Goal: Contribute content: Contribute content

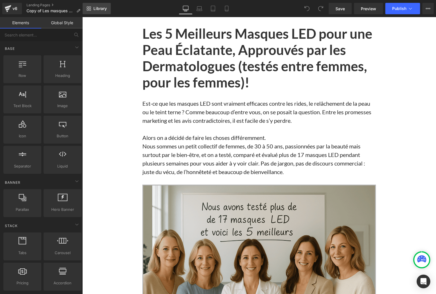
click at [89, 7] on icon at bounding box center [90, 8] width 2 height 2
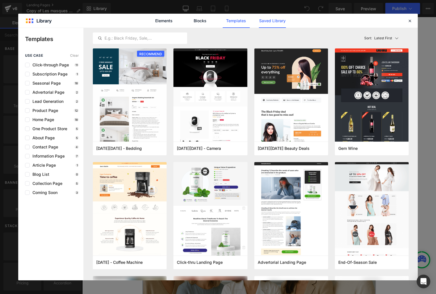
click at [264, 18] on link "Saved Library" at bounding box center [272, 21] width 27 height 14
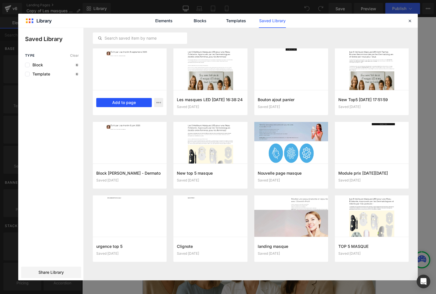
click at [124, 102] on button "Add to page" at bounding box center [124, 102] width 56 height 9
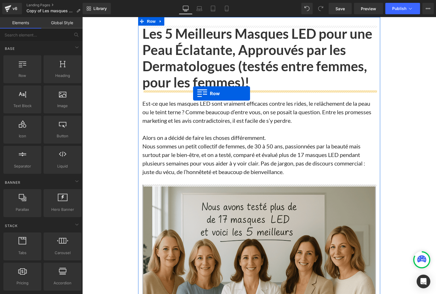
drag, startPoint x: 93, startPoint y: 192, endPoint x: 194, endPoint y: 94, distance: 140.7
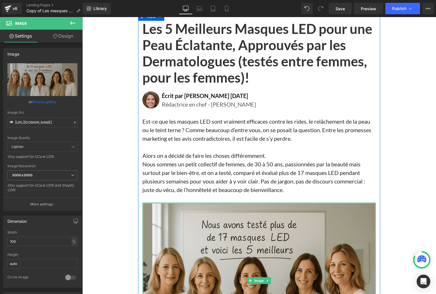
scroll to position [22, 0]
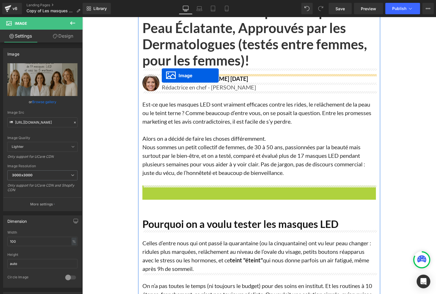
drag, startPoint x: 249, startPoint y: 279, endPoint x: 162, endPoint y: 75, distance: 221.0
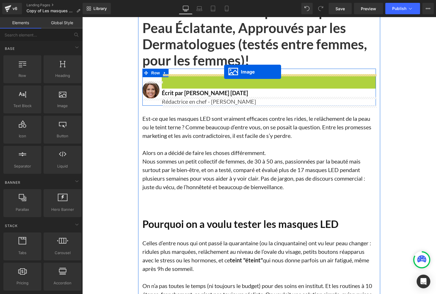
drag, startPoint x: 258, startPoint y: 145, endPoint x: 224, endPoint y: 72, distance: 80.9
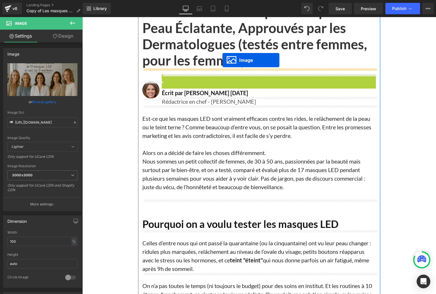
drag, startPoint x: 260, startPoint y: 146, endPoint x: 222, endPoint y: 60, distance: 93.6
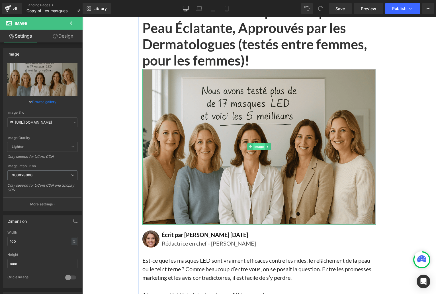
click at [258, 147] on span "Image" at bounding box center [259, 146] width 12 height 7
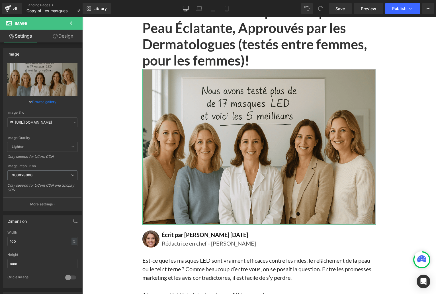
click at [65, 38] on link "Design" at bounding box center [62, 36] width 41 height 13
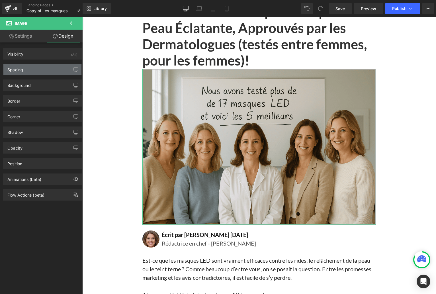
click at [17, 70] on div "Spacing" at bounding box center [15, 68] width 16 height 8
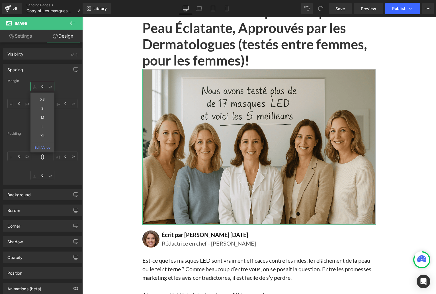
drag, startPoint x: 42, startPoint y: 87, endPoint x: 41, endPoint y: 90, distance: 3.2
click at [42, 87] on input "0" at bounding box center [42, 86] width 24 height 9
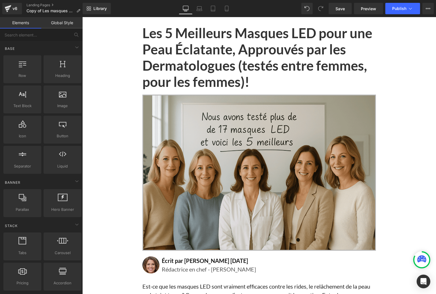
scroll to position [0, 0]
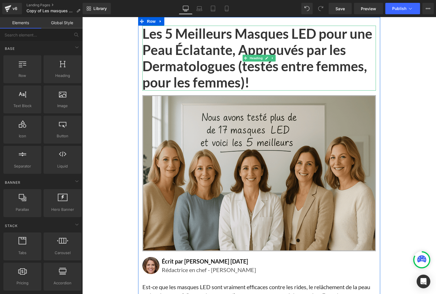
click at [175, 54] on h1 "Les 5 Meilleurs Masques LED pour une Peau Éclatante, Approuvés par les Dermatol…" at bounding box center [258, 58] width 233 height 65
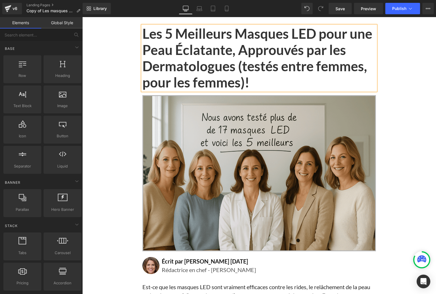
scroll to position [2, 0]
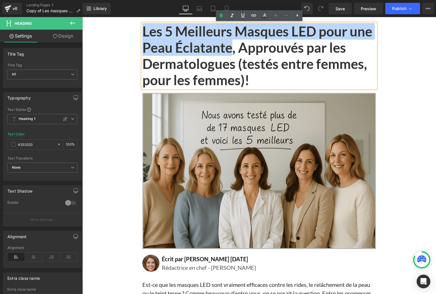
drag, startPoint x: 143, startPoint y: 31, endPoint x: 233, endPoint y: 48, distance: 91.0
click at [233, 48] on h1 "Les 5 Meilleurs Masques LED pour une Peau Éclatante, Approuvés par les Dermatol…" at bounding box center [258, 55] width 233 height 65
paste div
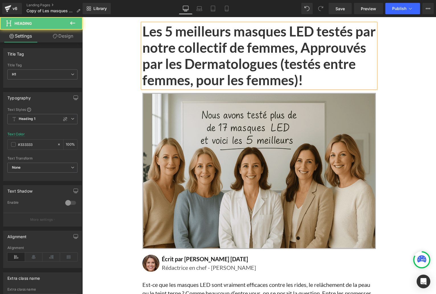
click at [321, 54] on h1 "Les 5 meilleurs masques LED testés par notre collectif de femmes, Approuvés par…" at bounding box center [258, 55] width 233 height 65
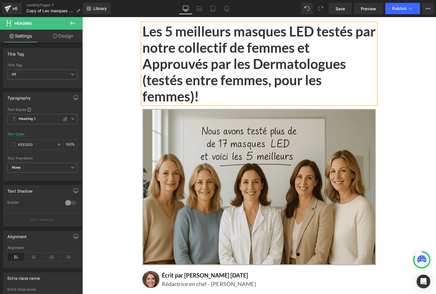
click at [150, 64] on h1 "Les 5 meilleurs masques LED testés par notre collectif de femmes et Approuvés p…" at bounding box center [258, 63] width 233 height 81
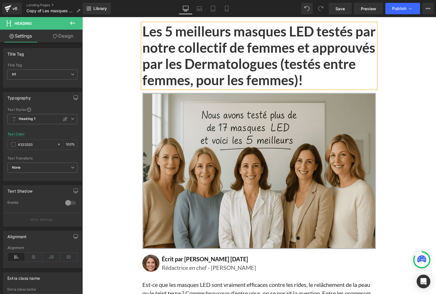
click at [256, 67] on h1 "Les 5 meilleurs masques LED testés par notre collectif de femmes et approuvés p…" at bounding box center [258, 55] width 233 height 65
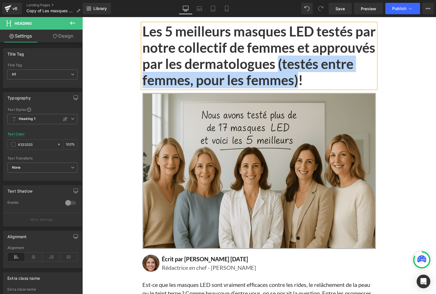
drag, startPoint x: 142, startPoint y: 79, endPoint x: 193, endPoint y: 94, distance: 52.5
click at [193, 88] on h1 "Les 5 meilleurs masques LED testés par notre collectif de femmes et approuvés p…" at bounding box center [258, 55] width 233 height 65
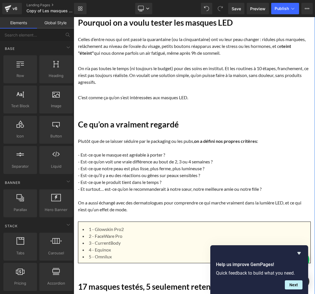
scroll to position [317, 0]
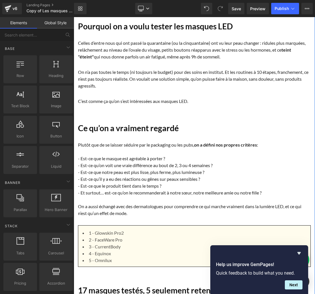
click at [143, 143] on p "Plutôt que de se laisser séduire par le packaging ou les pubs, on a défini nos …" at bounding box center [194, 144] width 233 height 7
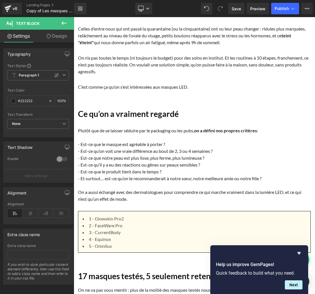
scroll to position [331, 0]
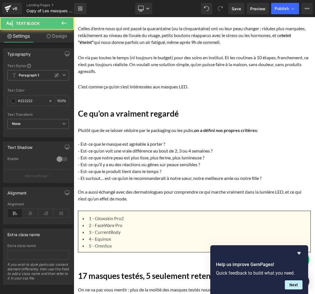
click at [110, 173] on p "- Est-ce que le produit tient dans le temps ?" at bounding box center [194, 171] width 233 height 7
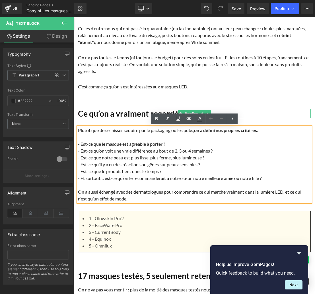
click at [90, 115] on h1 "Ce qu’on a vraiment regardé" at bounding box center [194, 113] width 233 height 10
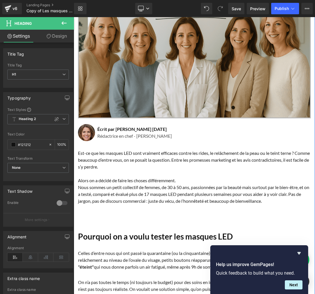
scroll to position [102, 0]
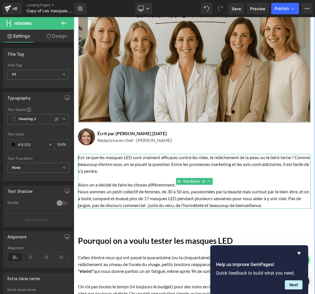
click at [93, 163] on p "Est-ce que les masques LED sont vraiment efficaces contre les rides, le relâche…" at bounding box center [194, 164] width 233 height 20
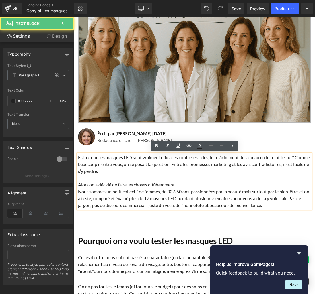
click at [93, 163] on p "Est-ce que les masques LED sont vraiment efficaces contre les rides, le relâche…" at bounding box center [194, 164] width 233 height 20
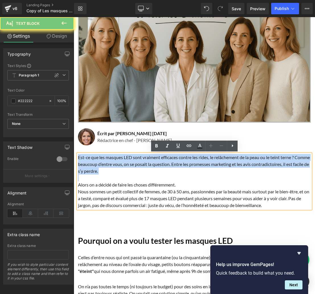
click at [93, 163] on p "Est-ce que les masques LED sont vraiment efficaces contre les rides, le relâche…" at bounding box center [194, 164] width 233 height 20
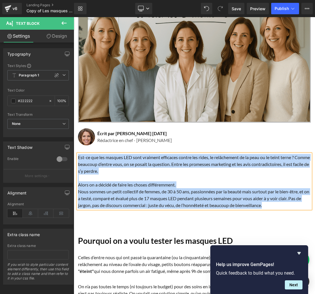
paste div
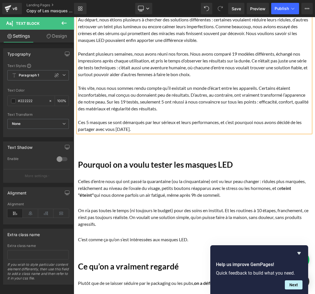
scroll to position [268, 0]
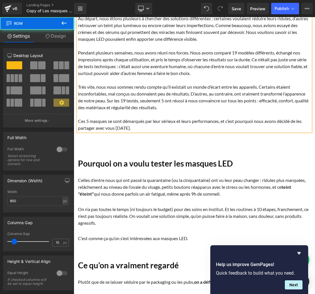
click at [108, 138] on div "Les 5 meilleurs masques LED testés par notre collectif de femmes et approuvés p…" at bounding box center [194, 126] width 241 height 738
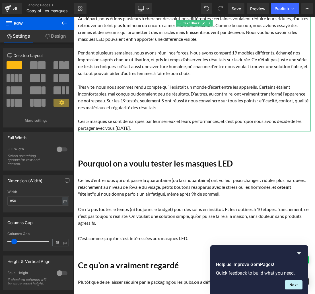
click at [114, 122] on p "Ces 5 masques se sont démarqués par leur sérieux et leurs performances, et c’es…" at bounding box center [194, 125] width 233 height 14
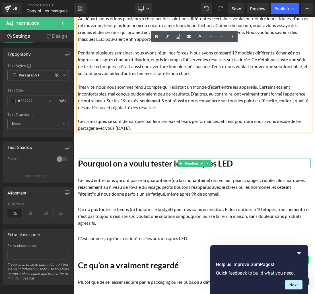
click at [119, 163] on h1 "Pourquoi on a voulu tester les masques LED" at bounding box center [194, 163] width 233 height 10
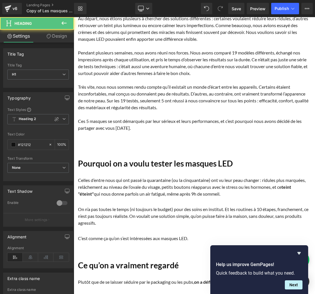
drag, startPoint x: 58, startPoint y: 35, endPoint x: 53, endPoint y: 54, distance: 19.6
click at [59, 35] on link "Design" at bounding box center [56, 36] width 37 height 13
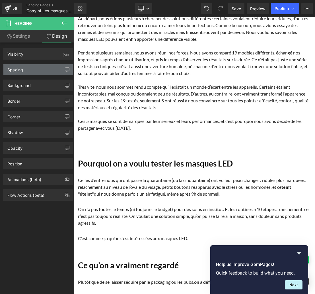
click at [22, 74] on div "Spacing" at bounding box center [37, 69] width 69 height 11
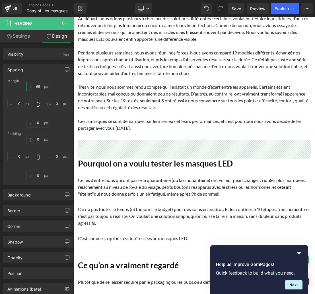
click at [36, 87] on input "text" at bounding box center [38, 86] width 24 height 9
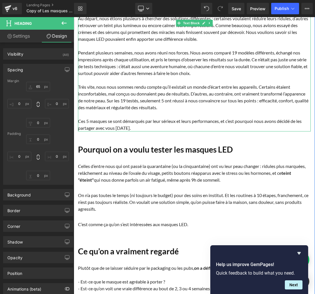
click at [125, 77] on p at bounding box center [194, 80] width 233 height 7
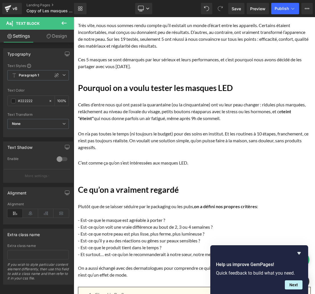
scroll to position [331, 0]
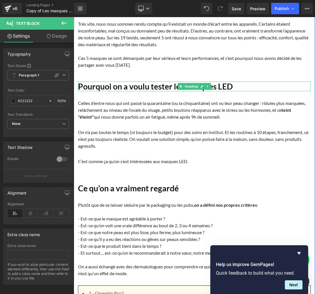
click at [89, 87] on h1 "Pourquoi on a voulu tester les masques LED" at bounding box center [194, 86] width 233 height 10
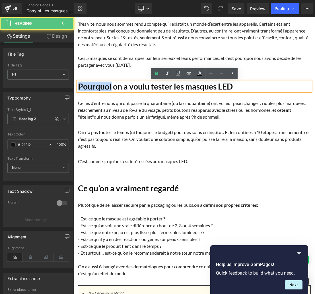
click at [89, 87] on h1 "Pourquoi on a voulu tester les masques LED" at bounding box center [194, 86] width 233 height 10
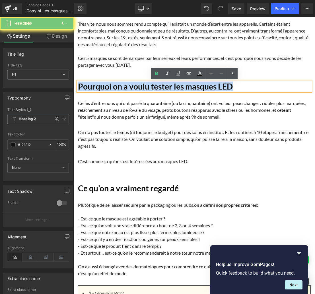
click at [89, 87] on h1 "Pourquoi on a voulu tester les masques LED" at bounding box center [194, 86] width 233 height 10
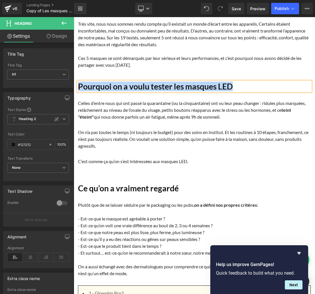
paste div
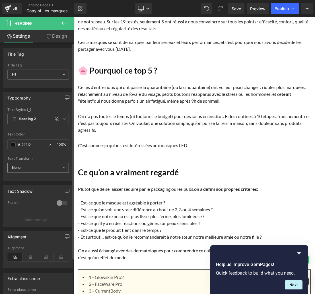
scroll to position [350, 0]
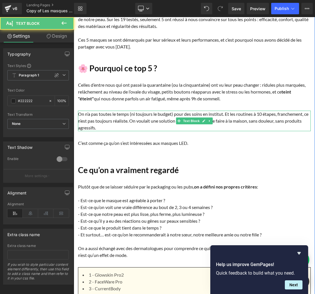
click at [100, 125] on p "On n’a pas toutes le temps (ni toujours le budget) pour des soins en institut. …" at bounding box center [194, 120] width 233 height 20
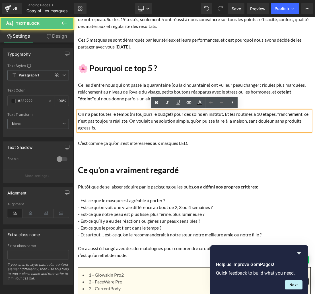
click at [105, 146] on div "Les 5 meilleurs masques LED testés par notre collectif de femmes et approuvés p…" at bounding box center [194, 38] width 241 height 724
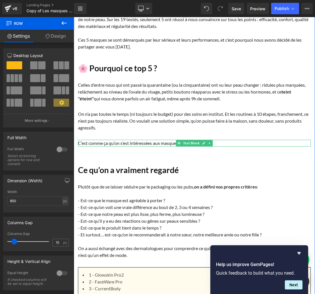
click at [105, 143] on p "C’est comme ça qu’on s’est intéressées aux masques LED." at bounding box center [194, 143] width 233 height 7
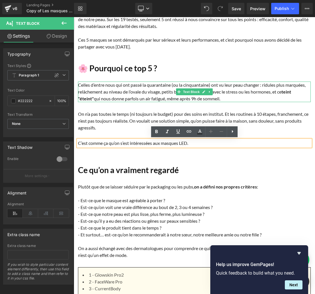
click at [118, 88] on p "Celles d’entre nous qui ont passé la quarantaine (ou la cinquantaine) ont vu le…" at bounding box center [194, 91] width 233 height 20
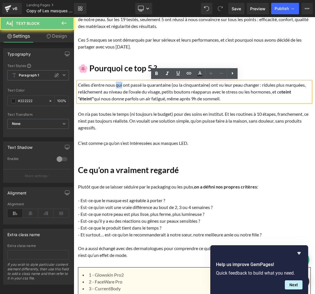
click at [118, 88] on p "Celles d’entre nous qui ont passé la quarantaine (ou la cinquantaine) ont vu le…" at bounding box center [194, 91] width 233 height 20
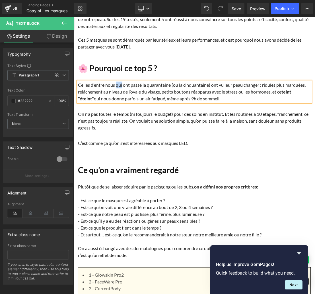
paste div
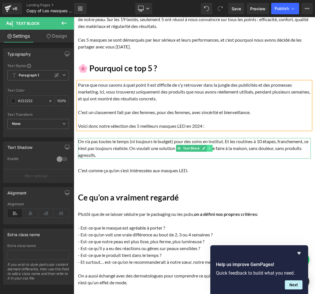
click at [209, 148] on icon at bounding box center [209, 148] width 1 height 2
click at [212, 148] on icon at bounding box center [212, 148] width 3 height 3
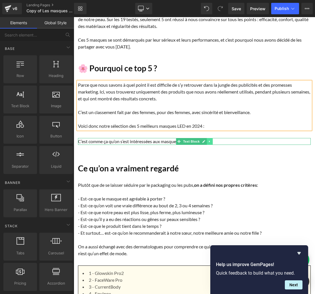
click at [210, 140] on icon at bounding box center [209, 141] width 3 height 3
click at [212, 141] on icon at bounding box center [212, 141] width 3 height 3
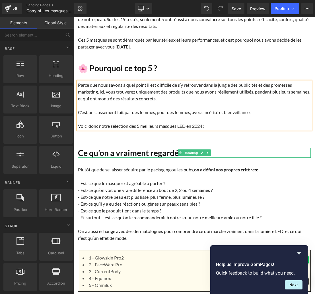
click at [211, 153] on h1 "Ce qu’on a vraiment regardé" at bounding box center [194, 153] width 233 height 10
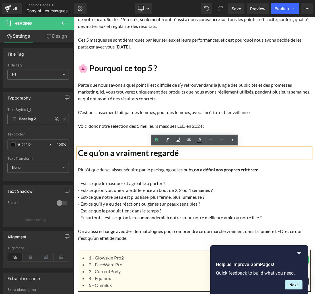
click at [120, 133] on div "Les 5 meilleurs masques LED testés par notre collectif de femmes et approuvés p…" at bounding box center [194, 29] width 241 height 707
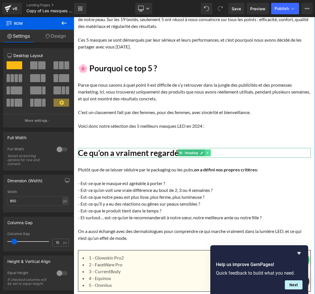
click at [208, 152] on icon at bounding box center [207, 152] width 3 height 3
click at [211, 153] on icon at bounding box center [211, 152] width 3 height 3
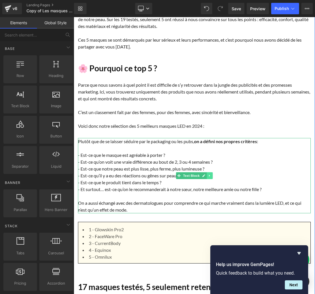
click at [211, 174] on icon at bounding box center [209, 175] width 3 height 3
click at [213, 175] on icon at bounding box center [212, 175] width 3 height 3
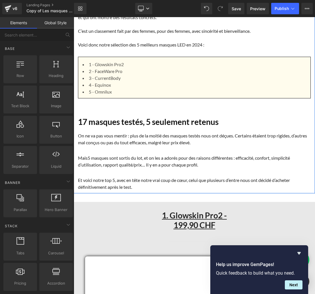
scroll to position [432, 0]
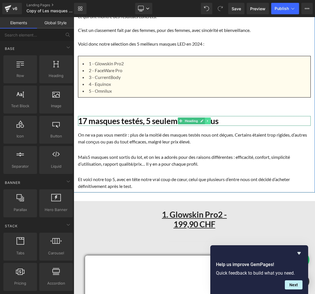
click at [209, 121] on icon at bounding box center [207, 120] width 3 height 3
click at [212, 121] on icon at bounding box center [211, 120] width 3 height 3
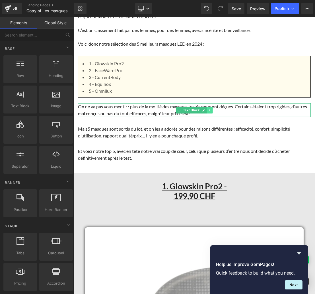
click at [211, 110] on icon at bounding box center [209, 109] width 3 height 3
click at [214, 110] on icon at bounding box center [212, 109] width 3 height 3
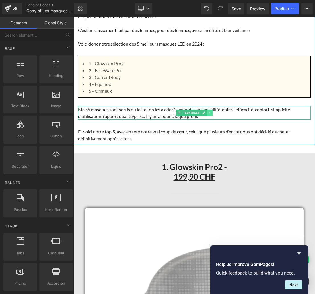
click at [211, 112] on link at bounding box center [210, 112] width 6 height 7
click at [214, 113] on icon at bounding box center [212, 112] width 3 height 3
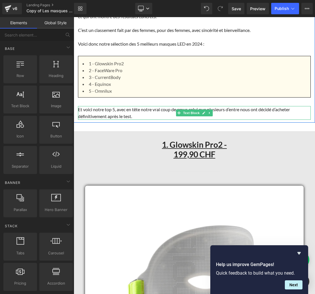
click at [93, 112] on p "Et voici notre top 5, avec en tête notre vrai coup de cœur, celui que plusieurs…" at bounding box center [194, 113] width 233 height 14
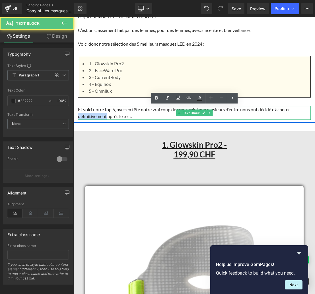
click at [93, 112] on p "Et voici notre top 5, avec en tête notre vrai coup de cœur, celui que plusieurs…" at bounding box center [194, 113] width 233 height 14
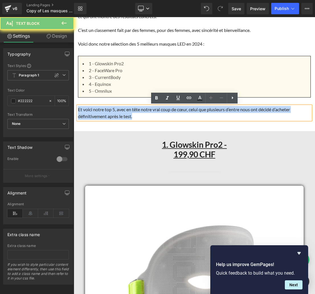
click at [93, 112] on p "Et voici notre top 5, avec en tête notre vrai coup de cœur, celui que plusieurs…" at bounding box center [194, 113] width 233 height 14
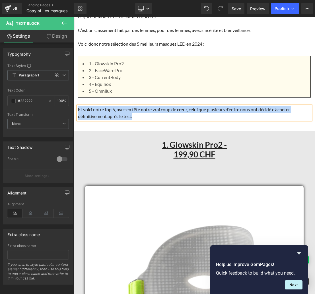
paste div
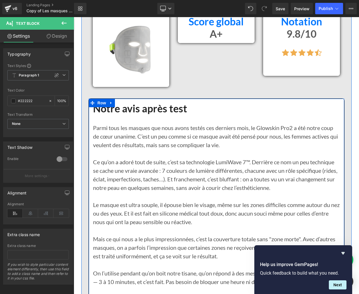
scroll to position [702, 0]
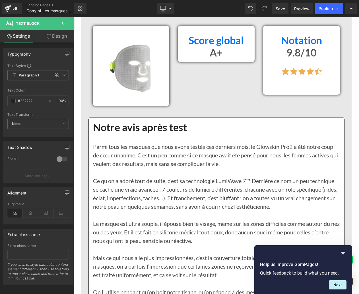
click at [116, 128] on h1 "Notre avis après test" at bounding box center [216, 127] width 247 height 12
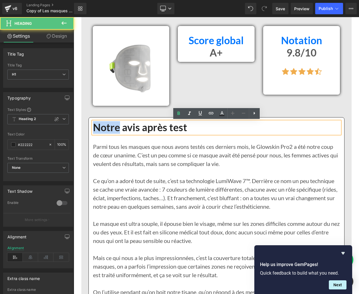
click at [116, 128] on h1 "Notre avis après test" at bounding box center [216, 127] width 247 height 12
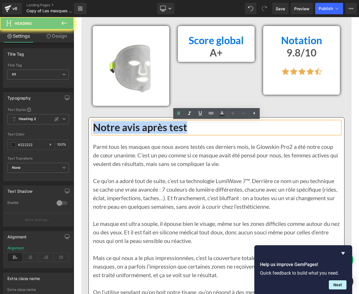
click at [116, 128] on h1 "Notre avis après test" at bounding box center [216, 127] width 247 height 12
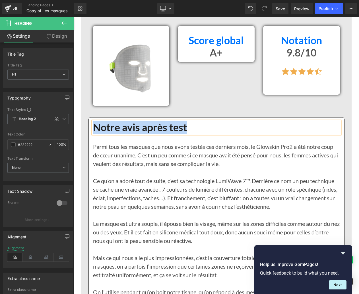
paste div
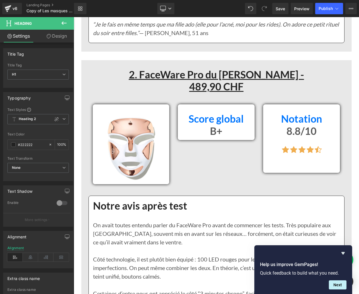
scroll to position [1618, 0]
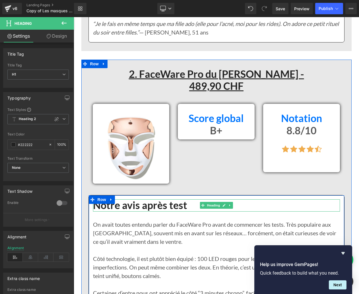
click at [124, 211] on h1 "Notre avis après test" at bounding box center [216, 205] width 247 height 12
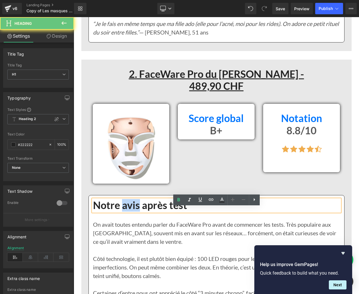
click at [124, 211] on h1 "Notre avis après test" at bounding box center [216, 205] width 247 height 12
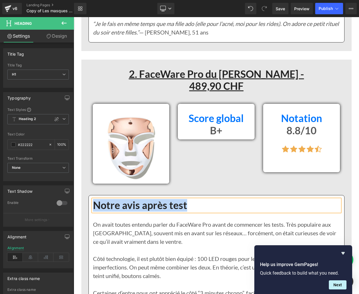
paste div
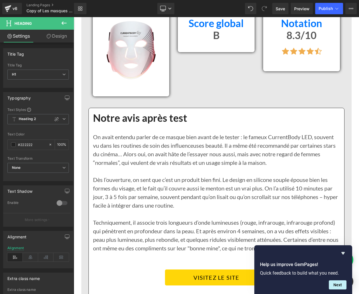
scroll to position [2545, 0]
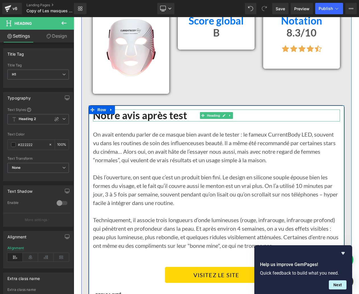
click at [106, 122] on h1 "Notre avis après test" at bounding box center [216, 115] width 247 height 12
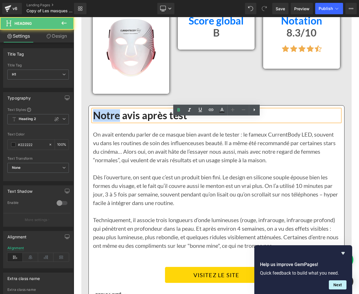
click at [106, 122] on h1 "Notre avis après test" at bounding box center [216, 115] width 247 height 12
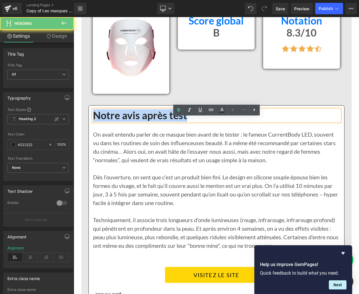
click at [106, 122] on h1 "Notre avis après test" at bounding box center [216, 115] width 247 height 12
paste div
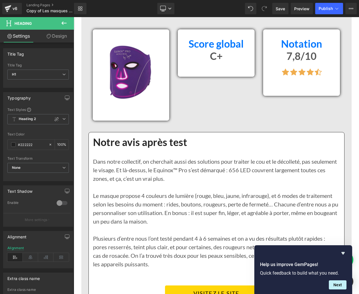
scroll to position [3395, 0]
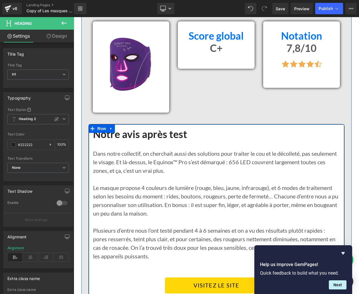
click at [105, 140] on h1 "Notre avis après test" at bounding box center [216, 134] width 247 height 12
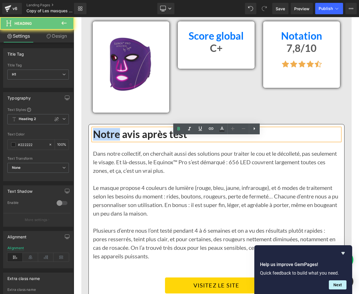
click at [105, 140] on h1 "Notre avis après test" at bounding box center [216, 134] width 247 height 12
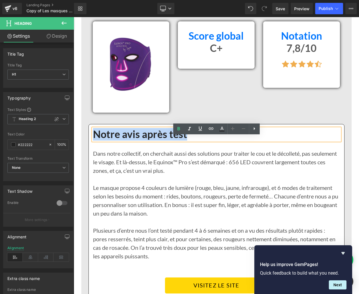
paste div
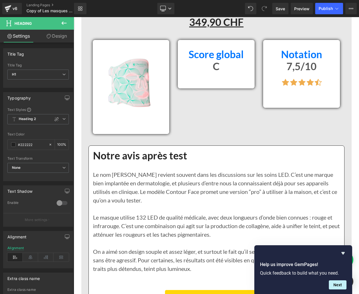
scroll to position [4241, 0]
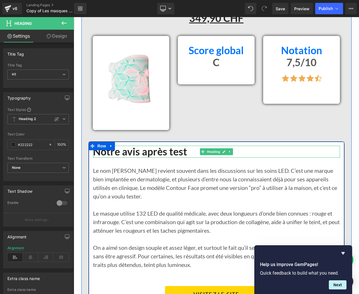
click at [106, 158] on h1 "Notre avis après test" at bounding box center [216, 151] width 247 height 12
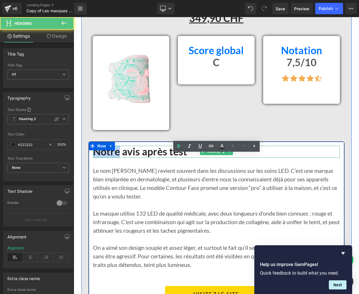
click at [106, 158] on h1 "Notre avis après test" at bounding box center [216, 151] width 247 height 12
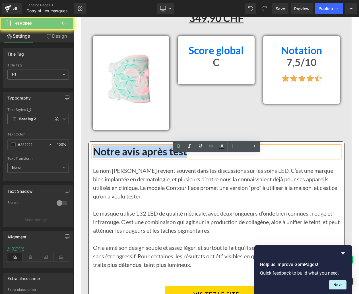
click at [106, 158] on h1 "Notre avis après test" at bounding box center [216, 151] width 247 height 12
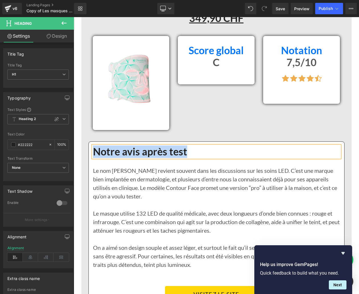
paste div
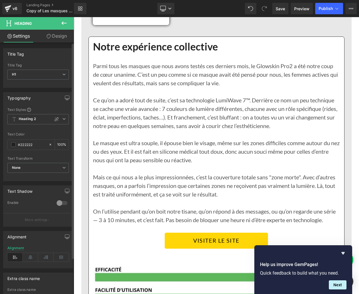
scroll to position [792, 0]
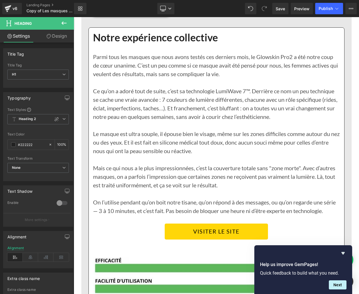
click at [139, 127] on div "Le masque est ultra souple, il épouse bien le visage, même sur les zones diffic…" at bounding box center [216, 155] width 247 height 68
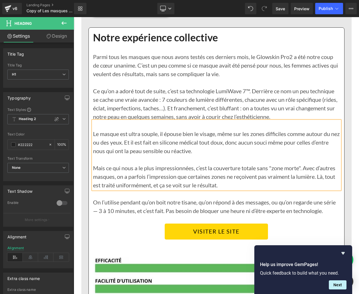
click at [139, 127] on div "Le masque est ultra souple, il épouse bien le visage, même sur les zones diffic…" at bounding box center [216, 155] width 247 height 68
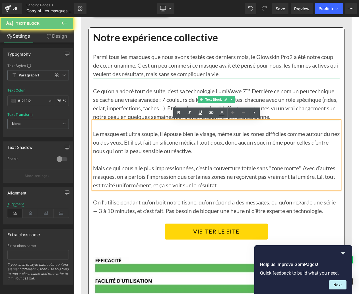
click at [118, 97] on p "Ce qu’on a adoré tout de suite, c’est sa technologie LumiWave 7™. Derrière ce n…" at bounding box center [216, 104] width 247 height 34
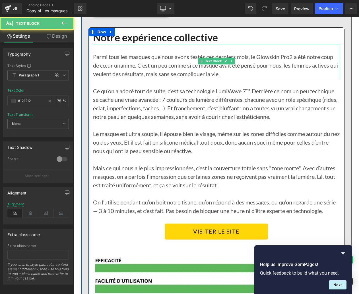
click at [132, 65] on p "Parmi tous les masques que nous avons testés ces derniers mois, le Glowskin Pro…" at bounding box center [216, 65] width 247 height 26
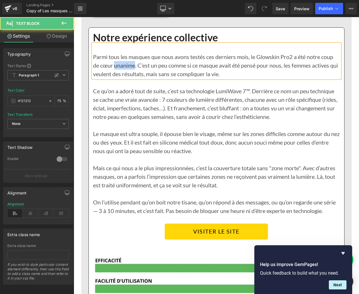
click at [132, 65] on p "Parmi tous les masques que nous avons testés ces derniers mois, le Glowskin Pro…" at bounding box center [216, 65] width 247 height 26
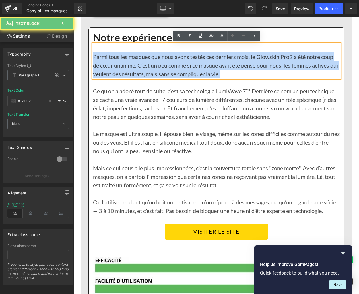
click at [132, 65] on p "Parmi tous les masques que nous avons testés ces derniers mois, le Glowskin Pro…" at bounding box center [216, 65] width 247 height 26
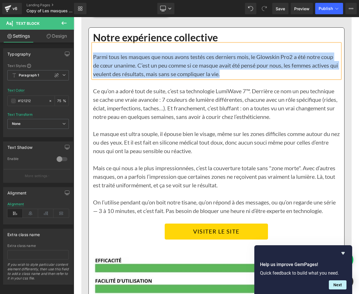
paste div
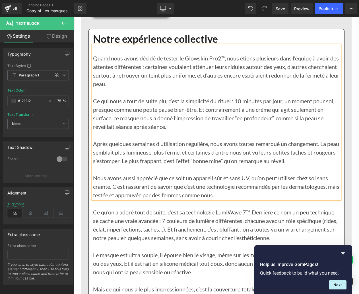
click at [237, 218] on p "Ce qu’on a adoré tout de suite, c’est sa technologie LumiWave 7™. Derrière ce n…" at bounding box center [216, 225] width 247 height 34
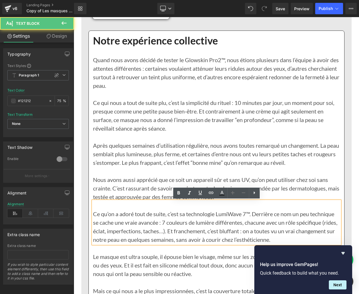
scroll to position [789, 0]
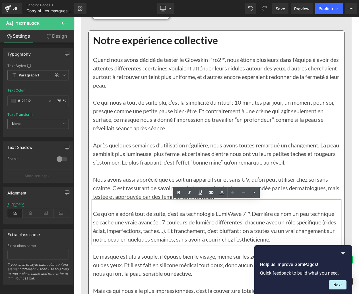
click at [158, 173] on p at bounding box center [216, 170] width 247 height 9
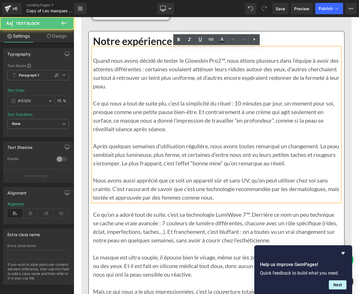
click at [213, 225] on div "Ce qu’on a adoré tout de suite, c’est sa technologie LumiWave 7™. Derrière ce n…" at bounding box center [216, 222] width 247 height 43
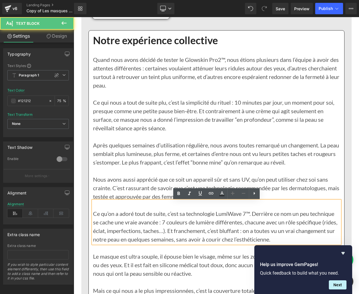
click at [232, 244] on div "Le masque est ultra souple, il épouse bien le visage, même sur les zones diffic…" at bounding box center [216, 277] width 247 height 68
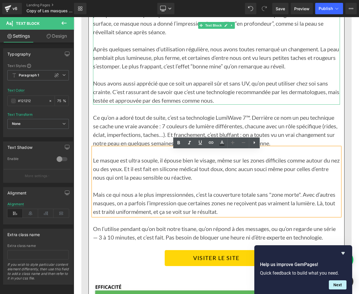
scroll to position [889, 0]
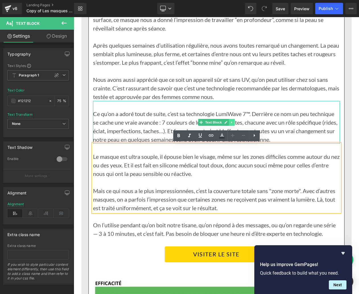
click at [233, 122] on link at bounding box center [232, 122] width 6 height 7
click at [235, 122] on icon at bounding box center [234, 122] width 3 height 3
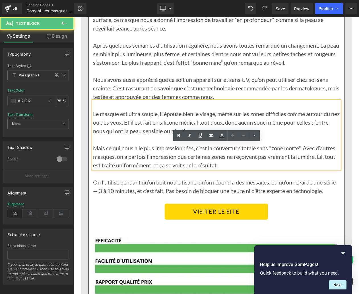
click at [278, 136] on p "Mais ce qui nous a le plus impressionnées, c’est la couverture totale sans "zon…" at bounding box center [216, 152] width 247 height 34
click at [211, 75] on p "Nous avons aussi apprécié que ce soit un appareil sûr et sans UV, qu’on peut ut…" at bounding box center [216, 88] width 247 height 26
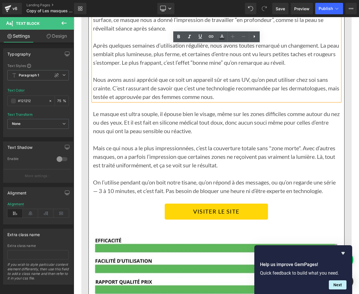
click at [214, 151] on p "Mais ce qui nous a le plus impressionnées, c’est la couverture totale sans "zon…" at bounding box center [216, 152] width 247 height 34
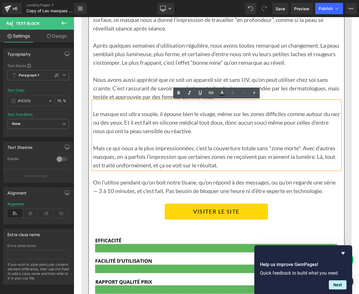
click at [134, 89] on p "Nous avons aussi apprécié que ce soit un appareil sûr et sans UV, qu’on peut ut…" at bounding box center [216, 88] width 247 height 26
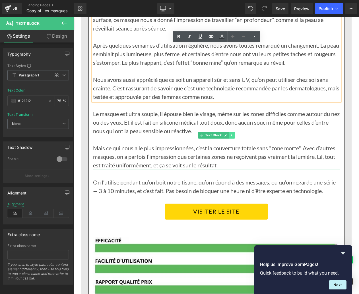
click at [232, 134] on icon at bounding box center [231, 135] width 1 height 2
click at [235, 134] on icon at bounding box center [234, 135] width 3 height 3
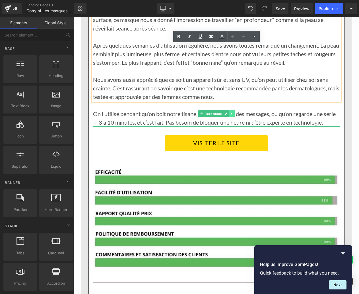
click at [232, 113] on icon at bounding box center [231, 113] width 3 height 3
click at [234, 113] on icon at bounding box center [234, 113] width 3 height 3
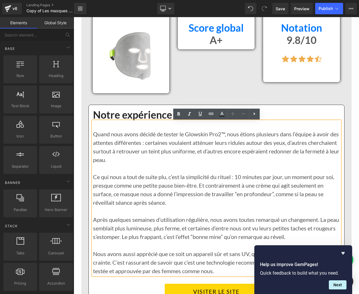
scroll to position [713, 0]
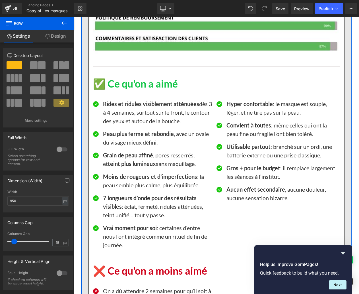
scroll to position [1081, 0]
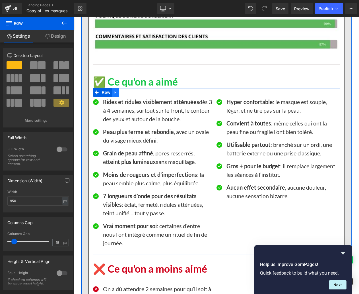
click at [116, 91] on icon at bounding box center [116, 92] width 4 height 4
click at [123, 93] on icon at bounding box center [123, 92] width 4 height 4
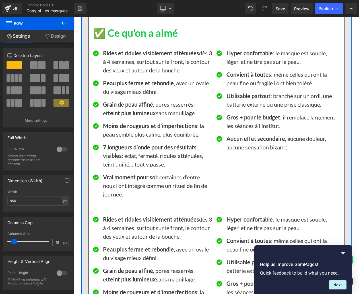
scroll to position [1082, 0]
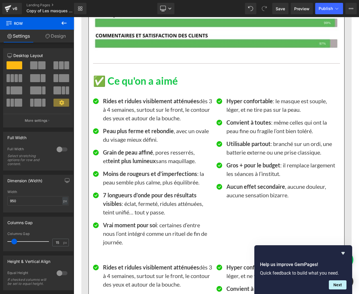
click at [122, 109] on p "Rides et ridules visiblement atténuées dès 3 à 4 semaines, surtout sur le front…" at bounding box center [157, 110] width 109 height 26
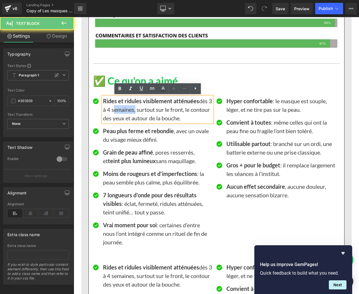
click at [122, 109] on p "Rides et ridules visiblement atténuées dès 3 à 4 semaines, surtout sur le front…" at bounding box center [157, 110] width 109 height 26
paste div
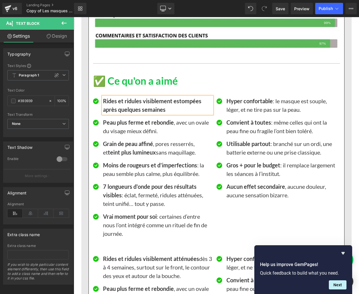
click at [122, 109] on b "Rides et ridules visiblement estompées après quelques semaines" at bounding box center [152, 104] width 99 height 15
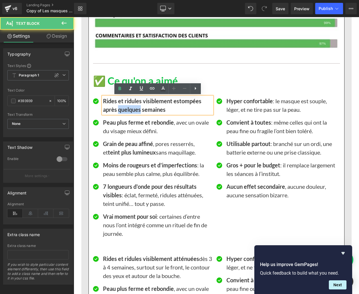
click at [122, 109] on b "Rides et ridules visiblement estompées après quelques semaines" at bounding box center [152, 104] width 99 height 15
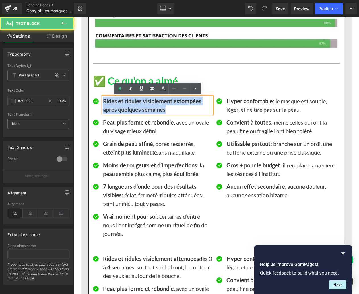
click at [122, 109] on b "Rides et ridules visiblement estompées après quelques semaines" at bounding box center [152, 104] width 99 height 15
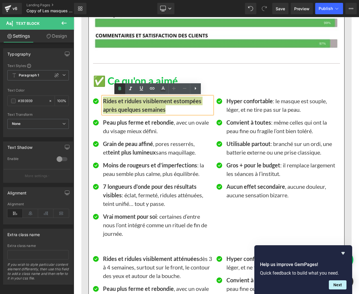
drag, startPoint x: 120, startPoint y: 89, endPoint x: 117, endPoint y: 93, distance: 5.9
click at [120, 89] on icon at bounding box center [119, 88] width 7 height 7
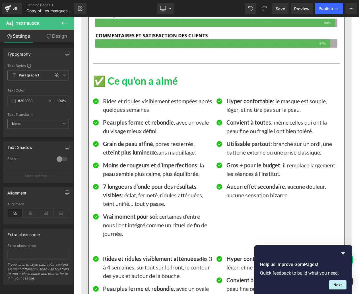
click at [127, 126] on p "Peau plus ferme et rebondie , avec un ovale du visage mieux défini." at bounding box center [157, 126] width 109 height 17
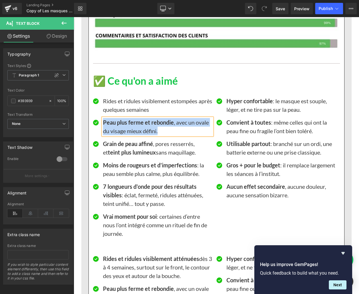
click at [127, 126] on p "Peau plus ferme et rebondie , avec un ovale du visage mieux défini." at bounding box center [157, 126] width 109 height 17
paste div
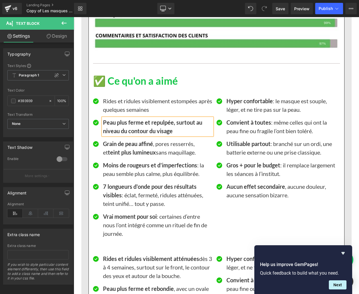
click at [127, 126] on p "Peau plus ferme et repulpée, surtout au niveau du contour du visage" at bounding box center [157, 126] width 109 height 17
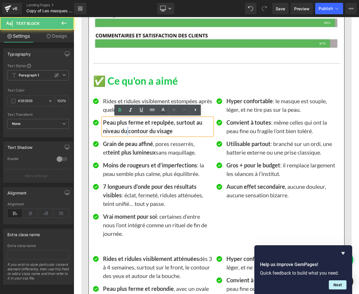
click at [127, 126] on p "Peau plus ferme et repulpée, surtout au niveau du contour du visage" at bounding box center [157, 126] width 109 height 17
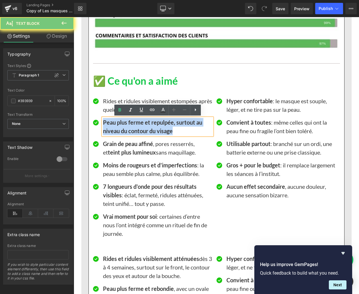
click at [127, 126] on p "Peau plus ferme et repulpée, surtout au niveau du contour du visage" at bounding box center [157, 126] width 109 height 17
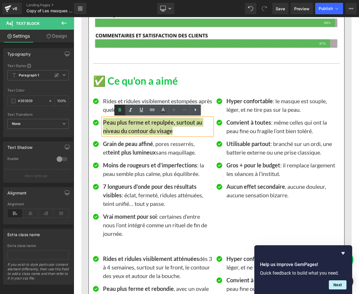
drag, startPoint x: 120, startPoint y: 109, endPoint x: 24, endPoint y: 103, distance: 96.2
click at [120, 109] on icon at bounding box center [119, 109] width 3 height 3
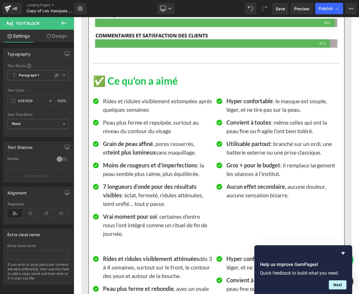
scroll to position [0, 0]
click at [115, 146] on strong "Grain de peau affiné" at bounding box center [128, 143] width 50 height 7
paste div
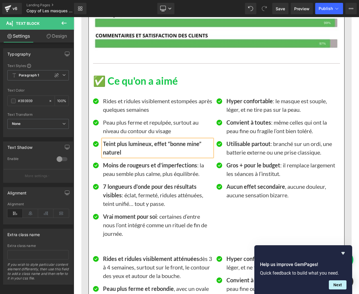
click at [115, 146] on b "Teint plus lumineux, effet “bonne mine” naturel" at bounding box center [152, 147] width 99 height 15
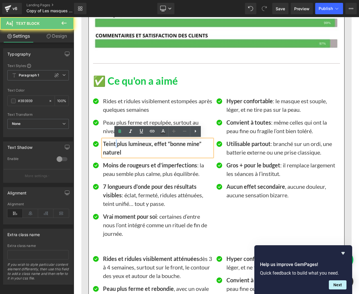
click at [115, 146] on b "Teint plus lumineux, effet “bonne mine” naturel" at bounding box center [152, 147] width 99 height 15
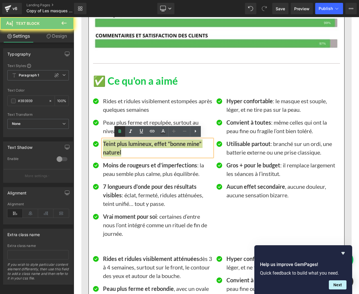
click at [119, 132] on icon at bounding box center [119, 130] width 3 height 3
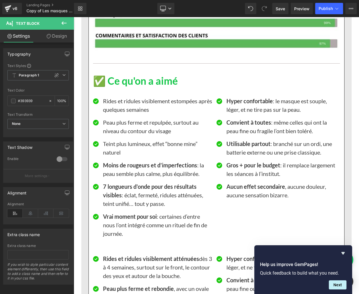
click at [116, 169] on p "Moins de rougeurs et d’imperfections : la peau semble plus calme, plus équilibr…" at bounding box center [157, 169] width 109 height 17
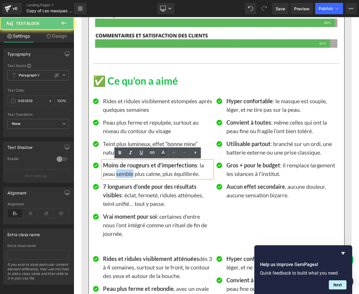
click at [116, 169] on p "Moins de rougeurs et d’imperfections : la peau semble plus calme, plus équilibr…" at bounding box center [157, 169] width 109 height 17
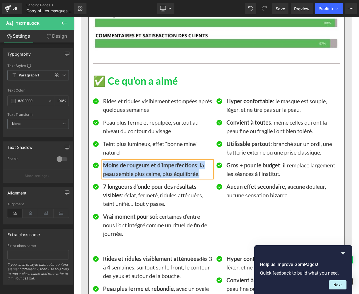
paste div
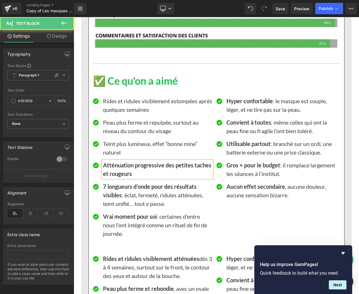
click at [116, 169] on p "Atténuation progressive des petites taches et rougeurs" at bounding box center [157, 169] width 109 height 17
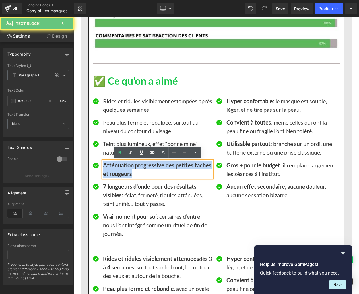
click at [116, 169] on p "Atténuation progressive des petites taches et rougeurs" at bounding box center [157, 169] width 109 height 17
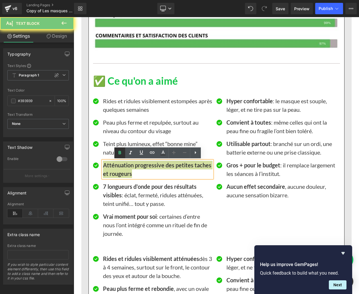
click at [119, 150] on icon at bounding box center [119, 152] width 7 height 7
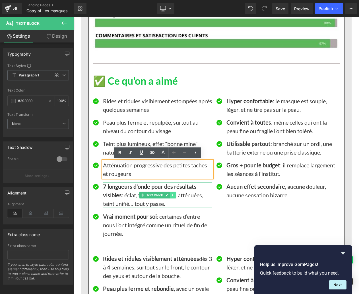
click at [173, 194] on icon at bounding box center [172, 195] width 1 height 2
click at [176, 194] on icon at bounding box center [175, 194] width 3 height 3
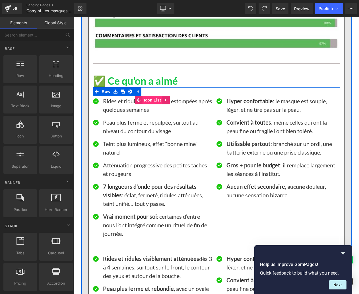
click at [151, 101] on span "Icon List" at bounding box center [153, 100] width 20 height 9
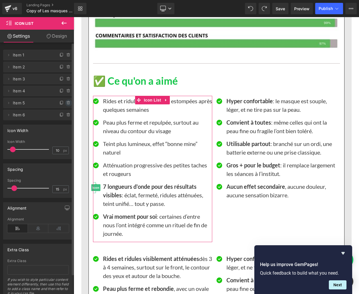
click at [67, 103] on icon at bounding box center [68, 103] width 2 height 3
click at [64, 104] on button "Delete" at bounding box center [63, 102] width 18 height 7
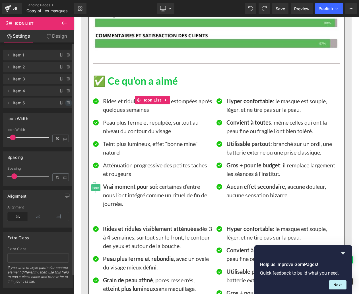
click at [66, 103] on icon at bounding box center [68, 102] width 5 height 5
click at [66, 104] on button "Delete" at bounding box center [63, 102] width 18 height 7
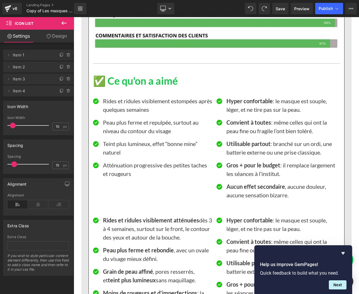
click at [248, 105] on p "Hyper confortable : le masque est souple, léger, et ne tire pas sur la peau." at bounding box center [281, 105] width 109 height 17
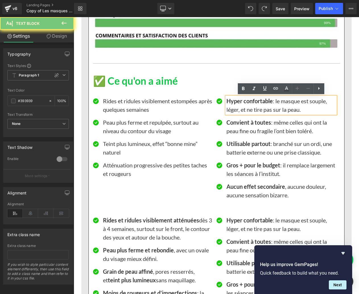
click at [248, 105] on p "Hyper confortable : le masque est souple, léger, et ne tire pas sur la peau." at bounding box center [281, 105] width 109 height 17
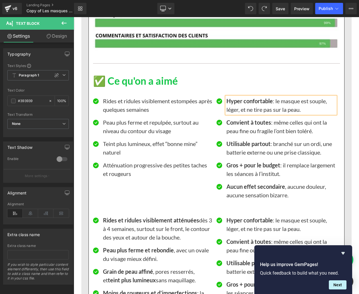
paste div
click at [248, 105] on p "Facile à intégrer dans la routine quotidienne (10 minutes seulement)" at bounding box center [281, 105] width 109 height 17
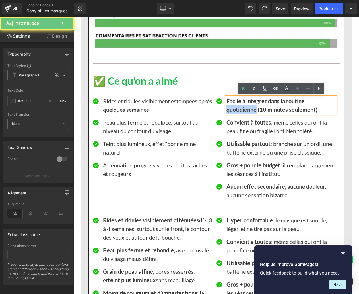
click at [248, 105] on p "Facile à intégrer dans la routine quotidienne (10 minutes seulement)" at bounding box center [281, 105] width 109 height 17
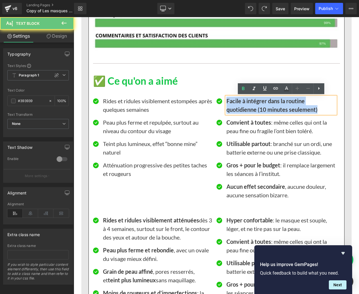
click at [248, 105] on p "Facile à intégrer dans la routine quotidienne (10 minutes seulement)" at bounding box center [281, 105] width 109 height 17
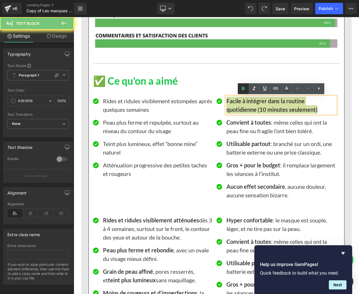
drag, startPoint x: 242, startPoint y: 89, endPoint x: 158, endPoint y: 77, distance: 85.2
click at [242, 89] on icon at bounding box center [243, 88] width 3 height 3
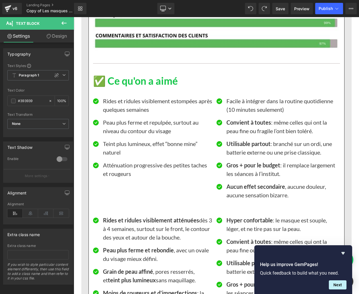
click at [232, 124] on strong "Convient à toutes" at bounding box center [249, 122] width 45 height 7
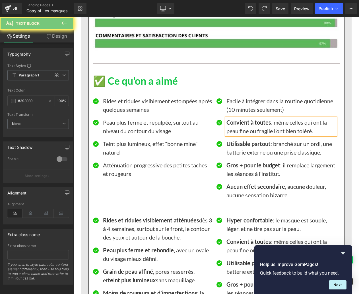
paste div
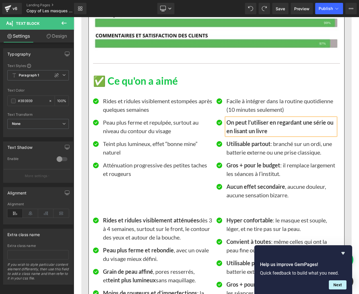
click at [232, 124] on b "On peut l’utiliser en regardant une série ou en lisant un livre" at bounding box center [280, 126] width 107 height 15
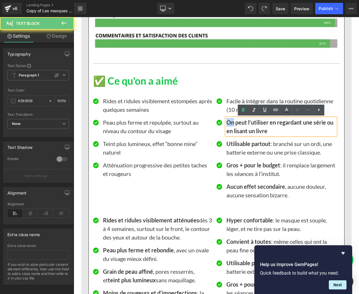
click at [232, 124] on b "On peut l’utiliser en regardant une série ou en lisant un livre" at bounding box center [280, 126] width 107 height 15
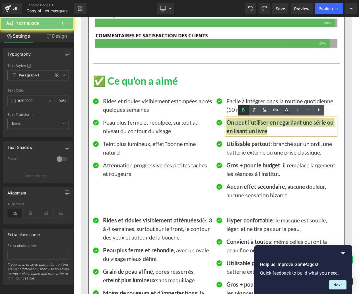
click at [245, 109] on icon at bounding box center [243, 109] width 7 height 7
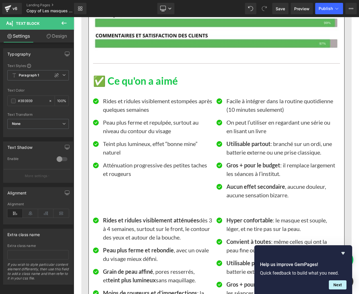
click at [249, 144] on strong "Utilisable partout" at bounding box center [249, 143] width 44 height 7
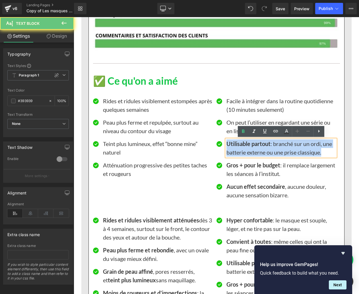
click at [249, 144] on strong "Utilisable partout" at bounding box center [249, 143] width 44 height 7
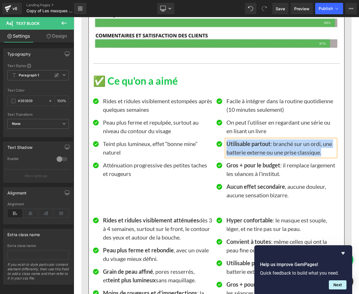
paste div
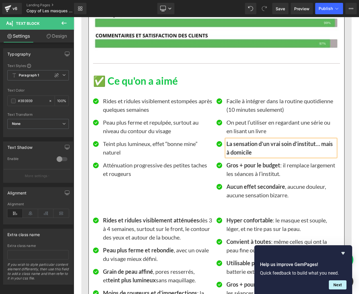
click at [249, 144] on b "La sensation d’un vrai soin d’institut… mais à domicile" at bounding box center [280, 147] width 106 height 15
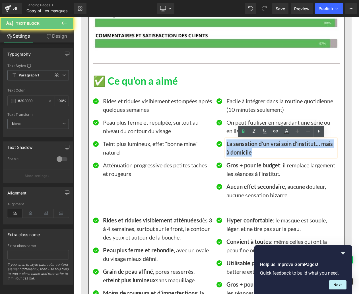
click at [249, 144] on b "La sensation d’un vrai soin d’institut… mais à domicile" at bounding box center [280, 147] width 106 height 15
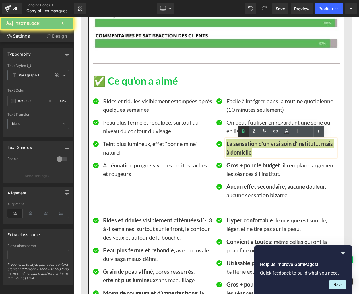
click at [239, 130] on link at bounding box center [243, 131] width 11 height 11
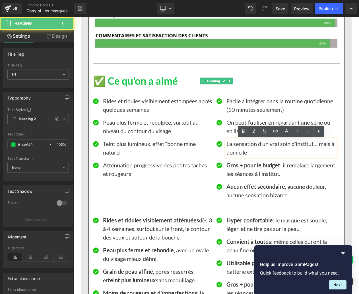
click at [278, 83] on h1 "✅ Ce qu'on a aimé" at bounding box center [216, 81] width 247 height 12
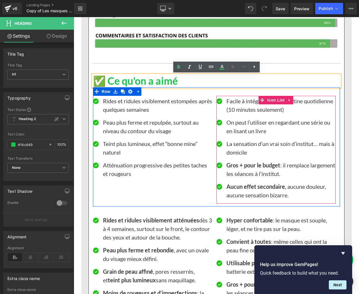
drag, startPoint x: 276, startPoint y: 97, endPoint x: 254, endPoint y: 98, distance: 22.2
click at [276, 97] on span "Icon List" at bounding box center [276, 100] width 20 height 9
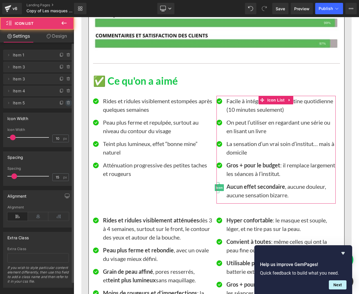
click at [66, 104] on icon at bounding box center [68, 102] width 5 height 5
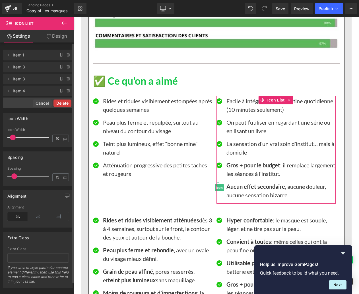
click at [65, 104] on button "Delete" at bounding box center [63, 102] width 18 height 7
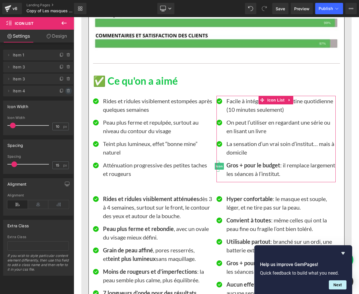
click at [66, 91] on icon at bounding box center [68, 91] width 5 height 5
click at [65, 93] on button "Delete" at bounding box center [63, 90] width 18 height 7
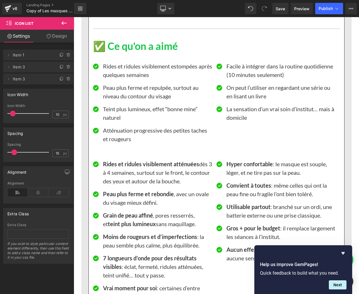
scroll to position [1119, 0]
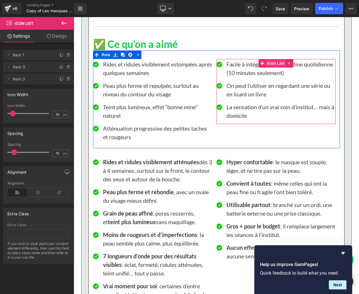
click at [280, 64] on span "Icon List" at bounding box center [276, 63] width 20 height 9
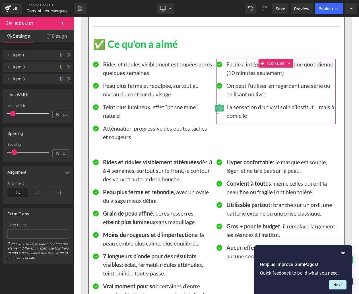
click at [60, 78] on icon at bounding box center [62, 79] width 5 height 5
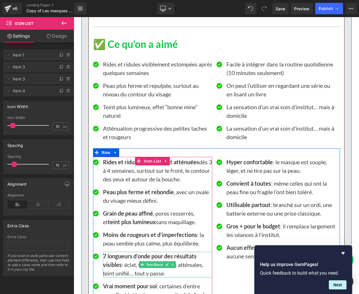
click at [108, 256] on strong "7 longueurs d’onde pour des résultats visibles" at bounding box center [150, 259] width 94 height 15
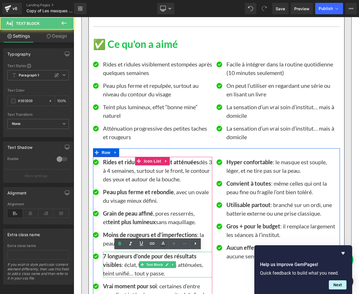
click at [108, 256] on strong "7 longueurs d’onde pour des résultats visibles" at bounding box center [150, 259] width 94 height 15
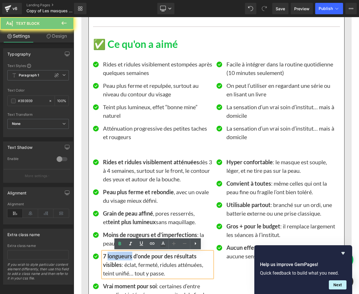
click at [108, 256] on strong "7 longueurs d’onde pour des résultats visibles" at bounding box center [150, 259] width 94 height 15
copy p "7 longueurs d’onde pour des résultats visibles : éclat, fermeté, ridules atténu…"
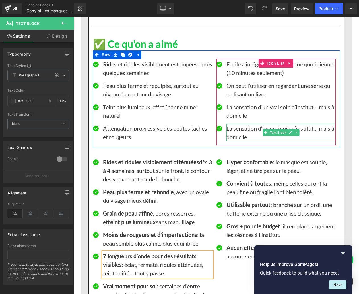
click at [234, 129] on p "La sensation d’un vrai soin d’institut… mais à domicile" at bounding box center [281, 132] width 109 height 17
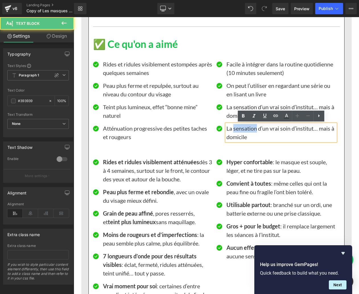
click at [234, 129] on p "La sensation d’un vrai soin d’institut… mais à domicile" at bounding box center [281, 132] width 109 height 17
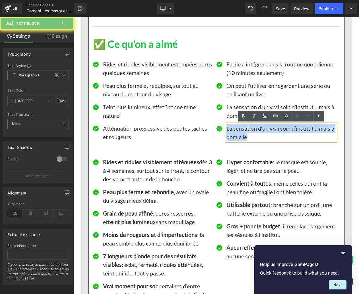
click at [234, 129] on p "La sensation d’un vrai soin d’institut… mais à domicile" at bounding box center [281, 132] width 109 height 17
paste div
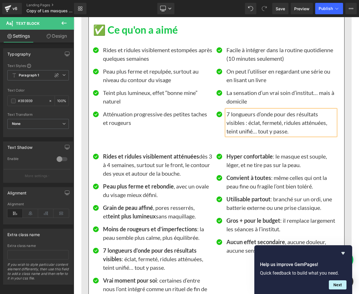
scroll to position [1139, 0]
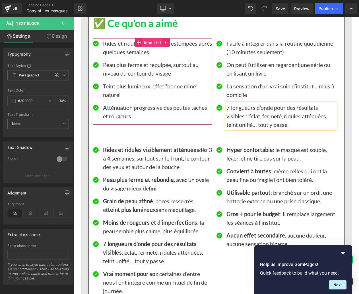
click at [150, 41] on span "Icon List" at bounding box center [153, 42] width 20 height 9
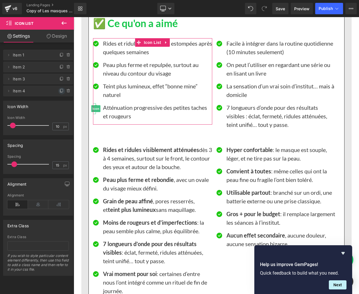
click at [60, 90] on icon at bounding box center [62, 91] width 5 height 5
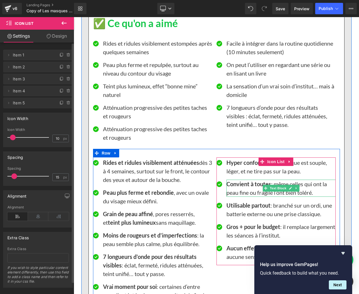
click at [235, 184] on strong "Convient à toutes" at bounding box center [249, 183] width 45 height 7
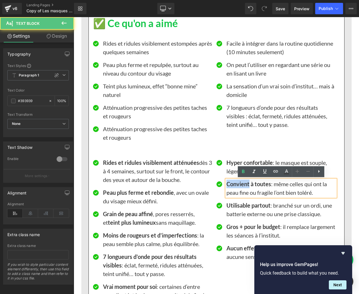
click at [235, 184] on strong "Convient à toutes" at bounding box center [249, 183] width 45 height 7
copy p "Convient à toutes : même celles qui ont la peau fine ou fragile l’ont bien tolé…"
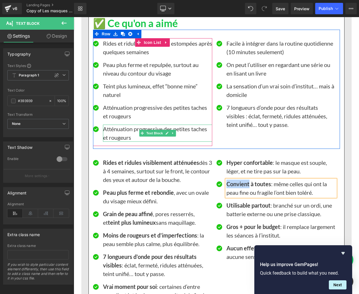
click at [120, 132] on p "Atténuation progressive des petites taches et rougeurs" at bounding box center [157, 132] width 109 height 17
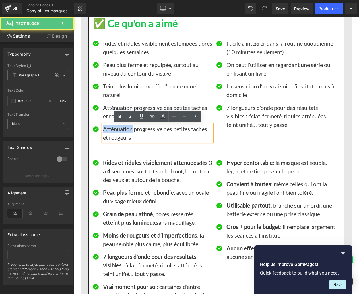
click at [120, 132] on p "Atténuation progressive des petites taches et rougeurs" at bounding box center [157, 132] width 109 height 17
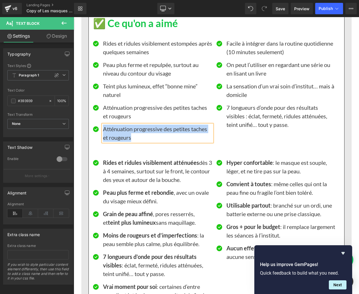
paste div
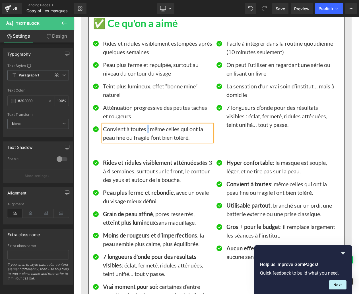
click at [149, 129] on p "Convient à toutes : même celles qui ont la peau fine ou fragile l’ont bien tolé…" at bounding box center [157, 132] width 109 height 17
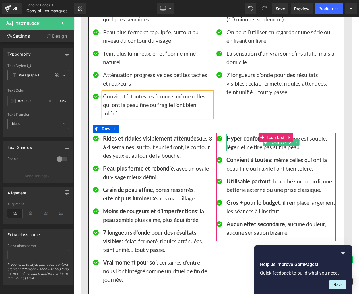
scroll to position [1173, 0]
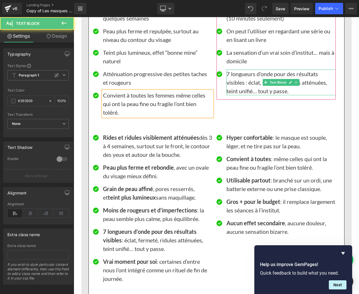
click at [248, 77] on p "7 longueurs d’onde pour des résultats visibles : éclat, fermeté, ridules atténu…" at bounding box center [281, 82] width 109 height 26
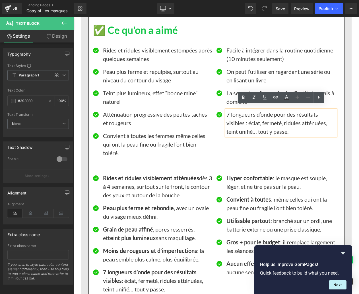
scroll to position [1130, 0]
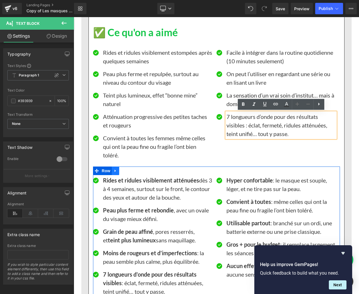
click at [115, 170] on icon at bounding box center [115, 170] width 1 height 3
click at [128, 170] on icon at bounding box center [130, 171] width 4 height 4
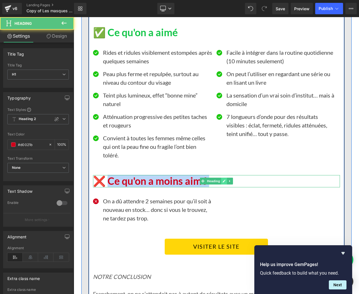
drag, startPoint x: 107, startPoint y: 181, endPoint x: 222, endPoint y: 180, distance: 114.7
click at [222, 180] on div "❌ Ce qu'on a moins aimé Heading" at bounding box center [216, 181] width 247 height 12
click at [118, 180] on h1 "❌ Ce qu'on a moins aimé" at bounding box center [216, 181] width 247 height 12
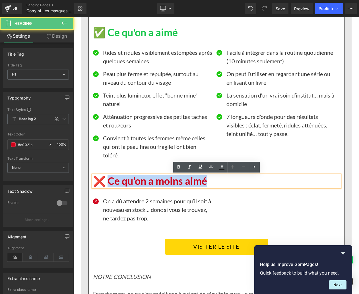
drag, startPoint x: 106, startPoint y: 181, endPoint x: 203, endPoint y: 178, distance: 96.6
click at [203, 178] on h1 "❌ Ce qu'on a moins aimé" at bounding box center [216, 181] width 247 height 12
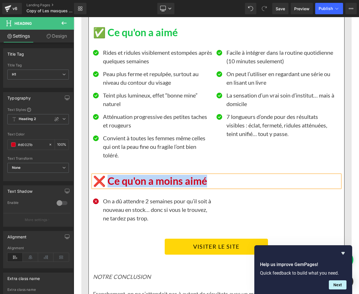
paste div
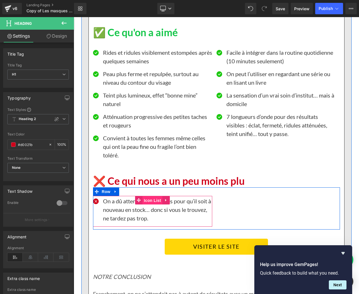
click at [155, 199] on span "Icon List" at bounding box center [153, 200] width 20 height 9
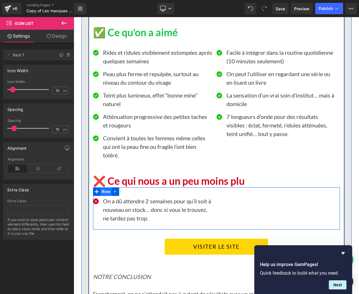
click at [108, 192] on span "Row" at bounding box center [105, 191] width 11 height 9
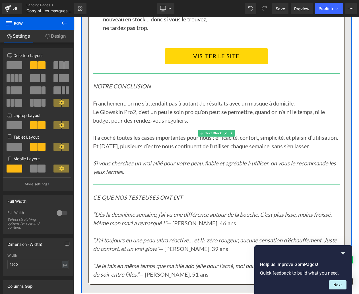
scroll to position [1321, 0]
click at [95, 102] on p "Franchement, on ne s’attendait pas à autant de résultats avec un masque à domic…" at bounding box center [216, 103] width 247 height 9
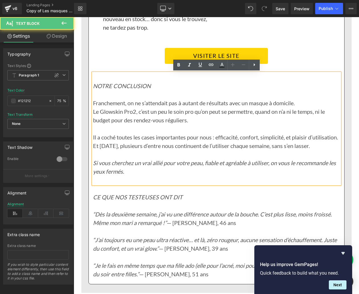
click at [93, 102] on div "NOTRE CONCLUSION Franchement, on ne s’attendait pas à autant de résultats avec …" at bounding box center [216, 128] width 247 height 111
click at [95, 102] on p "Franchement, on ne s’attendait pas à autant de résultats avec un masque à domic…" at bounding box center [216, 103] width 247 height 9
click at [94, 102] on p "Franchement, on ne s’attendait pas à autant de résultats avec un masque à domic…" at bounding box center [216, 103] width 247 height 9
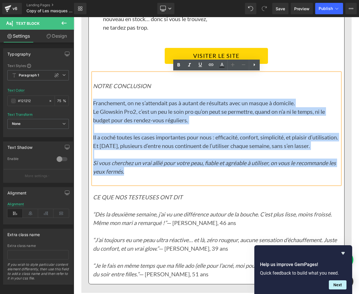
click at [126, 175] on p "Si vous cherchez un vrai allié pour votre peau, fiable et agréable à utiliser, …" at bounding box center [216, 163] width 247 height 26
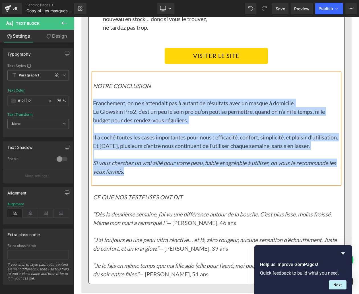
paste div
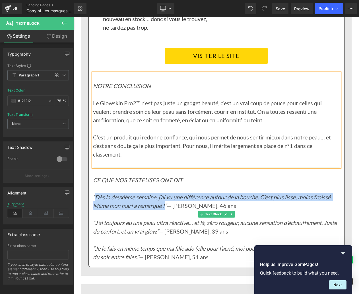
drag, startPoint x: 96, startPoint y: 195, endPoint x: 167, endPoint y: 203, distance: 71.0
click at [167, 203] on icon "“Dès la deuxième semaine, j’ai vu une différence autour de la bouche. C’est plu…" at bounding box center [212, 200] width 239 height 15
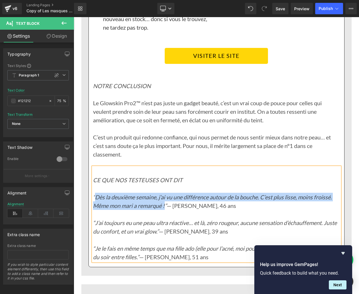
paste div
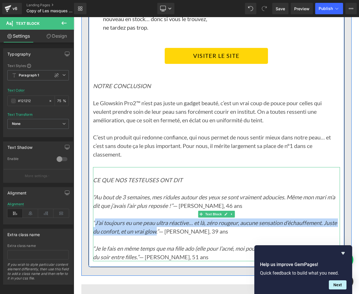
drag, startPoint x: 96, startPoint y: 221, endPoint x: 173, endPoint y: 229, distance: 77.6
click at [173, 229] on icon "“J’ai toujours eu une peau ultra réactive… et là, zéro rougeur, aucune sensatio…" at bounding box center [215, 226] width 244 height 15
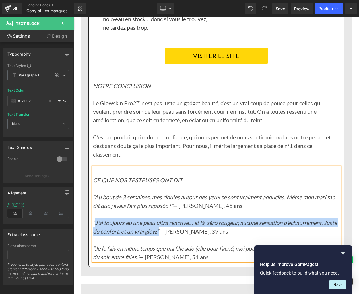
drag, startPoint x: 96, startPoint y: 221, endPoint x: 173, endPoint y: 229, distance: 77.2
click at [173, 229] on icon "“J’ai toujours eu une peau ultra réactive… et là, zéro rougeur, aucune sensatio…" at bounding box center [215, 226] width 244 height 15
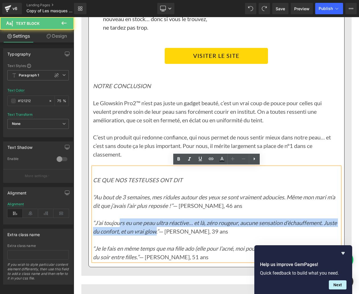
drag, startPoint x: 173, startPoint y: 231, endPoint x: 120, endPoint y: 221, distance: 54.0
click at [119, 221] on icon "“J’ai toujours eu une peau ultra réactive… et là, zéro rougeur, aucune sensatio…" at bounding box center [215, 226] width 244 height 15
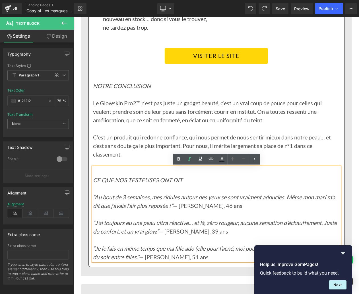
click at [163, 234] on p "“J’ai toujours eu une peau ultra réactive… et là, zéro rougeur, aucune sensatio…" at bounding box center [216, 231] width 247 height 26
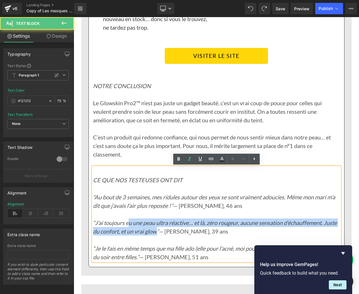
drag, startPoint x: 173, startPoint y: 231, endPoint x: 140, endPoint y: 227, distance: 32.6
click at [129, 224] on icon "“J’ai toujours eu une peau ultra réactive… et là, zéro rougeur, aucune sensatio…" at bounding box center [215, 226] width 244 height 15
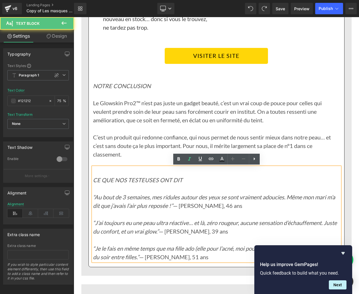
click at [175, 236] on p "“J’ai toujours eu une peau ultra réactive… et là, zéro rougeur, aucune sensatio…" at bounding box center [216, 231] width 247 height 26
drag, startPoint x: 172, startPoint y: 232, endPoint x: 176, endPoint y: 251, distance: 19.9
click at [172, 232] on icon "“J’ai toujours eu une peau ultra réactive… et là, zéro rougeur, aucune sensatio…" at bounding box center [215, 226] width 244 height 15
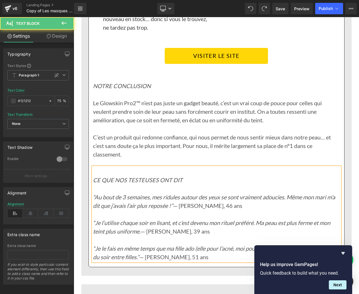
click at [154, 254] on p "“Je le fais en même temps que ma fille ado (elle pour l’acné, moi pour les ride…" at bounding box center [216, 252] width 247 height 17
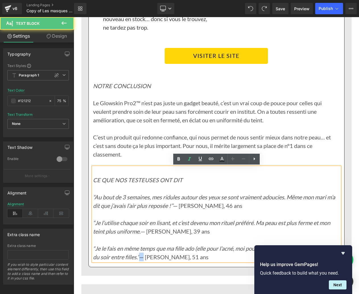
click at [154, 255] on p "“Je le fais en même temps que ma fille ado (elle pour l’acné, moi pour les ride…" at bounding box center [216, 252] width 247 height 17
click at [156, 256] on p "“Je le fais en même temps que ma fille ado (elle pour l’acné, moi pour les ride…" at bounding box center [216, 252] width 247 height 17
click at [154, 255] on p "“Je le fais en même temps que ma fille ado (elle pour l’acné, moi pour les ride…" at bounding box center [216, 252] width 247 height 17
click at [156, 255] on p "“Je le fais en même temps que ma fille ado (elle pour l’acné, moi pour les ride…" at bounding box center [216, 252] width 247 height 17
copy p "”"
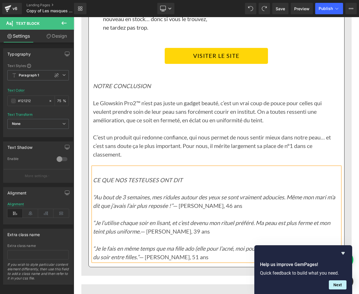
click at [142, 231] on p "“Je l’utilise chaque soir en lisant, et c’est devenu mon rituel préféré. Ma pea…" at bounding box center [216, 231] width 247 height 26
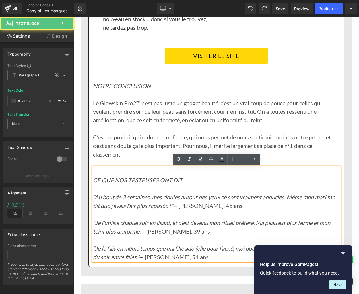
click at [141, 232] on p "“Je l’utilise chaque soir en lisant, et c’est devenu mon rituel préféré. Ma pea…" at bounding box center [216, 231] width 247 height 26
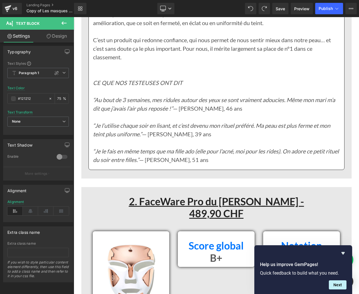
scroll to position [1427, 0]
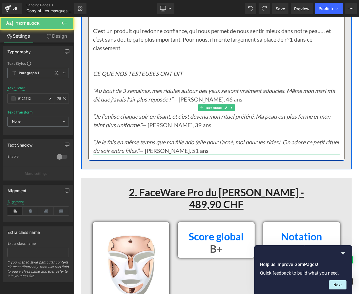
click at [97, 142] on icon "“Je le fais en même temps que ma fille ado (elle pour l’acné, moi pour les ride…" at bounding box center [216, 145] width 246 height 15
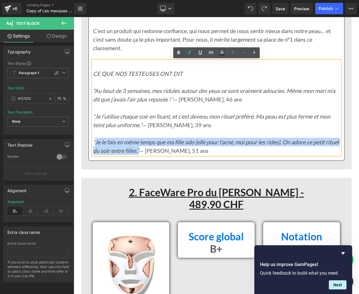
drag, startPoint x: 96, startPoint y: 141, endPoint x: 153, endPoint y: 147, distance: 57.5
click at [153, 147] on icon "“Je le fais en même temps que ma fille ado (elle pour l’acné, moi pour les ride…" at bounding box center [216, 145] width 246 height 15
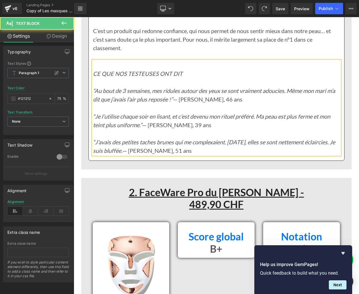
drag, startPoint x: 144, startPoint y: 124, endPoint x: 141, endPoint y: 127, distance: 4.3
click at [142, 124] on p "“Je l’utilise chaque soir en lisant, et c’est devenu mon rituel préféré. Ma pea…" at bounding box center [216, 125] width 247 height 26
drag, startPoint x: 142, startPoint y: 130, endPoint x: 143, endPoint y: 127, distance: 3.1
click at [142, 130] on p "“Je l’utilise chaque soir en lisant, et c’est devenu mon rituel préféré. Ma pea…" at bounding box center [216, 125] width 247 height 26
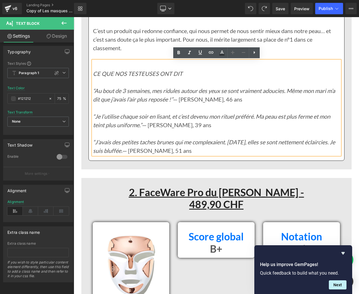
click at [141, 124] on p "“Je l’utilise chaque soir en lisant, et c’est devenu mon rituel préféré. Ma pea…" at bounding box center [216, 125] width 247 height 26
copy icon "”"
click at [155, 150] on p "“J’avais des petites taches brunes qui me complexaient. Après un mois, elles se…" at bounding box center [216, 146] width 247 height 17
click at [203, 151] on p "“J’avais des petites taches brunes qui me complexaient. Après un mois, elles se…" at bounding box center [216, 146] width 247 height 17
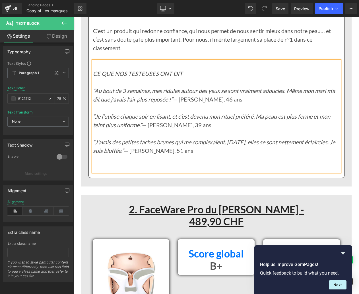
scroll to position [1430, 0]
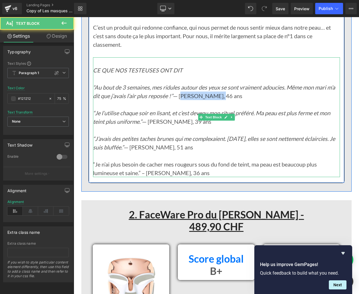
drag, startPoint x: 182, startPoint y: 94, endPoint x: 214, endPoint y: 93, distance: 31.9
click at [215, 93] on p "“Au bout de 3 semaines, mes ridules autour des yeux se sont vraiment adoucies. …" at bounding box center [216, 96] width 247 height 26
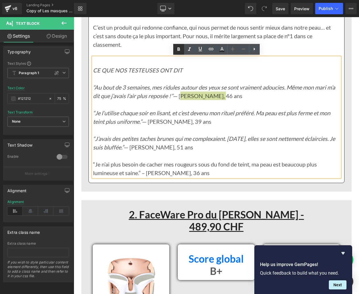
drag, startPoint x: 177, startPoint y: 50, endPoint x: 177, endPoint y: 52, distance: 2.9
click at [177, 50] on icon at bounding box center [178, 49] width 7 height 7
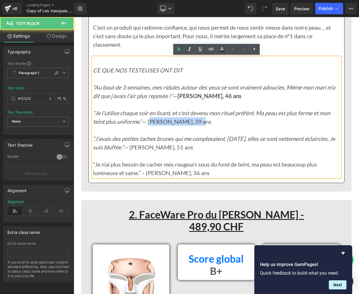
drag, startPoint x: 151, startPoint y: 121, endPoint x: 199, endPoint y: 118, distance: 48.7
click at [199, 118] on p "“Je l’utilise chaque soir en lisant, et c’est devenu mon rituel préféré. Ma pea…" at bounding box center [216, 121] width 247 height 26
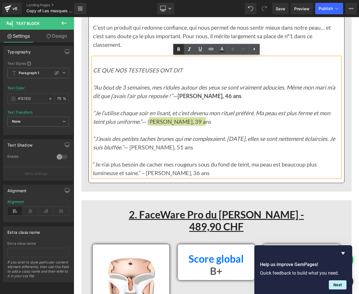
drag, startPoint x: 179, startPoint y: 48, endPoint x: 177, endPoint y: 54, distance: 7.0
click at [179, 48] on icon at bounding box center [178, 48] width 3 height 3
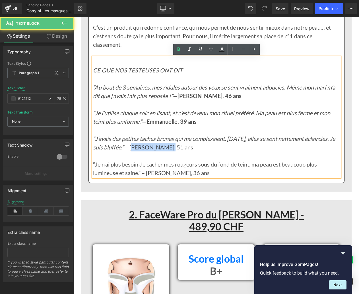
drag, startPoint x: 165, startPoint y: 147, endPoint x: 194, endPoint y: 146, distance: 29.6
click at [194, 146] on p "“J’avais des petites taches brunes qui me complexaient. Après un mois, elles se…" at bounding box center [216, 142] width 247 height 17
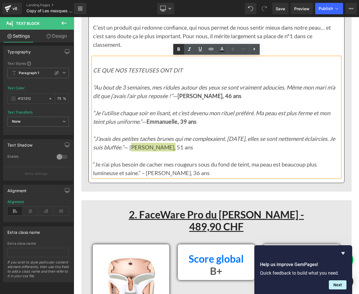
click at [180, 52] on icon at bounding box center [178, 49] width 7 height 7
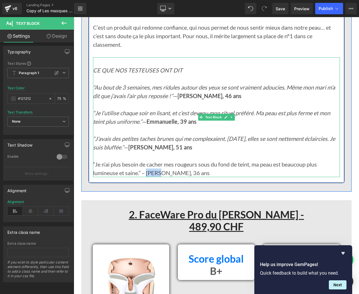
drag, startPoint x: 148, startPoint y: 173, endPoint x: 157, endPoint y: 173, distance: 9.1
click at [157, 173] on p "“Je n’ai plus besoin de cacher mes rougeurs sous du fond de teint, ma peau est …" at bounding box center [216, 168] width 247 height 17
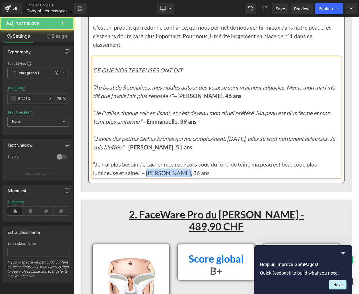
drag, startPoint x: 146, startPoint y: 172, endPoint x: 179, endPoint y: 170, distance: 32.8
click at [179, 170] on p "“Je n’ai plus besoin de cacher mes rougeurs sous du fond de teint, ma peau est …" at bounding box center [216, 168] width 247 height 17
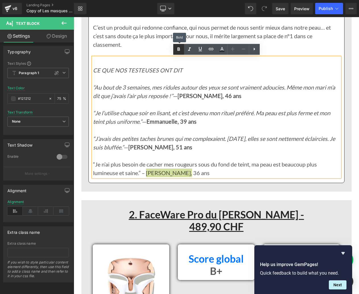
click at [179, 45] on link at bounding box center [178, 49] width 11 height 11
click at [144, 101] on p "“Au bout de 3 semaines, mes ridules autour des yeux se sont vraiment adoucies. …" at bounding box center [216, 96] width 247 height 26
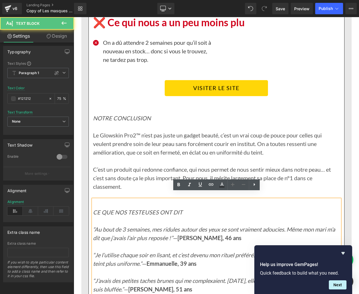
scroll to position [1287, 0]
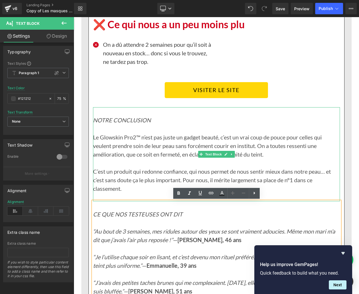
drag, startPoint x: 148, startPoint y: 117, endPoint x: 151, endPoint y: 118, distance: 3.5
click at [148, 117] on icon "NOTRE CONCLUSION" at bounding box center [122, 119] width 58 height 7
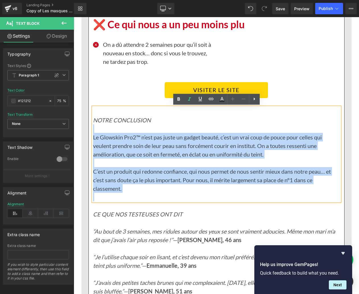
drag, startPoint x: 152, startPoint y: 118, endPoint x: 92, endPoint y: 118, distance: 59.5
click at [93, 118] on div "NOTRE CONCLUSION Le Glowskin Pro2™ n’est pas juste un gadget beauté, c’est un v…" at bounding box center [216, 154] width 247 height 94
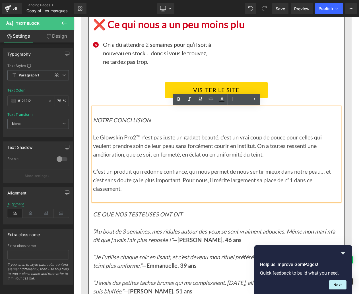
click at [95, 118] on icon "NOTRE CONCLUSION" at bounding box center [122, 119] width 58 height 7
drag, startPoint x: 93, startPoint y: 118, endPoint x: 155, endPoint y: 116, distance: 61.8
click at [151, 117] on p "NOTRE CONCLUSION" at bounding box center [216, 120] width 247 height 9
click at [183, 98] on link at bounding box center [178, 99] width 11 height 11
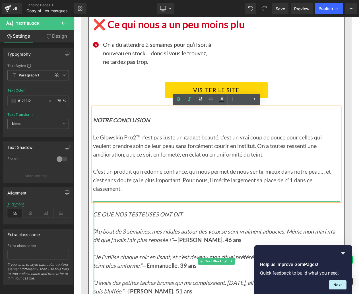
click at [94, 213] on div at bounding box center [93, 261] width 1 height 120
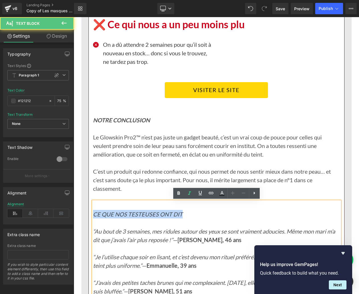
drag, startPoint x: 94, startPoint y: 213, endPoint x: 181, endPoint y: 212, distance: 87.7
click at [181, 212] on icon "CE QUE NOS TESTEUSES ONT DIT" at bounding box center [138, 213] width 90 height 7
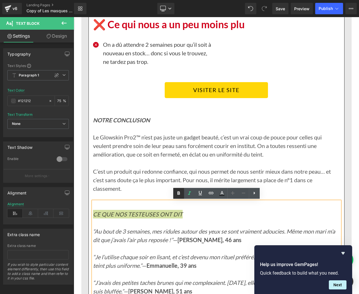
click at [179, 193] on icon at bounding box center [178, 193] width 7 height 7
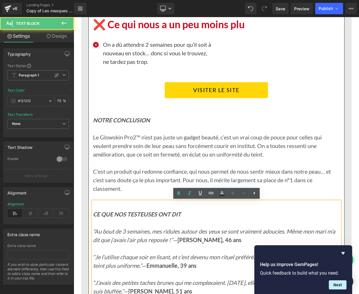
click at [107, 228] on icon "“Au bout de 3 semaines, mes ridules autour des yeux se sont vraiment adoucies. …" at bounding box center [214, 234] width 242 height 15
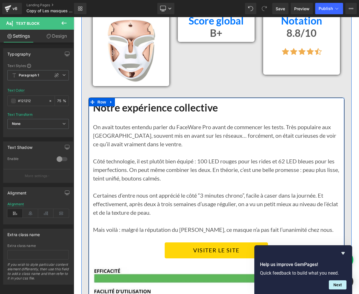
scroll to position [1674, 0]
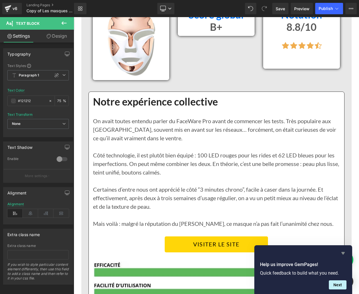
click at [345, 253] on icon "Hide survey" at bounding box center [343, 252] width 7 height 7
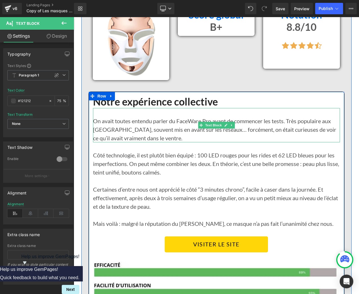
click at [98, 122] on p "On avait toutes entendu parler du FaceWare Pro avant de commencer les tests. Tr…" at bounding box center [216, 129] width 247 height 26
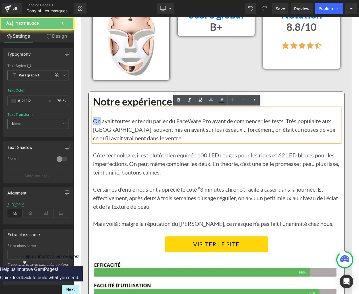
click at [98, 122] on p "On avait toutes entendu parler du FaceWare Pro avant de commencer les tests. Tr…" at bounding box center [216, 129] width 247 height 26
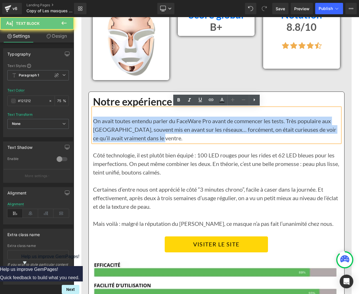
click at [98, 122] on p "On avait toutes entendu parler du FaceWare Pro avant de commencer les tests. Tr…" at bounding box center [216, 129] width 247 height 26
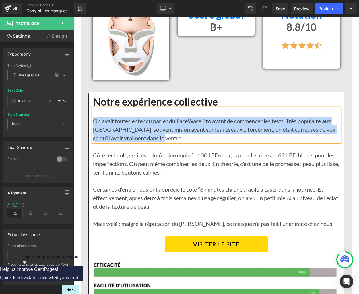
paste div
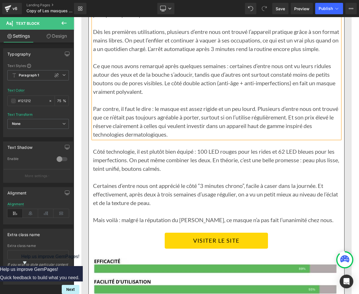
scroll to position [1809, 0]
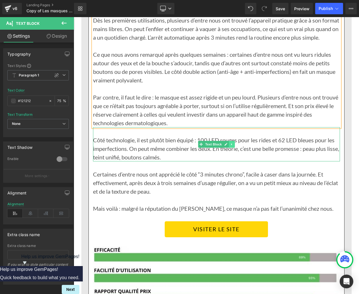
click at [233, 146] on icon at bounding box center [231, 143] width 3 height 3
click at [235, 145] on icon at bounding box center [234, 143] width 3 height 3
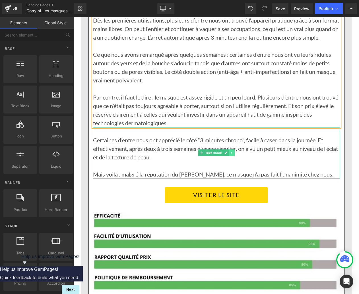
click at [234, 156] on link at bounding box center [232, 152] width 6 height 7
click at [236, 154] on icon at bounding box center [234, 152] width 3 height 3
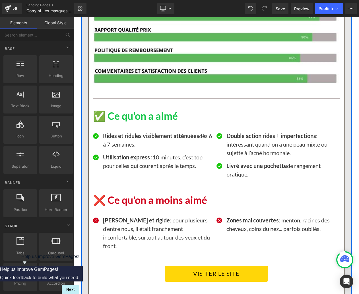
scroll to position [1997, 0]
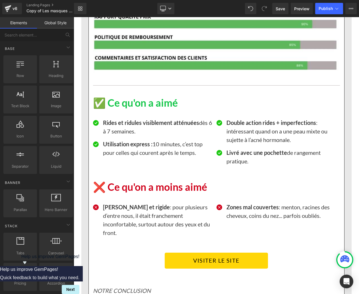
click at [133, 126] on strong "Rides et ridules visiblement atténuées" at bounding box center [151, 122] width 96 height 7
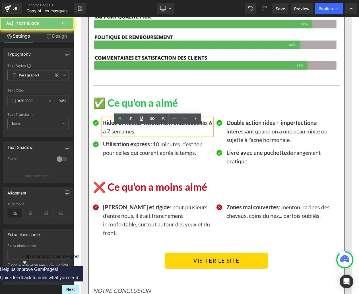
click at [133, 126] on strong "Rides et ridules visiblement atténuées" at bounding box center [151, 122] width 96 height 7
paste div
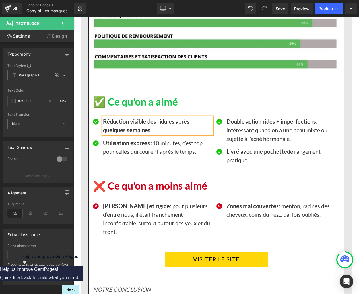
click at [131, 131] on b "Réduction visible des ridules après quelques semaines" at bounding box center [146, 125] width 87 height 15
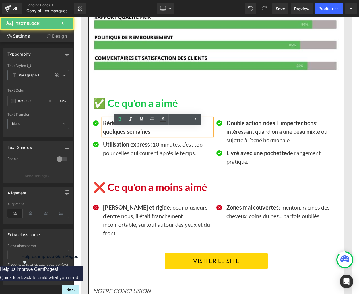
click at [131, 131] on b "Réduction visible des ridules après quelques semaines" at bounding box center [146, 126] width 87 height 15
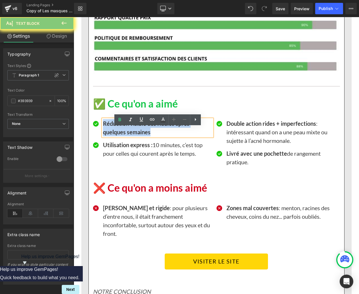
click at [131, 131] on b "Réduction visible des ridules après quelques semaines" at bounding box center [146, 127] width 87 height 15
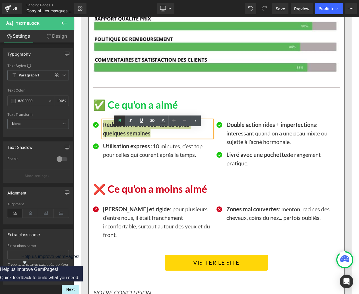
drag, startPoint x: 120, startPoint y: 123, endPoint x: 46, endPoint y: 110, distance: 75.5
click at [120, 123] on icon at bounding box center [119, 120] width 7 height 7
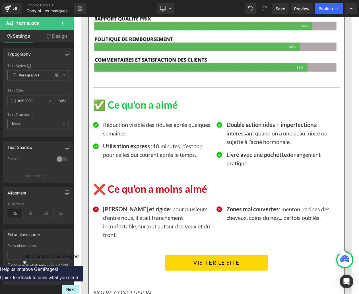
click at [117, 149] on strong "Utilisation express :" at bounding box center [128, 145] width 50 height 7
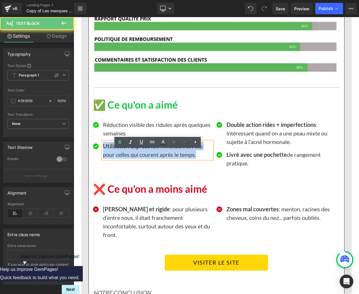
click at [117, 149] on strong "Utilisation express :" at bounding box center [128, 145] width 50 height 7
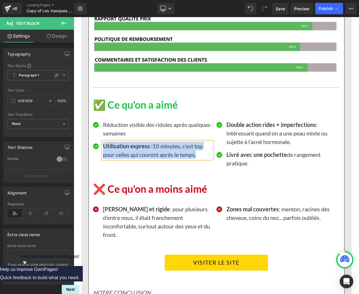
paste div
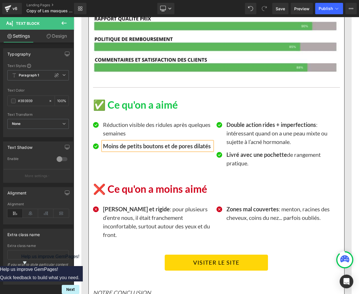
click at [110, 149] on b "Moins de petits boutons et de pores dilatés" at bounding box center [157, 145] width 108 height 7
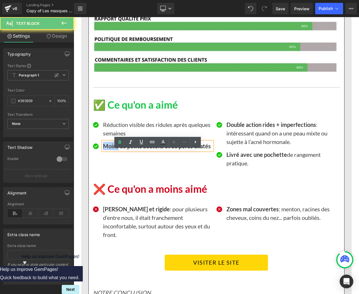
click at [110, 149] on b "Moins de petits boutons et de pores dilatés" at bounding box center [157, 145] width 108 height 7
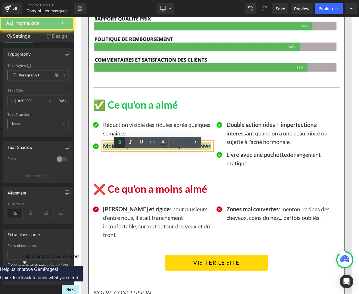
click at [119, 145] on icon at bounding box center [119, 142] width 7 height 7
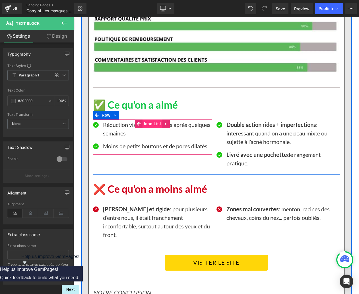
click at [156, 128] on span "Icon List" at bounding box center [153, 123] width 20 height 9
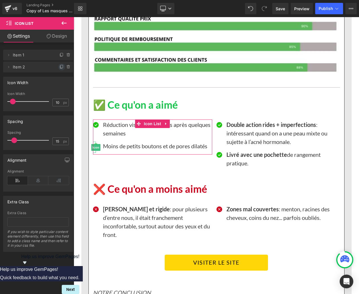
click at [60, 68] on icon at bounding box center [61, 67] width 2 height 3
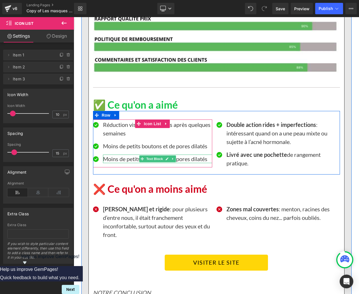
click at [124, 163] on p "Moins de petits boutons et de pores dilatés" at bounding box center [157, 158] width 109 height 9
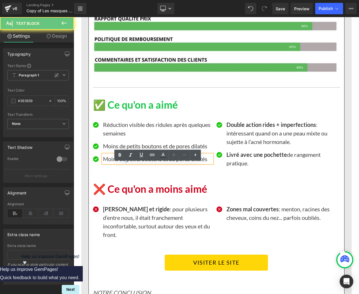
click at [124, 163] on p "Moins de petits boutons et de pores dilatés" at bounding box center [157, 158] width 109 height 9
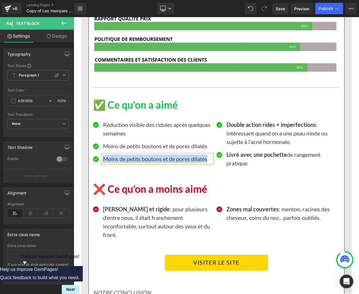
paste div
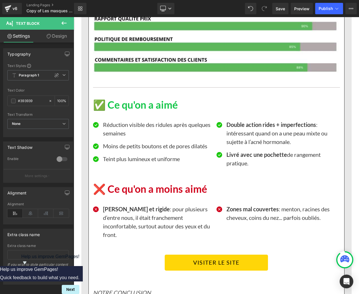
click at [256, 128] on strong "Double action rides + imperfections" at bounding box center [272, 124] width 90 height 7
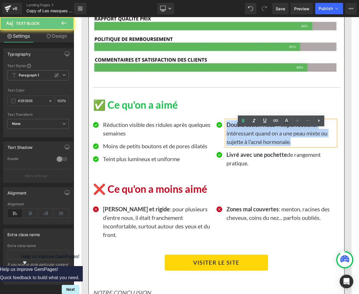
click at [256, 128] on strong "Double action rides + imperfections" at bounding box center [272, 124] width 90 height 7
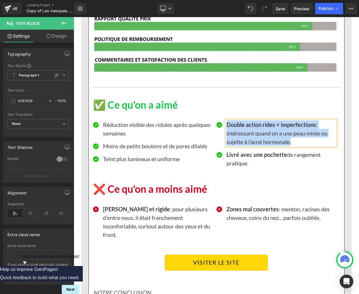
paste div
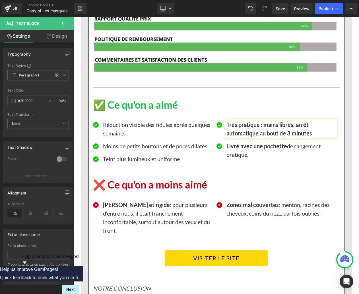
click at [256, 133] on b "Très pratique : mains libres, arrêt automatique au bout de 3 minutes" at bounding box center [270, 128] width 86 height 15
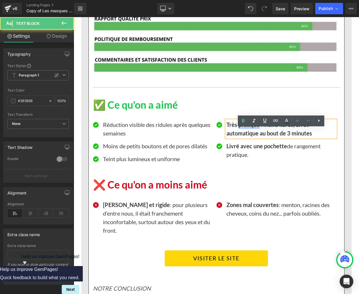
click at [256, 133] on b "Très pratique : mains libres, arrêt automatique au bout de 3 minutes" at bounding box center [270, 128] width 86 height 15
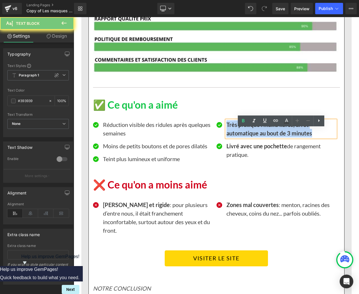
click at [256, 133] on b "Très pratique : mains libres, arrêt automatique au bout de 3 minutes" at bounding box center [270, 128] width 86 height 15
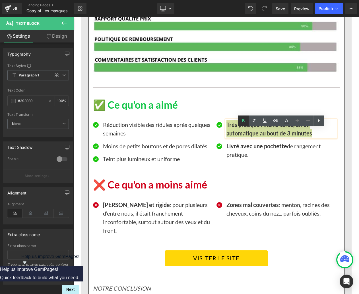
click at [245, 124] on icon at bounding box center [243, 120] width 7 height 7
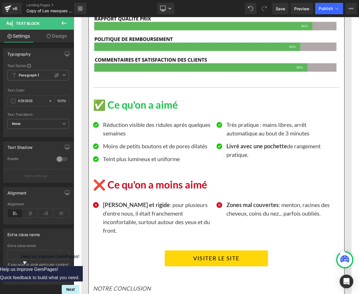
click at [233, 149] on strong "Livré avec une pochette" at bounding box center [257, 145] width 61 height 7
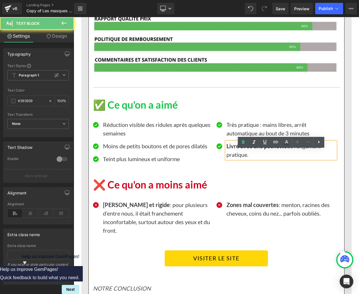
click at [233, 149] on strong "Livré avec une pochette" at bounding box center [257, 145] width 61 height 7
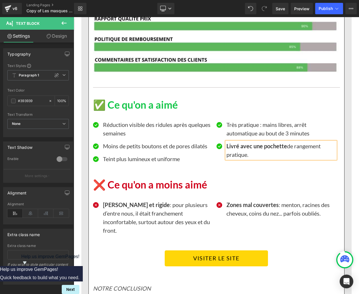
paste div
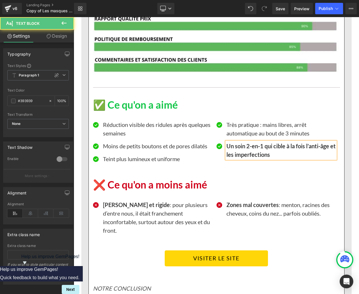
click at [233, 155] on b "Un soin 2-en-1 qui cible à la fois l’anti-âge et les imperfections" at bounding box center [281, 149] width 109 height 15
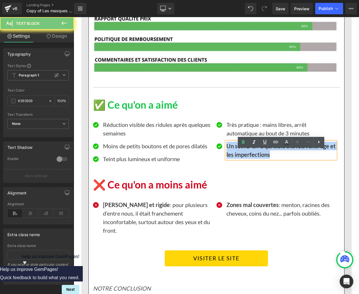
click at [233, 155] on b "Un soin 2-en-1 qui cible à la fois l’anti-âge et les imperfections" at bounding box center [281, 149] width 109 height 15
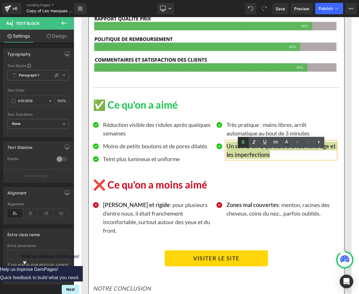
click at [245, 143] on icon at bounding box center [243, 142] width 7 height 7
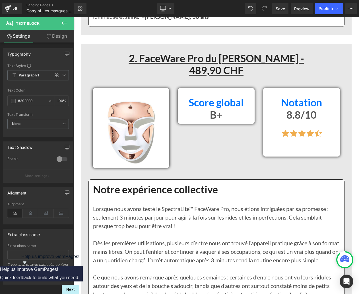
scroll to position [1586, 0]
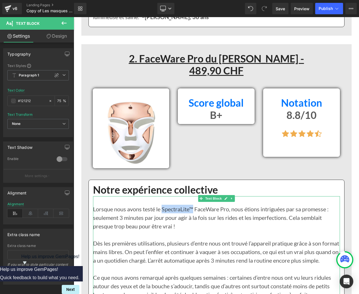
drag, startPoint x: 162, startPoint y: 209, endPoint x: 193, endPoint y: 207, distance: 31.1
click at [193, 207] on p "Lorsque nous avons testé le SpectraLite™ FaceWare Pro, nous étions intriguées p…" at bounding box center [216, 217] width 247 height 26
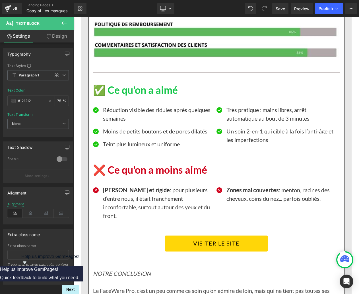
scroll to position [2016, 0]
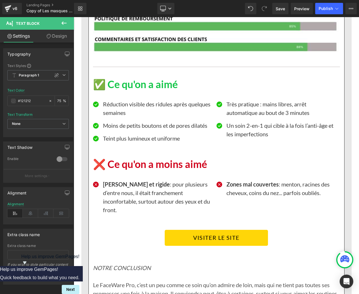
click at [130, 196] on p "Assez lourd et rigide : pour plusieurs d’entre nous, il était franchement incon…" at bounding box center [157, 197] width 109 height 34
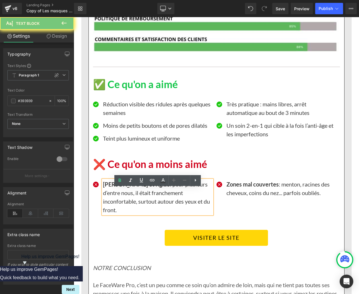
click at [130, 196] on p "Assez lourd et rigide : pour plusieurs d’entre nous, il était franchement incon…" at bounding box center [157, 197] width 109 height 34
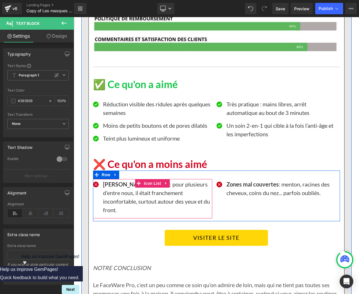
paste div
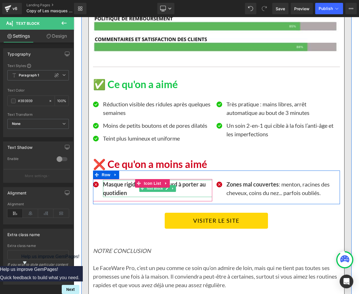
click at [121, 196] on b "Masque rigide et un peu lourd à porter au quotidien" at bounding box center [154, 187] width 103 height 15
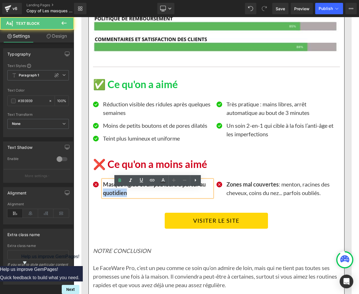
click at [121, 196] on b "Masque rigide et un peu lourd à porter au quotidien" at bounding box center [154, 187] width 103 height 15
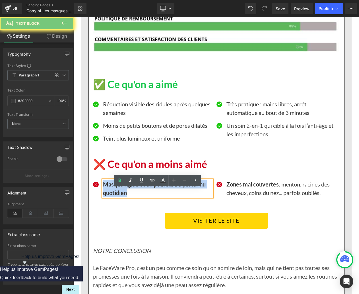
click at [121, 196] on b "Masque rigide et un peu lourd à porter au quotidien" at bounding box center [154, 187] width 103 height 15
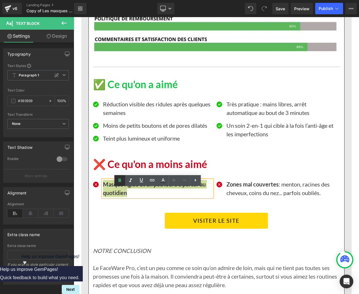
click at [120, 182] on icon at bounding box center [119, 180] width 7 height 7
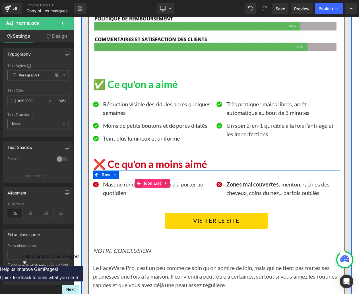
click at [158, 187] on span "Icon List" at bounding box center [153, 183] width 20 height 9
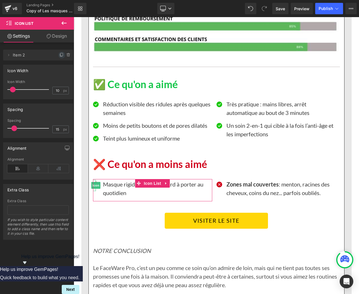
click at [61, 56] on icon at bounding box center [62, 54] width 2 height 3
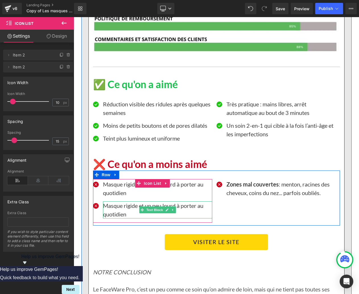
click at [110, 218] on p "Masque rigide et un peu lourd à porter au quotidien" at bounding box center [157, 209] width 109 height 17
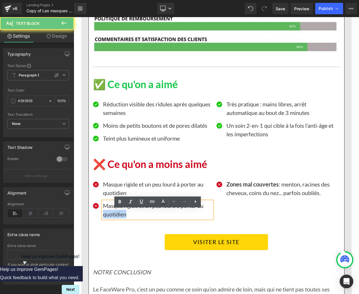
click at [110, 218] on p "Masque rigide et un peu lourd à porter au quotidien" at bounding box center [157, 209] width 109 height 17
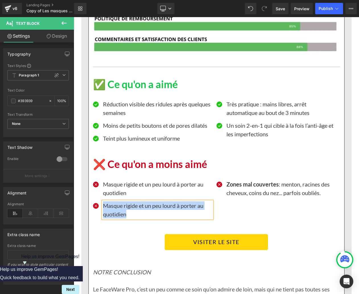
paste div
click at [249, 187] on strong "Zones mal couvertes" at bounding box center [253, 183] width 52 height 7
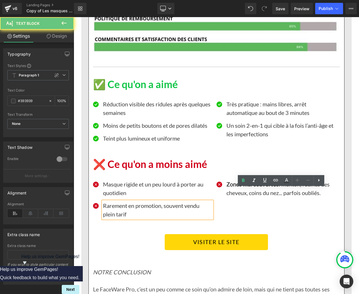
click at [249, 187] on strong "Zones mal couvertes" at bounding box center [253, 183] width 52 height 7
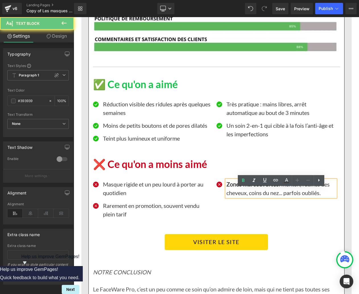
click at [249, 187] on strong "Zones mal couvertes" at bounding box center [253, 183] width 52 height 7
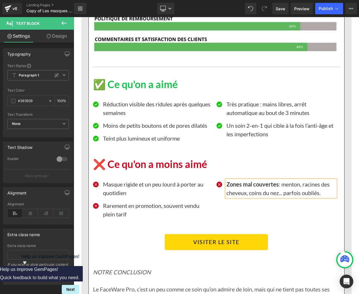
paste div
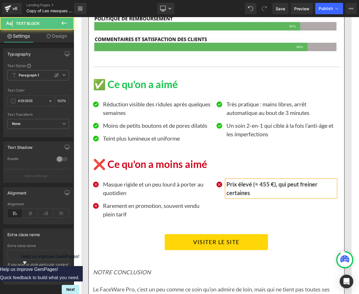
click at [249, 192] on b "Prix élevé (≈ 455 €), qui peut freiner certaines" at bounding box center [272, 187] width 91 height 15
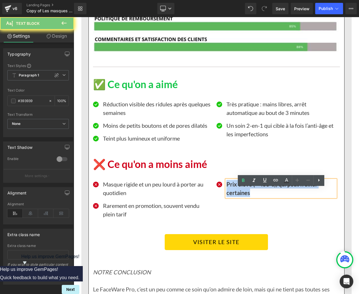
click at [249, 192] on b "Prix élevé (≈ 455 €), qui peut freiner certaines" at bounding box center [272, 187] width 91 height 15
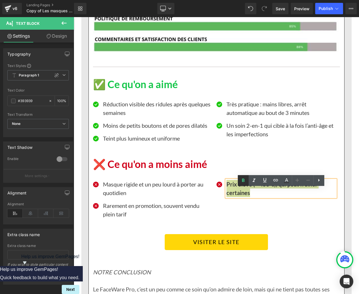
click at [244, 182] on icon at bounding box center [243, 180] width 3 height 3
click at [181, 183] on div "Icon Masque rigide et un peu lourd à porter au quotidien Text Block Icon Rareme…" at bounding box center [216, 197] width 247 height 55
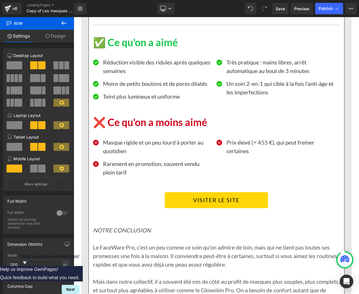
scroll to position [2051, 0]
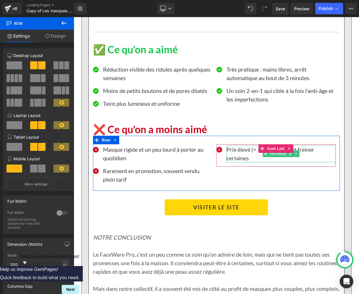
click at [255, 159] on p "Prix élevé (≈ 455 €), qui peut freiner certaines" at bounding box center [281, 153] width 109 height 17
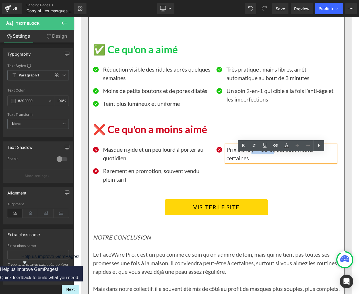
drag, startPoint x: 252, startPoint y: 158, endPoint x: 273, endPoint y: 157, distance: 21.4
click at [273, 157] on p "Prix élevé (≈ 455 €), qui peut freiner certaines" at bounding box center [281, 153] width 109 height 17
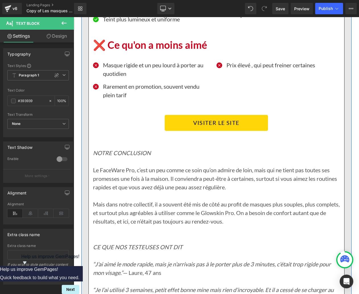
scroll to position [2184, 0]
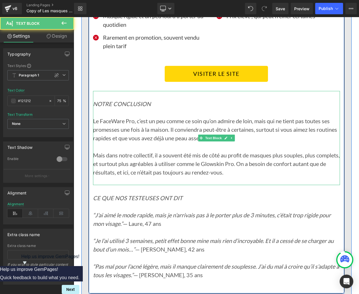
click at [96, 129] on p "Le FaceWare Pro, c’est un peu comme ce soin qu’on admire de loin, mais qui ne t…" at bounding box center [216, 133] width 247 height 34
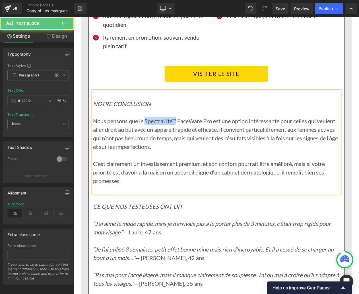
drag, startPoint x: 145, startPoint y: 128, endPoint x: 177, endPoint y: 127, distance: 31.9
click at [177, 127] on p "Nous pensons que le SpectraLite™ FaceWare Pro est une option intéressante pour …" at bounding box center [216, 133] width 247 height 34
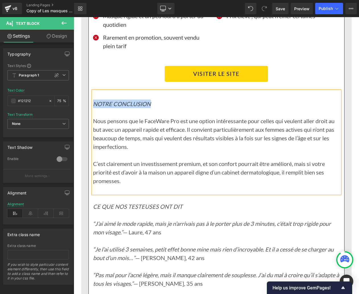
drag, startPoint x: 150, startPoint y: 111, endPoint x: 95, endPoint y: 111, distance: 55.2
click at [95, 107] on icon "NOTRE CONCLUSION" at bounding box center [122, 103] width 58 height 7
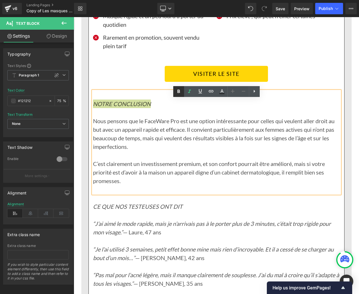
click at [181, 91] on icon at bounding box center [178, 91] width 7 height 7
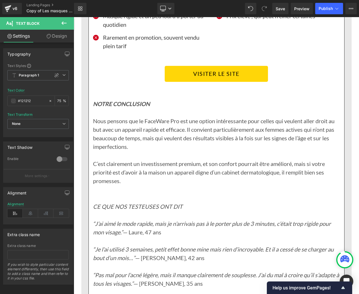
click at [141, 219] on p at bounding box center [216, 214] width 247 height 9
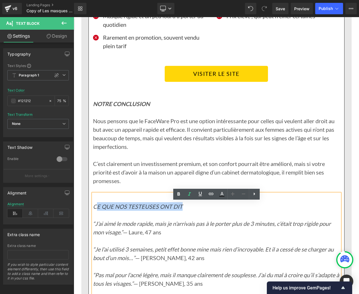
drag, startPoint x: 181, startPoint y: 214, endPoint x: 109, endPoint y: 211, distance: 72.1
click at [96, 210] on icon "CE QUE NOS TESTEUSES ONT DIT" at bounding box center [138, 206] width 90 height 7
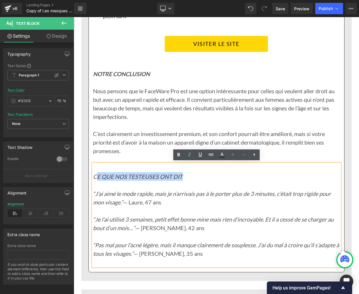
scroll to position [2223, 0]
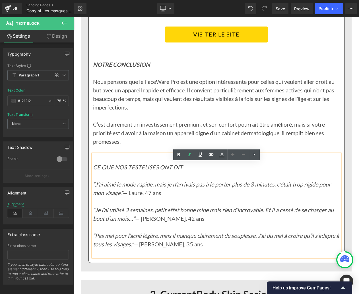
click at [179, 180] on p at bounding box center [216, 175] width 247 height 9
drag, startPoint x: 181, startPoint y: 174, endPoint x: 94, endPoint y: 172, distance: 87.1
click at [94, 170] on icon "CE QUE NOS TESTEUSES ONT DIT" at bounding box center [138, 166] width 90 height 7
click at [180, 157] on icon at bounding box center [178, 154] width 7 height 7
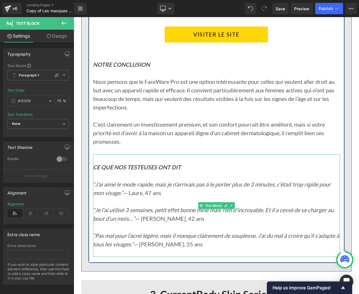
click at [95, 191] on icon "“J’ai aimé le mode rapide, mais je n’arrivais pas à le porter plus de 3 minutes…" at bounding box center [212, 187] width 238 height 15
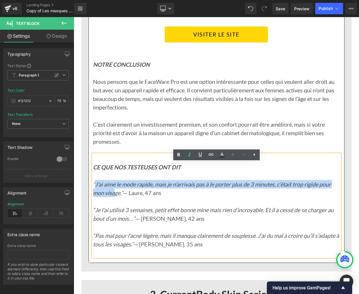
drag, startPoint x: 94, startPoint y: 190, endPoint x: 114, endPoint y: 197, distance: 20.4
click at [116, 196] on icon "“J’ai aimé le mode rapide, mais je n’arrivais pas à le porter plus de 3 minutes…" at bounding box center [212, 187] width 238 height 15
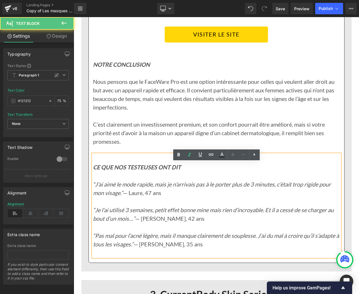
click at [96, 194] on icon "“J’ai aimé le mode rapide, mais je n’arrivais pas à le porter plus de 3 minutes…" at bounding box center [212, 187] width 238 height 15
drag, startPoint x: 95, startPoint y: 192, endPoint x: 124, endPoint y: 201, distance: 31.0
click at [124, 196] on icon "“J’ai aimé le mode rapide, mais je n’arrivais pas à le porter plus de 3 minutes…" at bounding box center [212, 187] width 238 height 15
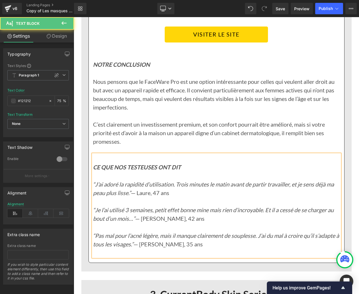
click at [139, 200] on p "“J’ai adoré la rapidité d’utilisation. Trois minutes le matin avant de partir t…" at bounding box center [216, 193] width 247 height 26
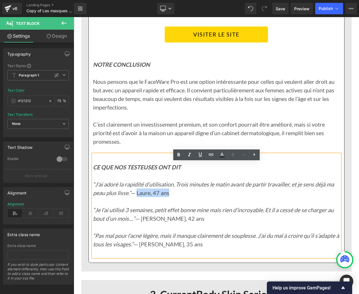
drag, startPoint x: 140, startPoint y: 201, endPoint x: 171, endPoint y: 200, distance: 31.3
click at [171, 200] on p "“J’ai adoré la rapidité d’utilisation. Trois minutes le matin avant de partir t…" at bounding box center [216, 193] width 247 height 26
click at [181, 156] on icon at bounding box center [178, 154] width 7 height 7
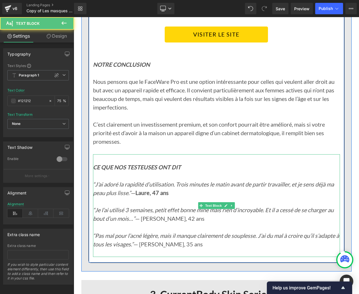
click at [95, 217] on icon "“Je l’ai utilisé 3 semaines, petit effet bonne mine mais rien d’incroyable. Et …" at bounding box center [213, 213] width 241 height 15
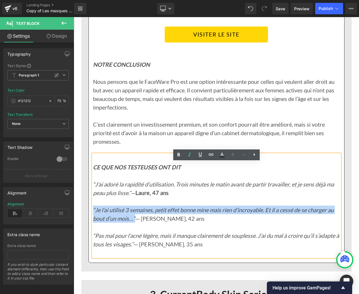
drag, startPoint x: 94, startPoint y: 217, endPoint x: 136, endPoint y: 225, distance: 42.7
click at [136, 225] on p "“Je l’ai utilisé 3 semaines, petit effet bonne mine mais rien d’incroyable. Et …" at bounding box center [216, 218] width 247 height 26
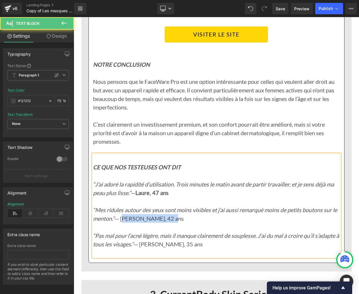
drag, startPoint x: 122, startPoint y: 226, endPoint x: 171, endPoint y: 225, distance: 48.4
click at [171, 225] on p "“Mes ridules autour des yeux sont moins visibles et j’ai aussi remarqué moins d…" at bounding box center [216, 218] width 247 height 26
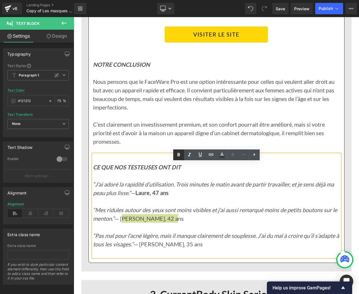
click at [179, 157] on icon at bounding box center [178, 154] width 7 height 7
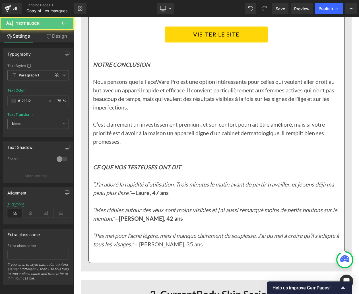
click at [184, 253] on p "“Pas mal pour l’acné légère, mais il manque clairement de souplesse. J’ai du ma…" at bounding box center [216, 244] width 247 height 26
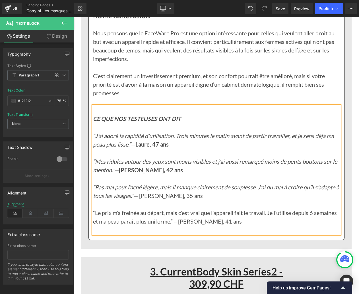
scroll to position [2272, 0]
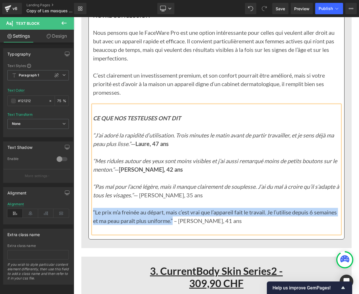
drag, startPoint x: 93, startPoint y: 219, endPoint x: 198, endPoint y: 226, distance: 104.7
click at [198, 226] on p "“Le prix m’a freinée au départ, mais c’est vrai que l’appareil fait le travail.…" at bounding box center [216, 221] width 247 height 26
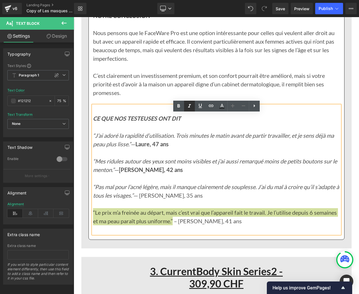
click at [190, 108] on icon at bounding box center [189, 105] width 7 height 7
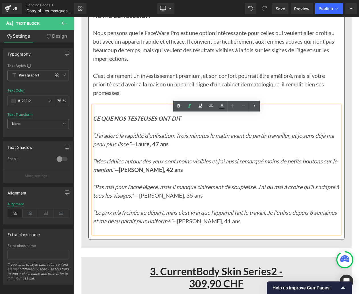
click at [173, 192] on icon "“Pas mal pour l’acné légère, mais il manque clairement de souplesse. J’ai du ma…" at bounding box center [216, 190] width 246 height 15
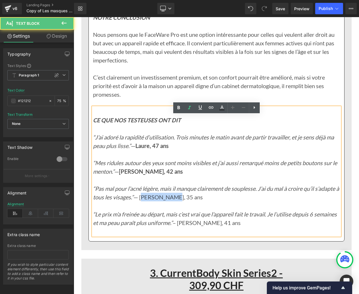
scroll to position [2271, 0]
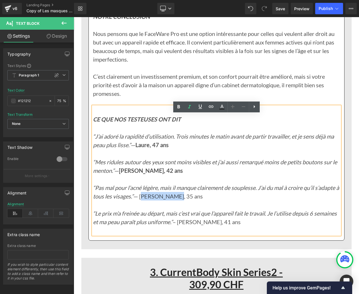
drag, startPoint x: 145, startPoint y: 204, endPoint x: 173, endPoint y: 203, distance: 28.8
click at [174, 200] on p "“Pas mal pour l’acné légère, mais il manque clairement de souplesse. J’ai du ma…" at bounding box center [216, 191] width 247 height 17
click at [181, 110] on icon at bounding box center [178, 106] width 7 height 7
drag, startPoint x: 204, startPoint y: 230, endPoint x: 235, endPoint y: 229, distance: 31.3
click at [235, 229] on p "“Le prix m’a freinée au départ, mais c’est vrai que l’appareil fait le travail.…" at bounding box center [216, 222] width 247 height 26
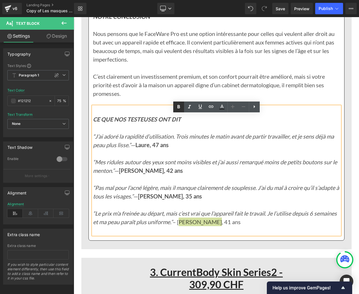
click at [180, 106] on icon at bounding box center [178, 106] width 7 height 7
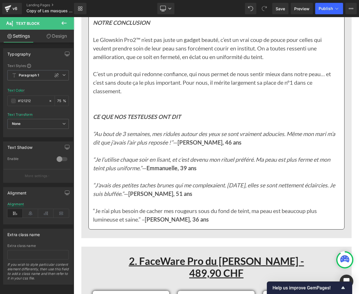
scroll to position [1379, 0]
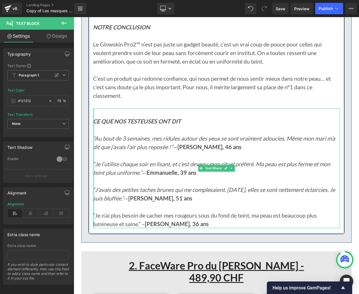
click at [94, 214] on div at bounding box center [93, 168] width 1 height 120
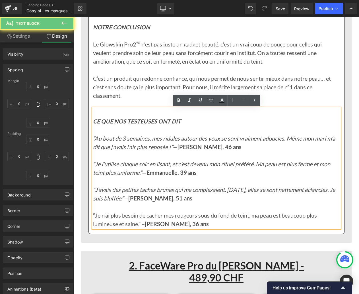
type input "0"
type input "30"
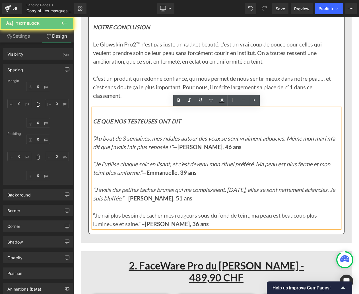
type input "0"
click at [94, 214] on p "“Je n’ai plus besoin de cacher mes rougeurs sous du fond de teint, ma peau est …" at bounding box center [216, 219] width 247 height 17
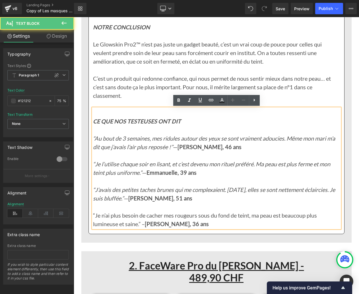
click at [93, 214] on p "“Je n’ai plus besoin de cacher mes rougeurs sous du fond de teint, ma peau est …" at bounding box center [216, 219] width 247 height 17
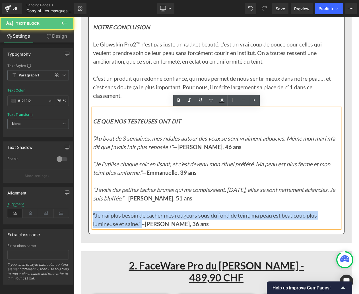
click at [142, 222] on p "“Je n’ai plus besoin de cacher mes rougeurs sous du fond de teint, ma peau est …" at bounding box center [216, 219] width 247 height 17
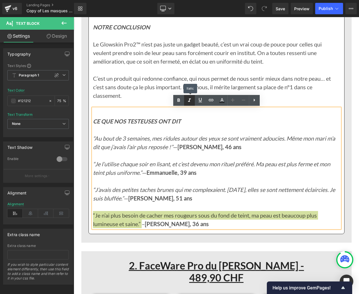
click at [193, 102] on link at bounding box center [189, 100] width 11 height 11
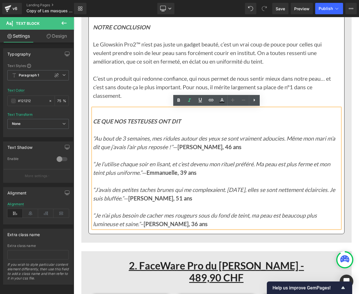
click at [139, 204] on p at bounding box center [216, 206] width 247 height 9
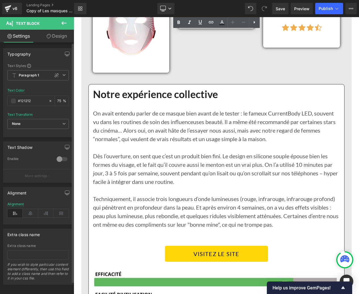
scroll to position [2580, 0]
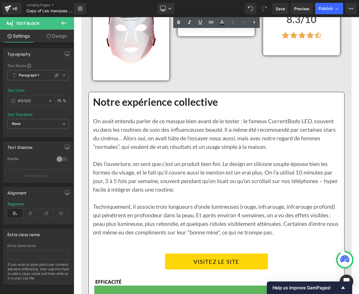
click at [139, 150] on p "On avait entendu parler de ce masque bien avant de le tester : le fameux Curren…" at bounding box center [216, 133] width 247 height 34
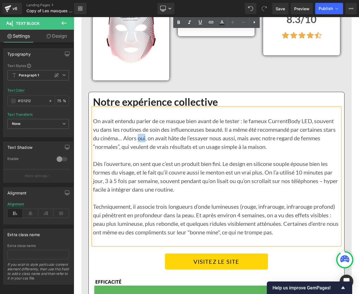
click at [139, 150] on p "On avait entendu parler de ce masque bien avant de le tester : le fameux Curren…" at bounding box center [216, 133] width 247 height 34
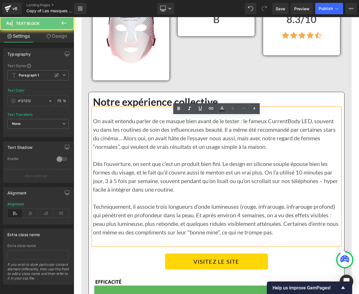
click at [114, 147] on p "On avait entendu parler de ce masque bien avant de le tester : le fameux Curren…" at bounding box center [216, 133] width 247 height 34
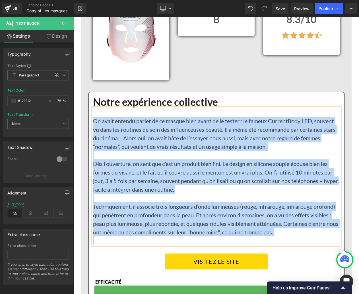
paste div
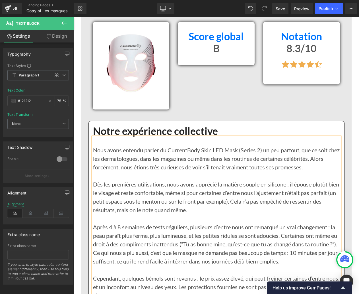
scroll to position [2550, 0]
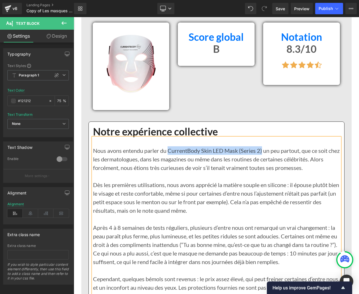
drag, startPoint x: 169, startPoint y: 158, endPoint x: 263, endPoint y: 155, distance: 94.3
click at [263, 155] on p "Nous avons entendu parler du CurrentBody Skin LED Mask (Series 2) un peu partou…" at bounding box center [216, 159] width 247 height 26
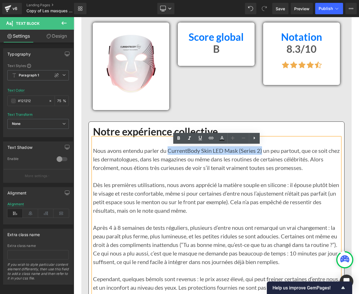
copy p "CurrentBody Skin LED Mask (Series 2)"
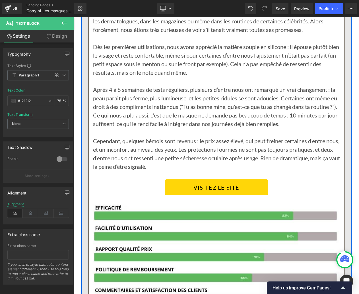
scroll to position [2689, 0]
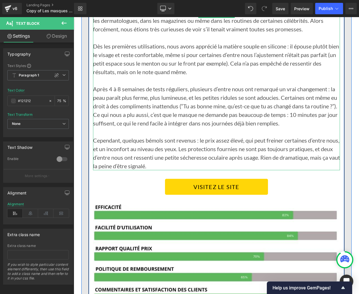
drag, startPoint x: 190, startPoint y: 114, endPoint x: 190, endPoint y: 120, distance: 5.4
click at [190, 114] on p "Après 4 à 8 semaines de tests réguliers, plusieurs d’entre nous ont remarqué un…" at bounding box center [216, 106] width 247 height 43
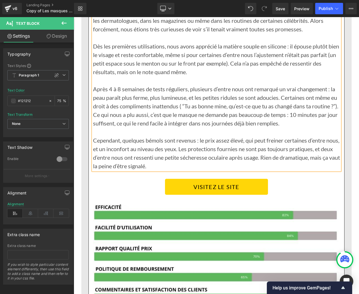
click at [118, 122] on p "Après 4 à 8 semaines de tests réguliers, plusieurs d’entre nous ont remarqué un…" at bounding box center [216, 106] width 247 height 43
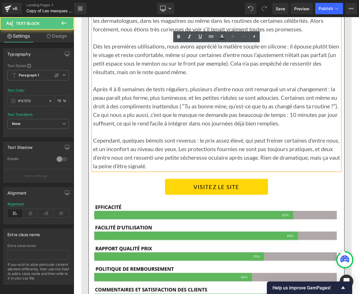
click at [117, 124] on p "Après 4 à 8 semaines de tests réguliers, plusieurs d’entre nous ont remarqué un…" at bounding box center [216, 106] width 247 height 43
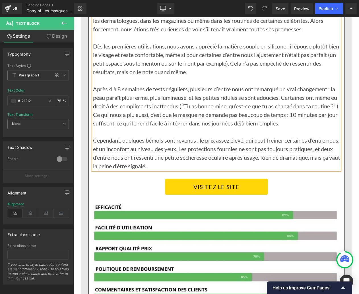
click at [130, 151] on p "Cependant, quelques bémols sont revenus : le prix assez élevé, qui peut freiner…" at bounding box center [216, 153] width 247 height 34
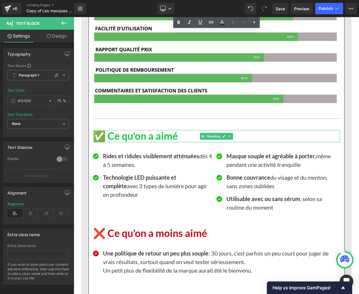
scroll to position [2906, 0]
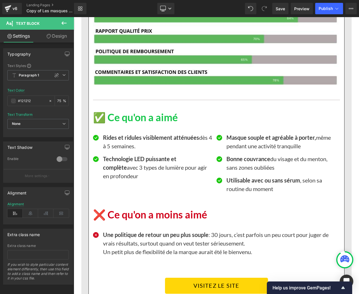
click at [130, 141] on strong "Rides et ridules visiblement atténuées" at bounding box center [151, 137] width 96 height 7
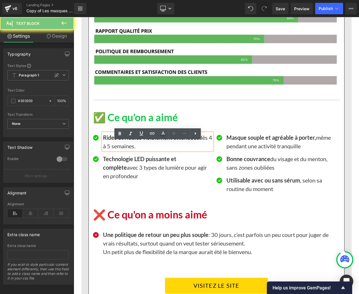
scroll to position [2906, 0]
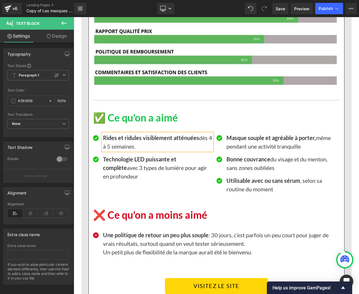
paste div
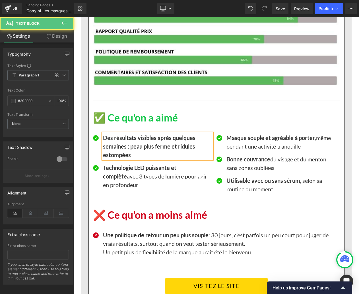
click at [130, 144] on b "Des résultats visibles après quelques semaines : peau plus ferme et ridules est…" at bounding box center [149, 146] width 93 height 24
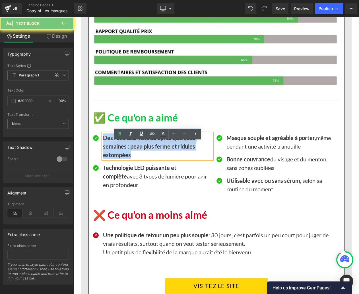
click at [130, 144] on b "Des résultats visibles après quelques semaines : peau plus ferme et ridules est…" at bounding box center [149, 146] width 93 height 24
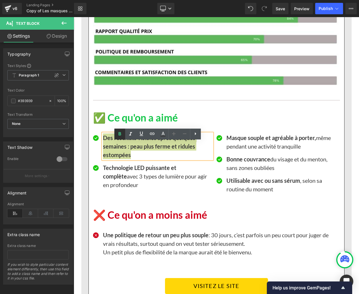
click at [120, 130] on link at bounding box center [119, 133] width 11 height 11
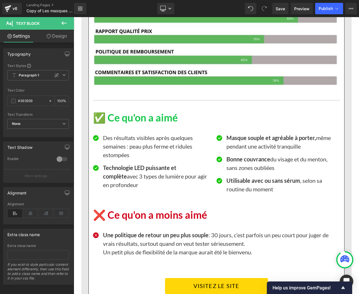
click at [121, 177] on strong "echnologie LED puissante et complète" at bounding box center [139, 171] width 73 height 15
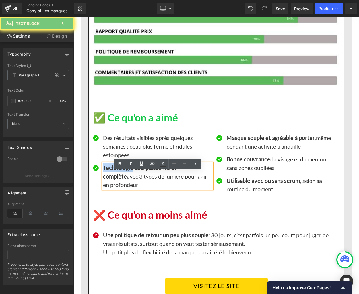
click at [121, 177] on strong "echnologie LED puissante et complète" at bounding box center [139, 171] width 73 height 15
paste div
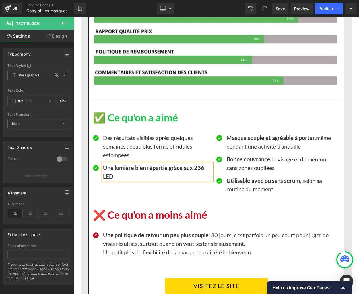
click at [121, 177] on b "Une lumière bien répartie grâce aux 236 LED" at bounding box center [153, 171] width 101 height 15
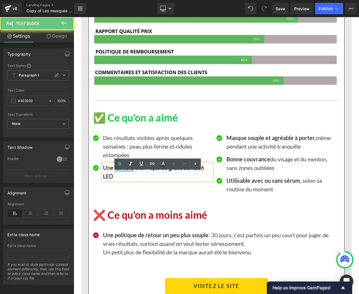
click at [121, 177] on b "Une lumière bien répartie grâce aux 236 LED" at bounding box center [153, 171] width 101 height 15
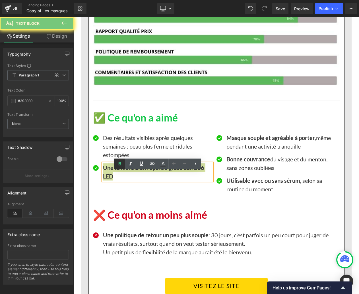
click at [119, 165] on icon at bounding box center [119, 163] width 3 height 3
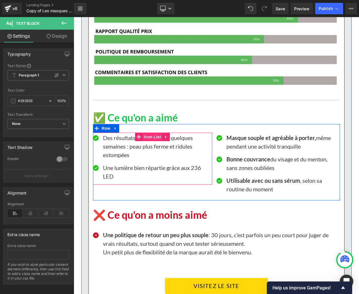
click at [149, 141] on span "Icon List" at bounding box center [153, 136] width 20 height 9
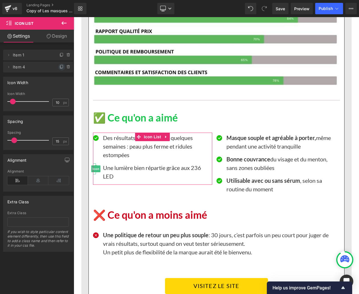
click at [60, 67] on icon at bounding box center [62, 67] width 5 height 5
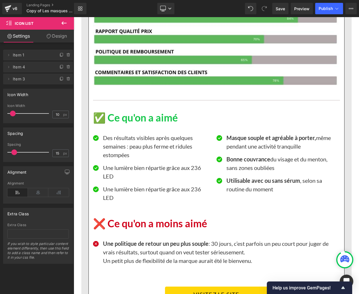
click at [114, 196] on p "Une lumière bien répartie grâce aux 236 LED" at bounding box center [157, 192] width 109 height 17
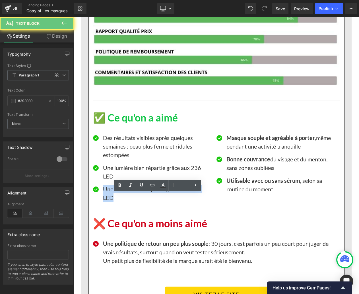
click at [114, 196] on p "Une lumière bien répartie grâce aux 236 LED" at bounding box center [157, 192] width 109 height 17
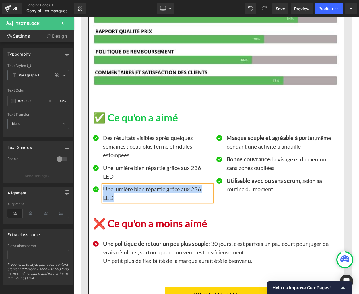
paste div
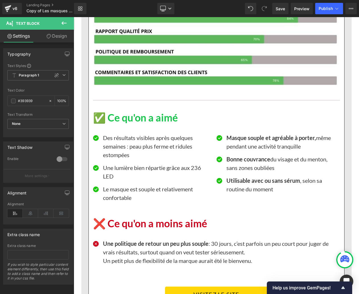
click at [255, 141] on strong "Masque souple et agréable à porter," at bounding box center [272, 137] width 90 height 7
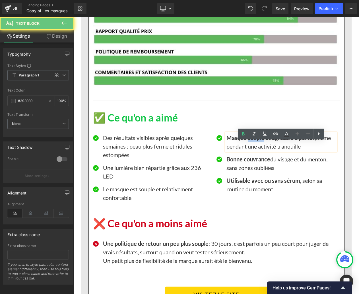
click at [255, 141] on strong "Masque souple et agréable à porter," at bounding box center [272, 137] width 90 height 7
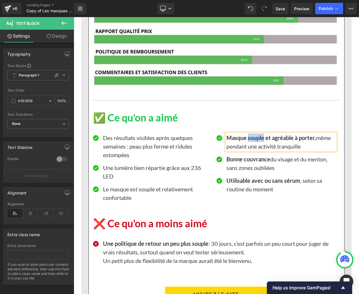
paste div
click at [255, 149] on b "Routine rapide (10 minutes/jour) qui s’intègre facilement dans nos vies" at bounding box center [272, 141] width 91 height 15
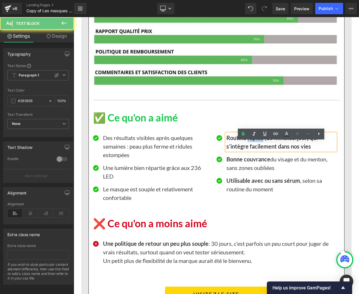
click at [255, 149] on b "Routine rapide (10 minutes/jour) qui s’intègre facilement dans nos vies" at bounding box center [272, 141] width 91 height 15
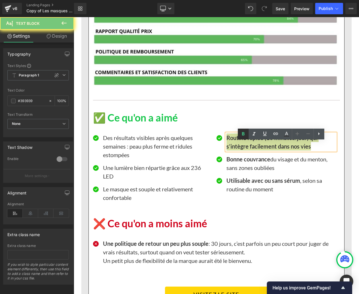
click at [243, 134] on icon at bounding box center [243, 133] width 3 height 3
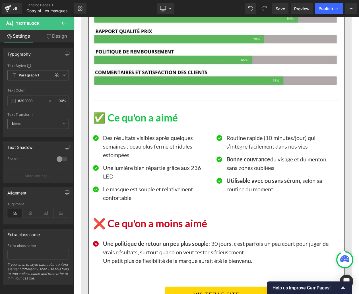
click at [232, 171] on p "Bonne couvrance du visage et du menton, sans zones oubliées" at bounding box center [281, 163] width 109 height 17
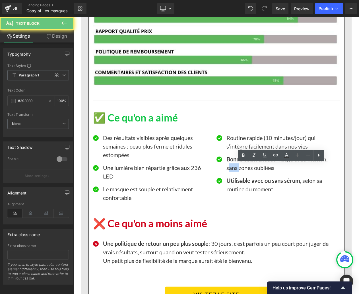
click at [232, 171] on p "Bonne couvrance du visage et du menton, sans zones oubliées" at bounding box center [281, 163] width 109 height 17
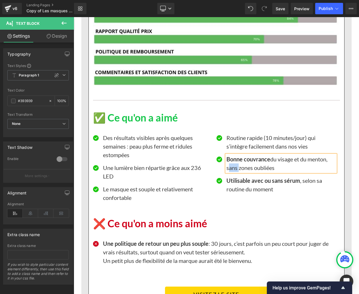
paste div
click at [232, 171] on p "Un appareil reconnu et adopté par beaucoup de femmes dans le monde entier" at bounding box center [281, 163] width 109 height 17
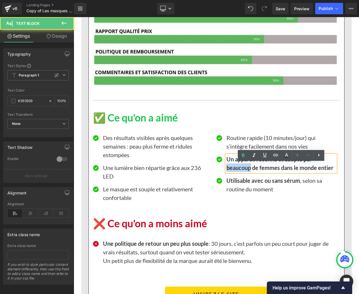
click at [232, 171] on p "Un appareil reconnu et adopté par beaucoup de femmes dans le monde entier" at bounding box center [281, 163] width 109 height 17
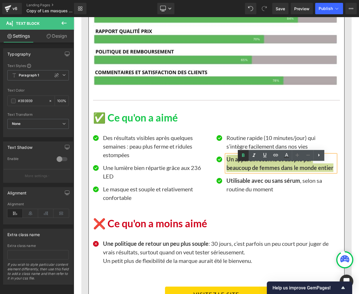
click at [242, 157] on icon at bounding box center [243, 155] width 7 height 7
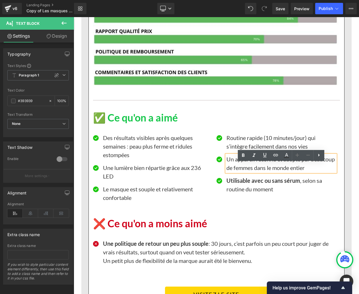
click at [261, 139] on div "Icon Des résultats visibles après quelques semaines : peau plus ferme et ridule…" at bounding box center [216, 166] width 247 height 85
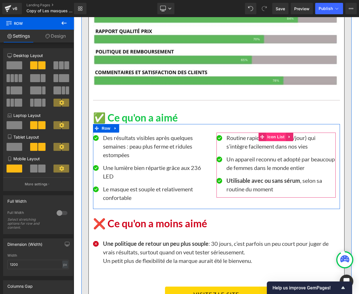
click at [272, 141] on span "Icon List" at bounding box center [276, 136] width 20 height 9
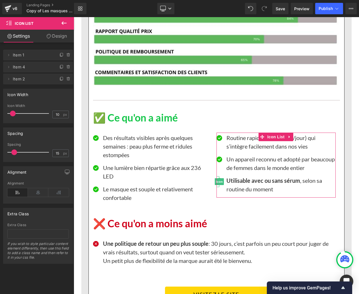
click at [67, 81] on icon at bounding box center [68, 79] width 5 height 5
click at [65, 79] on button "Delete" at bounding box center [63, 78] width 18 height 7
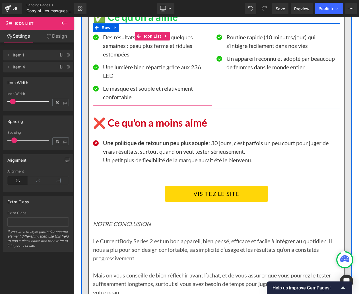
scroll to position [3012, 0]
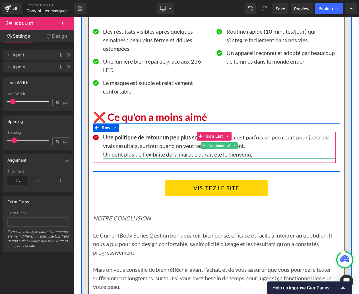
click at [127, 150] on p "Une politique de retour un peu plus souple : 30 jours, c’est parfois un peu cou…" at bounding box center [219, 141] width 233 height 17
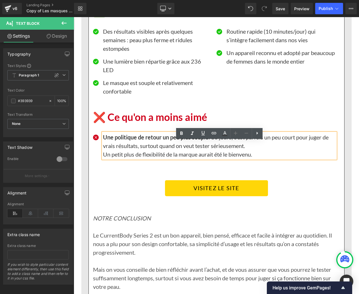
click at [210, 184] on div "Notre expérience collective Heading Nous avons entendu parler du CurrentBody Sk…" at bounding box center [217, 32] width 256 height 737
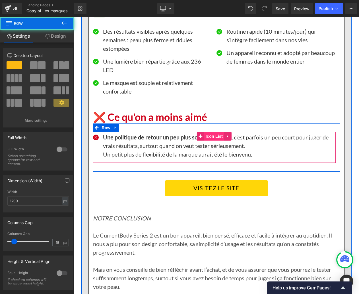
click at [213, 140] on span "Icon List" at bounding box center [214, 136] width 20 height 9
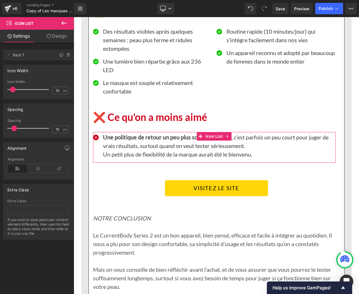
click at [53, 33] on link "Design" at bounding box center [56, 36] width 37 height 13
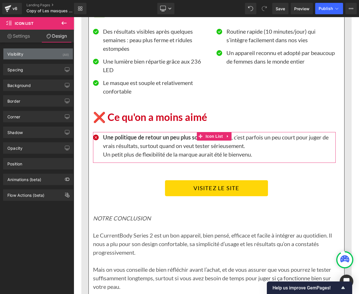
click at [22, 56] on div "Visibility" at bounding box center [15, 52] width 16 height 8
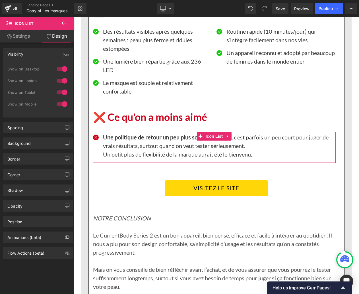
click at [15, 36] on link "Settings" at bounding box center [18, 36] width 37 height 13
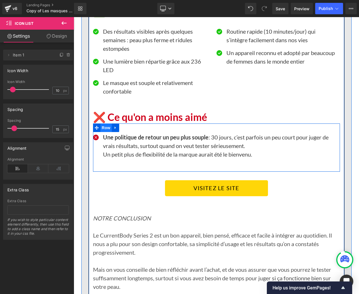
click at [106, 132] on span "Row" at bounding box center [105, 127] width 11 height 9
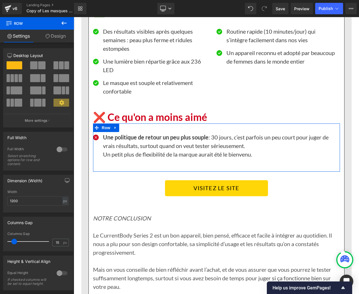
scroll to position [2, 0]
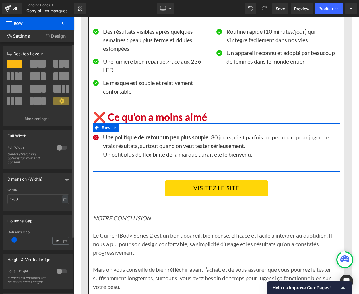
click at [35, 63] on span at bounding box center [33, 64] width 7 height 8
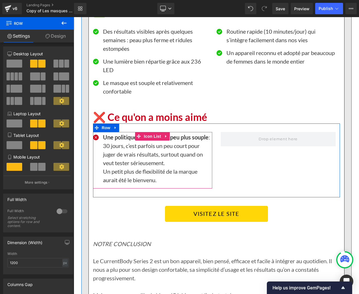
click at [167, 138] on icon at bounding box center [166, 136] width 4 height 4
click at [163, 138] on icon at bounding box center [163, 136] width 4 height 4
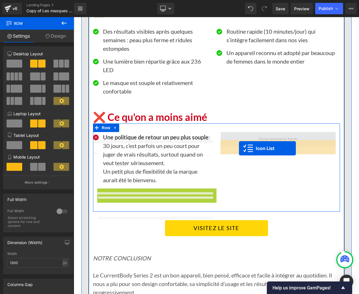
drag, startPoint x: 140, startPoint y: 202, endPoint x: 239, endPoint y: 148, distance: 112.6
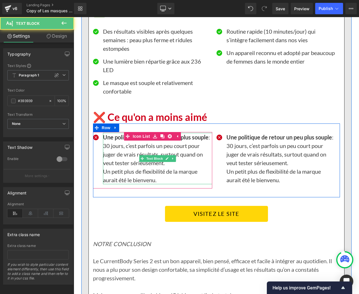
click at [133, 155] on p "Une politique de retour un peu plus souple : 30 jours, c’est parfois un peu cou…" at bounding box center [157, 150] width 109 height 34
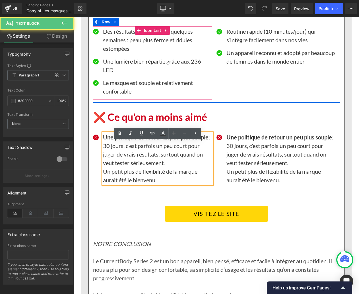
click at [103, 100] on ul "Icon Des résultats visibles après quelques semaines : peau plus ferme et ridule…" at bounding box center [152, 63] width 119 height 73
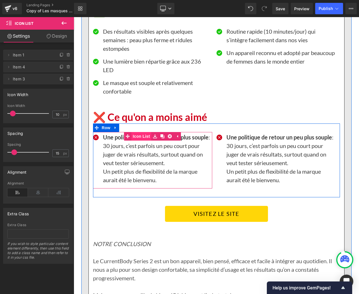
click at [141, 140] on link "Icon List" at bounding box center [137, 136] width 27 height 9
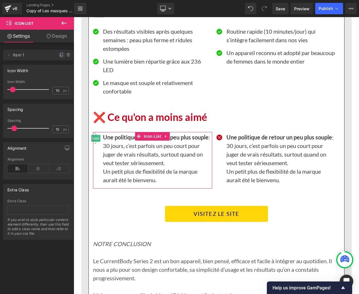
click at [61, 56] on icon at bounding box center [62, 54] width 2 height 3
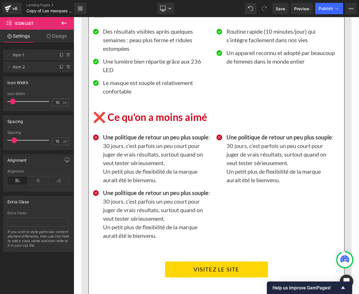
click at [109, 160] on p "Une politique de retour un peu plus souple : 30 jours, c’est parfois un peu cou…" at bounding box center [157, 150] width 109 height 34
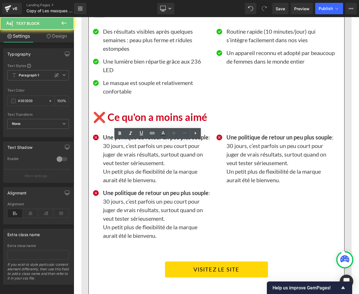
click at [109, 160] on p "Une politique de retour un peu plus souple : 30 jours, c’est parfois un peu cou…" at bounding box center [157, 150] width 109 height 34
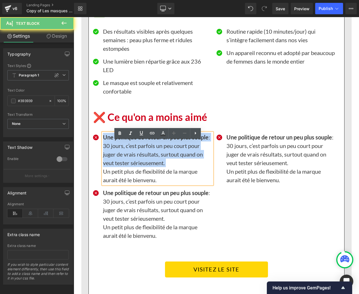
click at [109, 160] on p "Une politique de retour un peu plus souple : 30 jours, c’est parfois un peu cou…" at bounding box center [157, 150] width 109 height 34
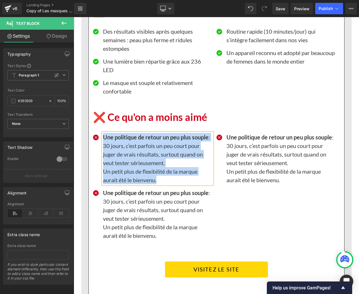
paste div
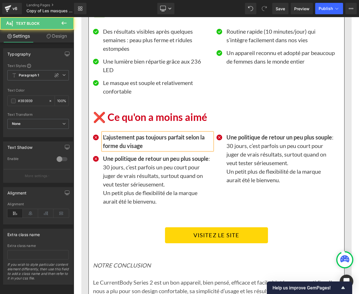
click at [107, 149] on b "L’ajustement pas toujours parfait selon la forme du visage" at bounding box center [154, 141] width 102 height 15
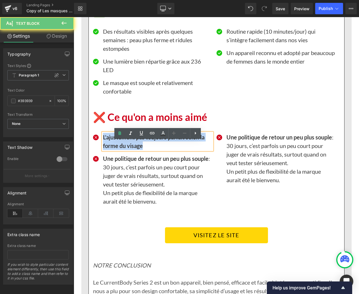
click at [107, 149] on b "L’ajustement pas toujours parfait selon la forme du visage" at bounding box center [154, 141] width 102 height 15
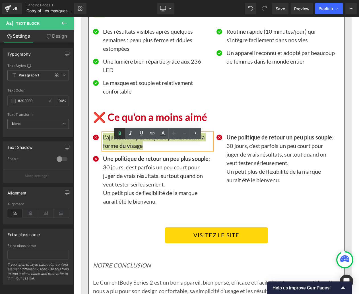
click at [120, 134] on icon at bounding box center [119, 133] width 7 height 7
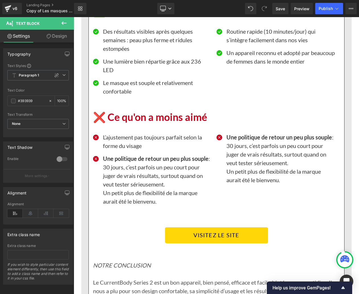
click at [116, 177] on p "Une politique de retour un peu plus souple : 30 jours, c’est parfois un peu cou…" at bounding box center [157, 171] width 109 height 34
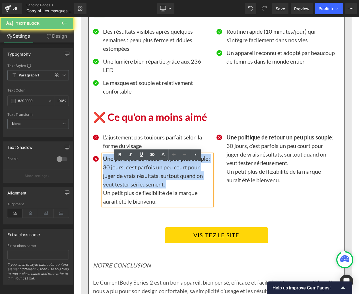
click at [116, 177] on p "Une politique de retour un peu plus souple : 30 jours, c’est parfois un peu cou…" at bounding box center [157, 171] width 109 height 34
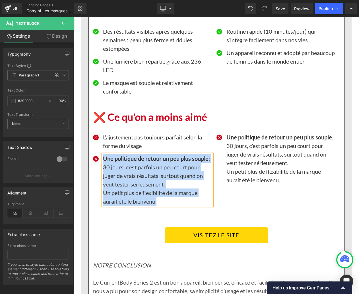
paste div
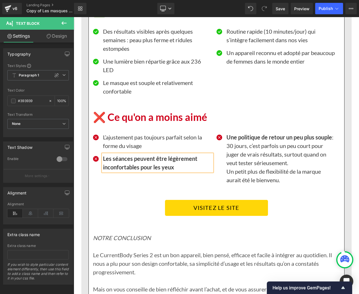
click at [120, 164] on b "Les séances peuvent être légèrement inconfortables pour les yeux" at bounding box center [150, 162] width 95 height 15
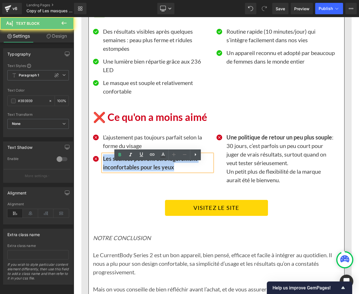
click at [120, 164] on b "Les séances peuvent être légèrement inconfortables pour les yeux" at bounding box center [150, 162] width 95 height 15
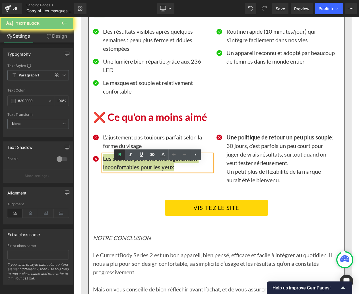
click at [120, 155] on icon at bounding box center [119, 154] width 7 height 7
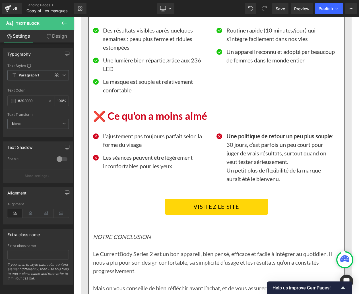
click at [235, 159] on p "Une politique de retour un peu plus souple : 30 jours, c’est parfois un peu cou…" at bounding box center [281, 149] width 109 height 34
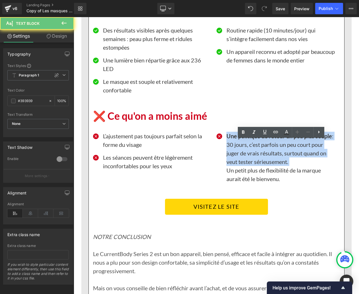
click at [235, 159] on p "Une politique de retour un peu plus souple : 30 jours, c’est parfois un peu cou…" at bounding box center [281, 149] width 109 height 34
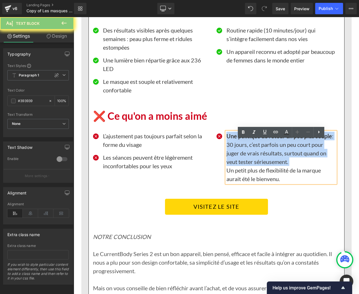
scroll to position [3014, 0]
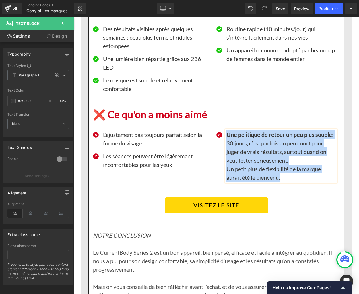
paste div
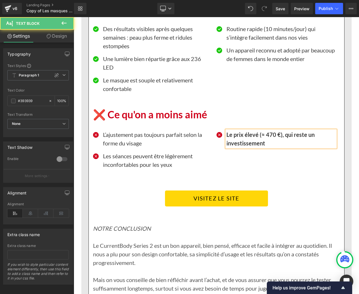
click at [236, 146] on b "Le prix élevé (≈ 470 €), qui reste un investissement" at bounding box center [271, 138] width 88 height 15
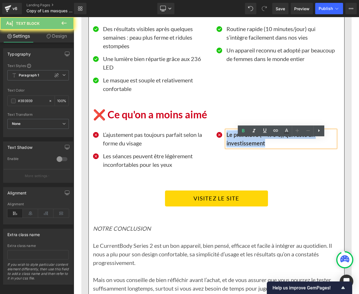
click at [236, 146] on b "Le prix élevé (≈ 470 €), qui reste un investissement" at bounding box center [271, 138] width 88 height 15
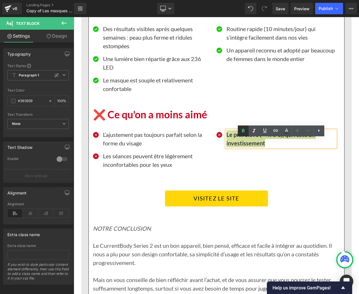
click at [242, 130] on icon at bounding box center [243, 130] width 3 height 3
click at [126, 202] on div "VISITEZ LE SITE" at bounding box center [216, 198] width 247 height 16
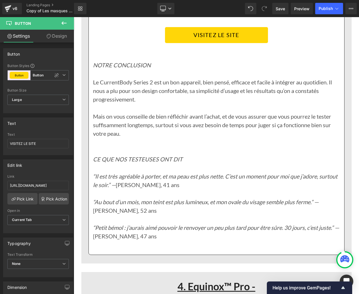
scroll to position [3197, 0]
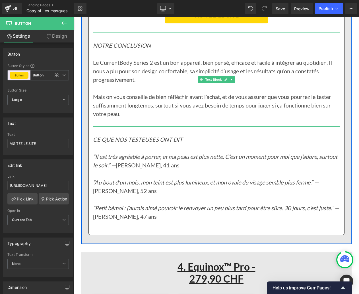
click at [109, 84] on p "Le CurrentBody Series 2 est un bon appareil, bien pensé, efficace et facile à i…" at bounding box center [216, 71] width 247 height 26
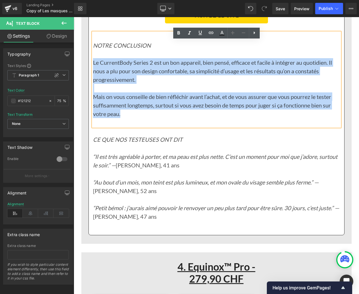
drag, startPoint x: 94, startPoint y: 71, endPoint x: 124, endPoint y: 121, distance: 59.0
click at [124, 121] on div "NOTRE CONCLUSION Le CurrentBody Series 2 est un bon appareil, bien pensé, effic…" at bounding box center [216, 79] width 247 height 94
paste div
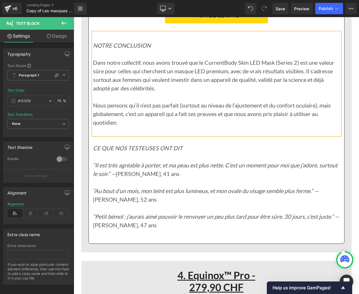
scroll to position [3199, 0]
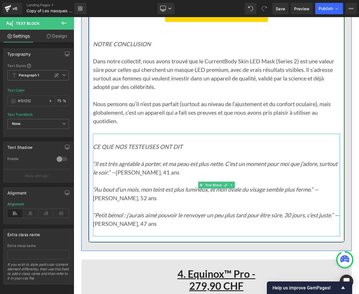
click at [100, 175] on icon "“Il est très agréable à porter, et ma peau est plus nette. C’est un moment pour…" at bounding box center [215, 167] width 245 height 15
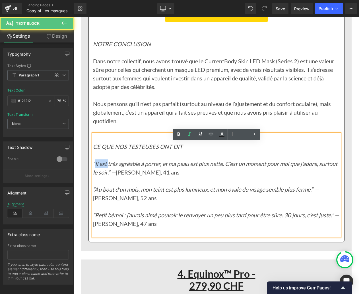
drag, startPoint x: 94, startPoint y: 170, endPoint x: 100, endPoint y: 173, distance: 6.5
click at [108, 175] on icon "“Il est très agréable à porter, et ma peau est plus nette. C’est un moment pour…" at bounding box center [215, 167] width 245 height 15
click at [100, 173] on icon "“Il est très agréable à porter, et ma peau est plus nette. C’est un moment pour…" at bounding box center [215, 167] width 245 height 15
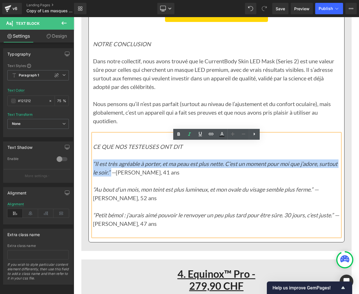
drag, startPoint x: 93, startPoint y: 171, endPoint x: 130, endPoint y: 178, distance: 37.6
click at [130, 175] on icon "“Il est très agréable à porter, et ma peau est plus nette. C’est un moment pour…" at bounding box center [215, 167] width 245 height 15
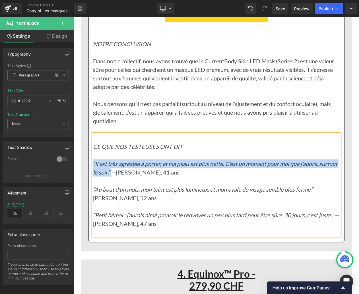
paste div
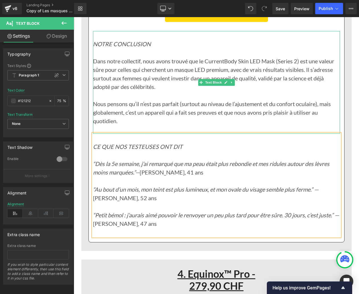
drag, startPoint x: 137, startPoint y: 54, endPoint x: 143, endPoint y: 54, distance: 6.6
click at [138, 47] on icon "NOTRE CONCLUSION" at bounding box center [122, 43] width 58 height 7
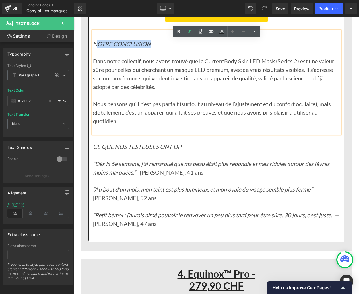
drag, startPoint x: 152, startPoint y: 51, endPoint x: 96, endPoint y: 50, distance: 56.1
click at [96, 48] on p "NOTRE CONCLUSION" at bounding box center [216, 44] width 247 height 9
drag, startPoint x: 102, startPoint y: 52, endPoint x: 99, endPoint y: 52, distance: 3.7
click at [102, 47] on icon "NOTRE CONCLUSION" at bounding box center [122, 43] width 58 height 7
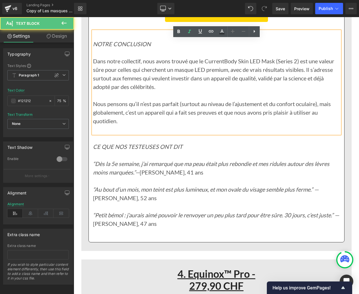
click at [95, 47] on icon "NOTRE CONCLUSION" at bounding box center [122, 43] width 58 height 7
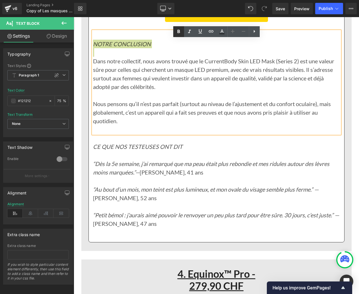
click at [177, 30] on icon at bounding box center [178, 31] width 7 height 7
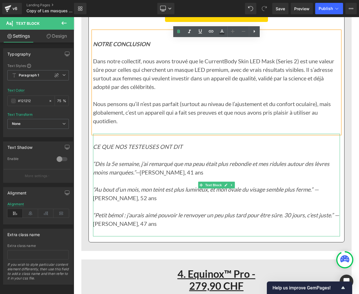
click at [104, 150] on icon "CE QUE NOS TESTEUSES ONT DIT" at bounding box center [138, 146] width 90 height 7
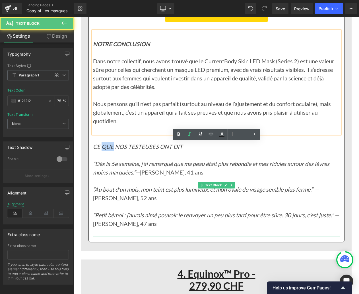
click at [104, 150] on icon "CE QUE NOS TESTEUSES ONT DIT" at bounding box center [138, 146] width 90 height 7
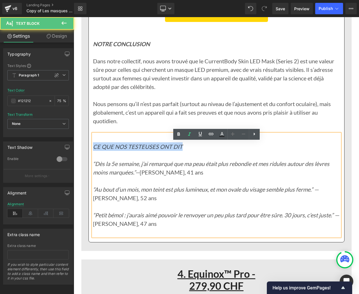
click at [104, 150] on icon "CE QUE NOS TESTEUSES ONT DIT" at bounding box center [138, 146] width 90 height 7
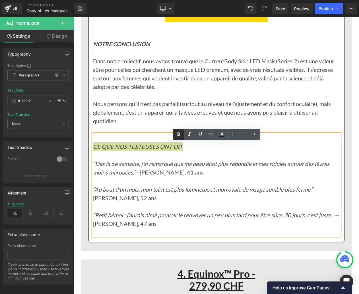
click at [180, 132] on icon at bounding box center [178, 134] width 7 height 7
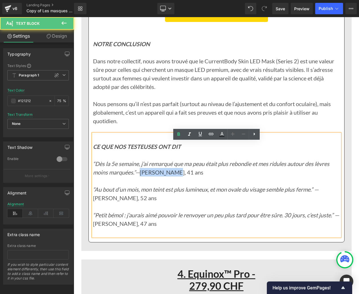
drag, startPoint x: 141, startPoint y: 180, endPoint x: 172, endPoint y: 179, distance: 30.8
click at [172, 179] on p "“Dès la 5e semaine, j’ai remarqué que ma peau était plus rebondie et mes ridule…" at bounding box center [216, 172] width 247 height 26
drag, startPoint x: 173, startPoint y: 179, endPoint x: 142, endPoint y: 178, distance: 31.1
click at [142, 179] on p "“Dès la 5e semaine, j’ai remarqué que ma peau était plus rebondie et mes ridule…" at bounding box center [216, 172] width 247 height 26
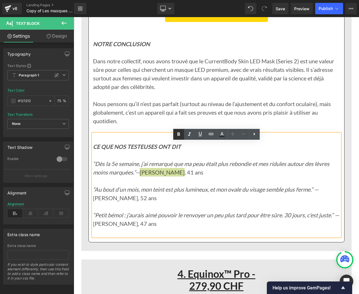
click at [180, 133] on icon at bounding box center [178, 134] width 7 height 7
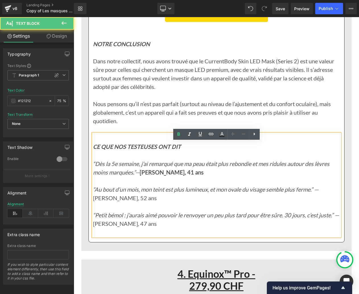
drag, startPoint x: 94, startPoint y: 196, endPoint x: 101, endPoint y: 201, distance: 9.0
click at [101, 201] on p "“Au bout d’un mois, mon teint est plus lumineux, et mon ovale du visage semble …" at bounding box center [216, 198] width 247 height 26
click at [95, 192] on icon "“Au bout d’un mois, mon teint est plus lumineux, et mon ovale du visage semble …" at bounding box center [206, 189] width 226 height 7
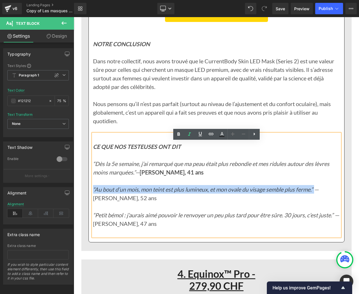
drag, startPoint x: 93, startPoint y: 197, endPoint x: 318, endPoint y: 197, distance: 224.9
click at [318, 192] on icon "“Au bout d’un mois, mon teint est plus lumineux, et mon ovale du visage semble …" at bounding box center [206, 189] width 226 height 7
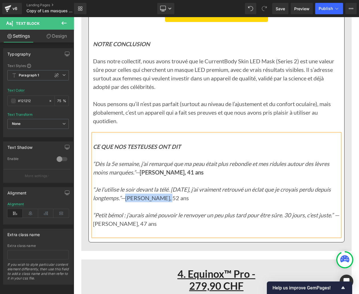
drag, startPoint x: 146, startPoint y: 206, endPoint x: 182, endPoint y: 205, distance: 36.5
click at [182, 204] on p "“Je l’utilise le soir devant la télé. [DATE], j’ai vraiment retrouvé un éclat q…" at bounding box center [216, 198] width 247 height 26
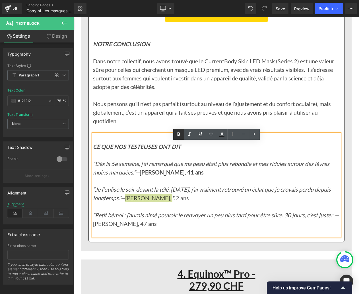
click at [181, 134] on icon at bounding box center [178, 134] width 7 height 7
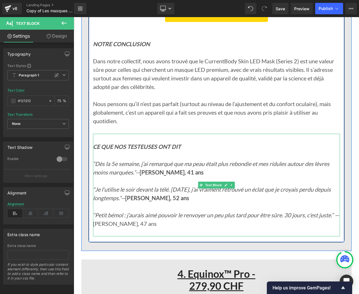
click at [116, 236] on p "“Petit bémol : j’aurais aimé pouvoir le renvoyer un peu plus tard pour être sûr…" at bounding box center [216, 223] width 247 height 26
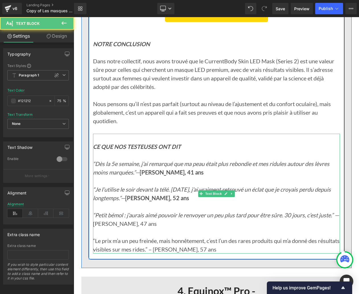
click at [97, 248] on p "“Le prix m’a un peu freinée, mais honnêtement, c’est l’un des rares produits qu…" at bounding box center [216, 244] width 247 height 17
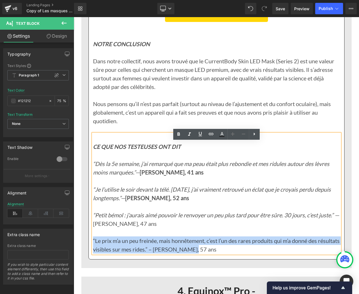
drag, startPoint x: 93, startPoint y: 248, endPoint x: 212, endPoint y: 256, distance: 119.3
click at [212, 253] on p "“Le prix m’a un peu freinée, mais honnêtement, c’est l’un des rares produits qu…" at bounding box center [216, 244] width 247 height 17
click at [170, 250] on p "“Le prix m’a un peu freinée, mais honnêtement, c’est l’un des rares produits qu…" at bounding box center [216, 244] width 247 height 17
drag, startPoint x: 171, startPoint y: 256, endPoint x: 93, endPoint y: 245, distance: 78.0
click at [93, 245] on p "“Le prix m’a un peu freinée, mais honnêtement, c’est l’un des rares produits qu…" at bounding box center [216, 244] width 247 height 17
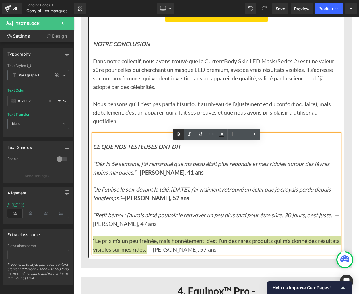
click at [182, 133] on icon at bounding box center [178, 134] width 7 height 7
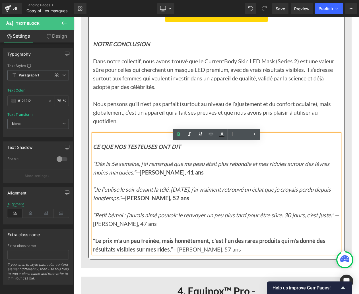
click at [152, 252] on strong "“Le prix m’a un peu freinée, mais honnêtement, c’est l’un des rares produits qu…" at bounding box center [209, 244] width 233 height 15
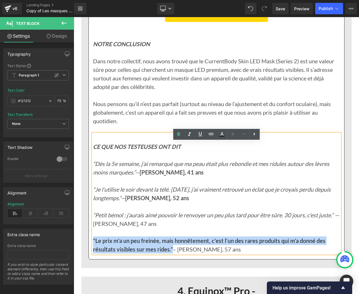
drag, startPoint x: 173, startPoint y: 256, endPoint x: 93, endPoint y: 247, distance: 80.2
click at [93, 247] on p "“Le prix m’a un peu freinée, mais honnêtement, c’est l’un des rares produits qu…" at bounding box center [216, 244] width 247 height 17
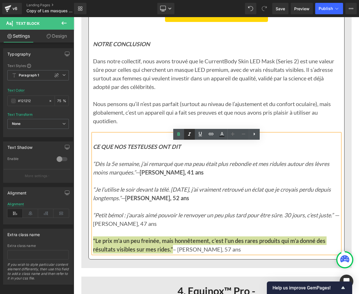
click at [191, 137] on icon at bounding box center [189, 134] width 7 height 7
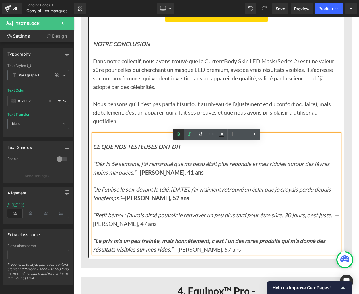
click at [182, 136] on link at bounding box center [178, 134] width 11 height 11
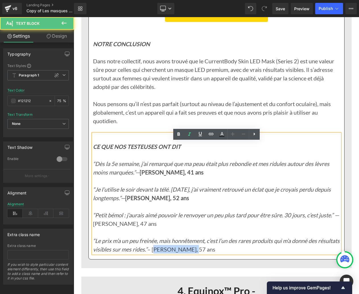
drag, startPoint x: 177, startPoint y: 256, endPoint x: 210, endPoint y: 255, distance: 33.9
click at [210, 253] on p "“Le prix m’a un peu freinée, mais honnêtement, c’est l’un des rares produits qu…" at bounding box center [216, 244] width 247 height 17
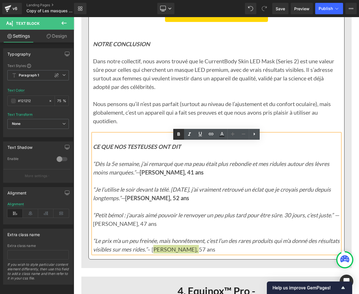
click at [179, 136] on icon at bounding box center [178, 134] width 7 height 7
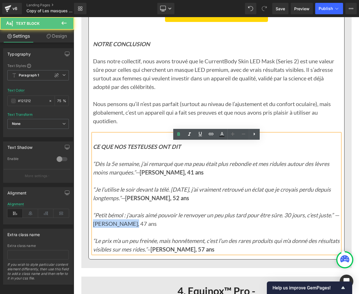
drag, startPoint x: 100, startPoint y: 232, endPoint x: 142, endPoint y: 229, distance: 42.2
click at [142, 229] on p "“Petit bémol : j’aurais aimé pouvoir le renvoyer un peu plus tard pour être sûr…" at bounding box center [216, 223] width 247 height 26
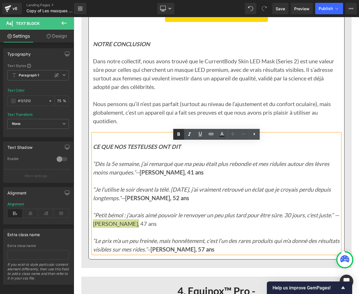
click at [178, 136] on icon at bounding box center [178, 134] width 7 height 7
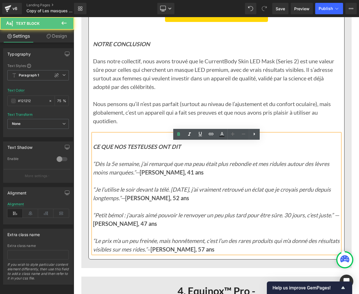
click at [170, 236] on p "“Petit bémol : j’aurais aimé pouvoir le renvoyer un peu plus tard pour être sûr…" at bounding box center [216, 223] width 247 height 26
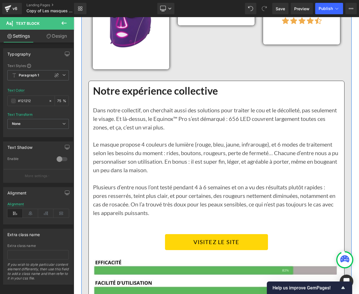
scroll to position [3558, 0]
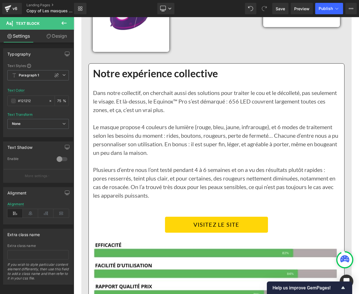
click at [154, 150] on p "Le masque propose 4 couleurs de lumière (rouge, bleu, jaune, infrarouge), et 6 …" at bounding box center [216, 139] width 247 height 34
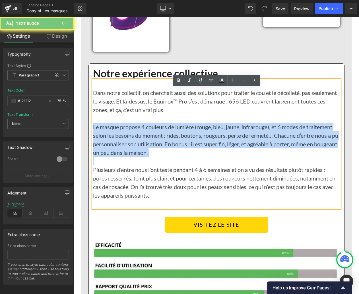
click at [154, 150] on p "Le masque propose 4 couleurs de lumière (rouge, bleu, jaune, infrarouge), et 6 …" at bounding box center [216, 139] width 247 height 34
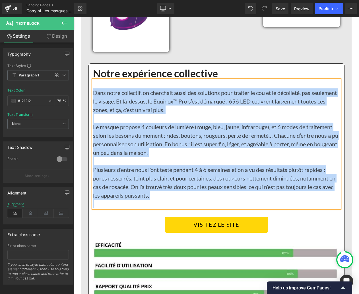
paste div
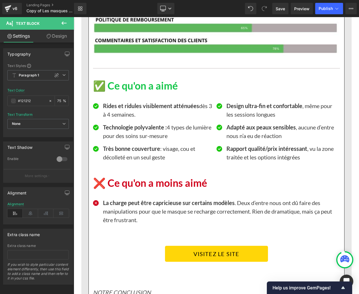
scroll to position [3882, 0]
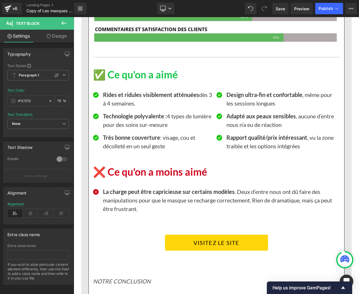
click at [119, 98] on strong "Rides et ridules visiblement atténuées" at bounding box center [151, 94] width 96 height 7
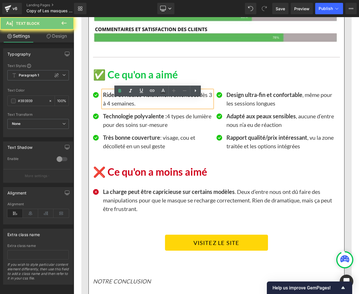
click at [119, 98] on strong "Rides et ridules visiblement atténuées" at bounding box center [151, 94] width 96 height 7
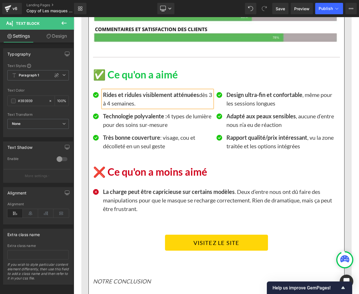
paste div
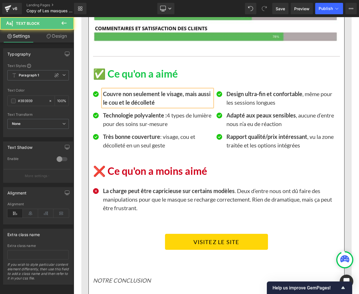
click at [119, 104] on b "Couvre non seulement le visage, mais aussi le cou et le décolleté" at bounding box center [157, 97] width 108 height 15
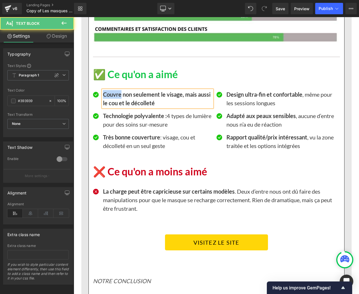
click at [119, 104] on b "Couvre non seulement le visage, mais aussi le cou et le décolleté" at bounding box center [157, 98] width 108 height 15
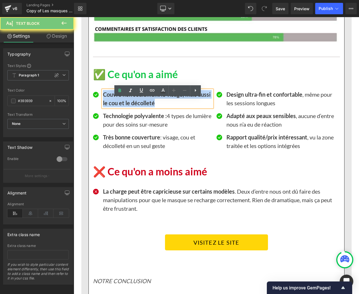
click at [119, 104] on b "Couvre non seulement le visage, mais aussi le cou et le décolleté" at bounding box center [157, 98] width 108 height 15
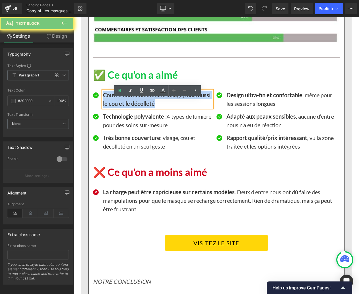
scroll to position [3881, 0]
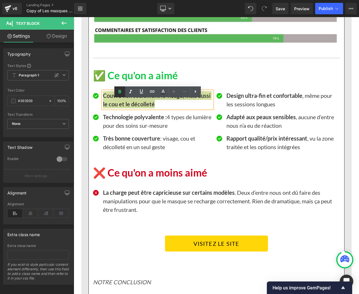
click at [121, 92] on icon at bounding box center [119, 91] width 3 height 3
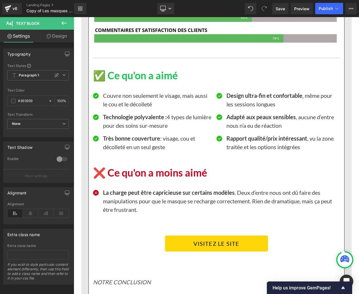
click at [119, 130] on p "Technologie polyvalente : 4 types de lumière pour des soins sur-mesure" at bounding box center [157, 120] width 109 height 17
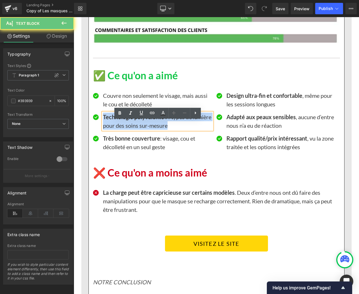
click at [119, 130] on p "Technologie polyvalente : 4 types de lumière pour des soins sur-mesure" at bounding box center [157, 120] width 109 height 17
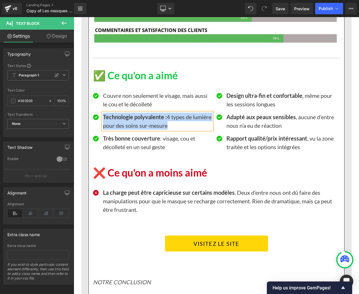
paste div
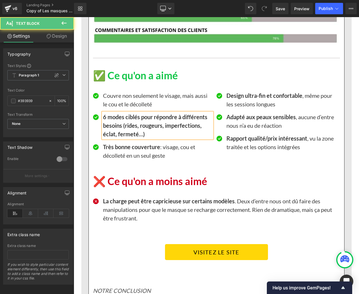
click at [119, 133] on b "6 modes ciblés pour répondre à différents besoins (rides, rougeurs, imperfectio…" at bounding box center [155, 125] width 104 height 24
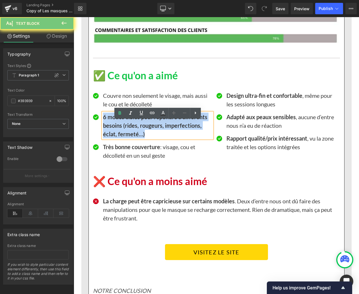
click at [119, 133] on b "6 modes ciblés pour répondre à différents besoins (rides, rougeurs, imperfectio…" at bounding box center [155, 125] width 104 height 24
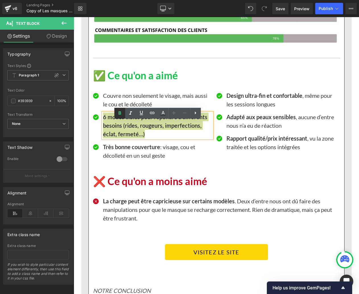
drag, startPoint x: 48, startPoint y: 102, endPoint x: 121, endPoint y: 116, distance: 74.2
click at [121, 116] on icon at bounding box center [119, 113] width 7 height 7
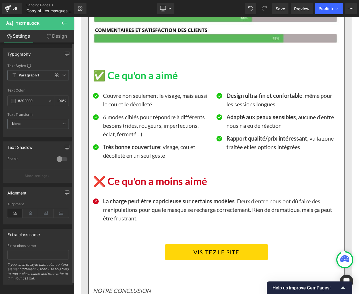
scroll to position [3882, 0]
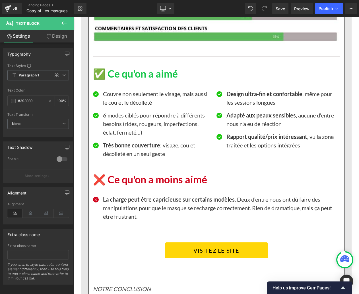
click at [128, 148] on strong "Très bonne couverture" at bounding box center [131, 144] width 57 height 7
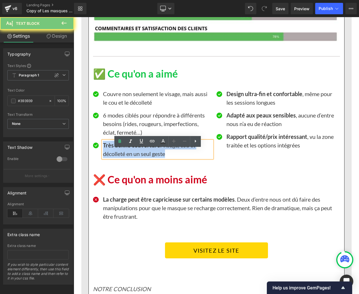
click at [128, 148] on strong "Très bonne couverture" at bounding box center [131, 144] width 57 height 7
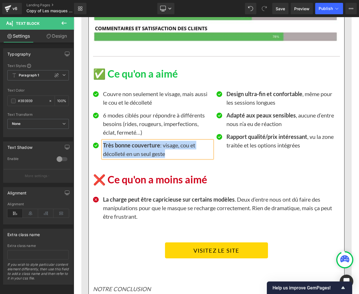
paste div
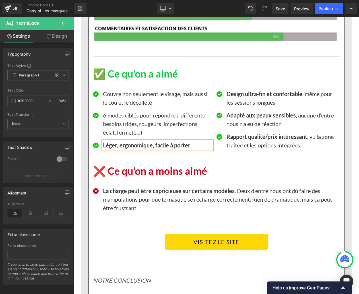
click at [128, 148] on b "Léger, ergonomique, facile à porter" at bounding box center [146, 144] width 87 height 7
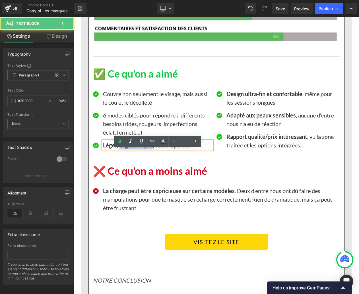
click at [128, 148] on b "Léger, ergonomique, facile à porter" at bounding box center [146, 144] width 87 height 7
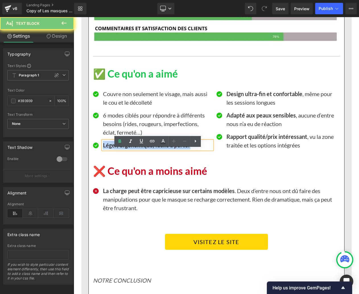
click at [128, 148] on b "Léger, ergonomique, facile à porter" at bounding box center [146, 144] width 87 height 7
click at [120, 142] on icon at bounding box center [119, 140] width 3 height 3
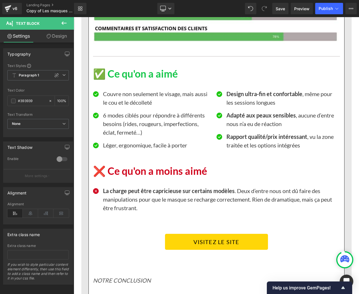
click at [243, 97] on strong "Design ultra-fin et confortable" at bounding box center [265, 93] width 76 height 7
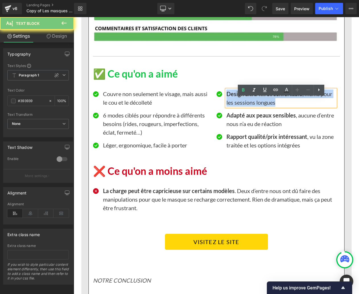
click at [243, 97] on strong "Design ultra-fin et confortable" at bounding box center [265, 93] width 76 height 7
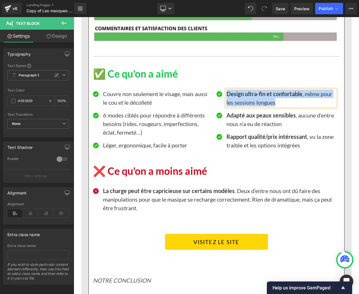
paste div
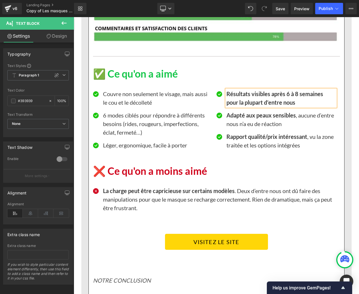
click at [246, 103] on b "Résultats visibles après 6 à 8 semaines pour la plupart d’entre nous" at bounding box center [275, 97] width 97 height 15
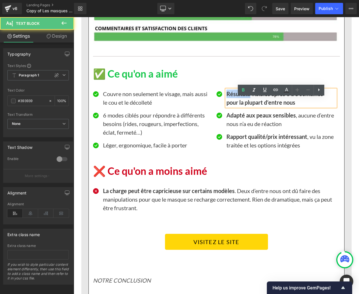
click at [246, 103] on b "Résultats visibles après 6 à 8 semaines pour la plupart d’entre nous" at bounding box center [275, 97] width 97 height 15
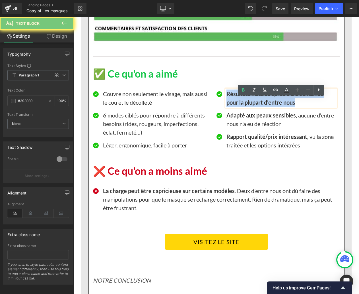
click at [246, 103] on b "Résultats visibles après 6 à 8 semaines pour la plupart d’entre nous" at bounding box center [275, 97] width 97 height 15
click at [245, 89] on icon at bounding box center [243, 90] width 7 height 7
